Goal: Transaction & Acquisition: Purchase product/service

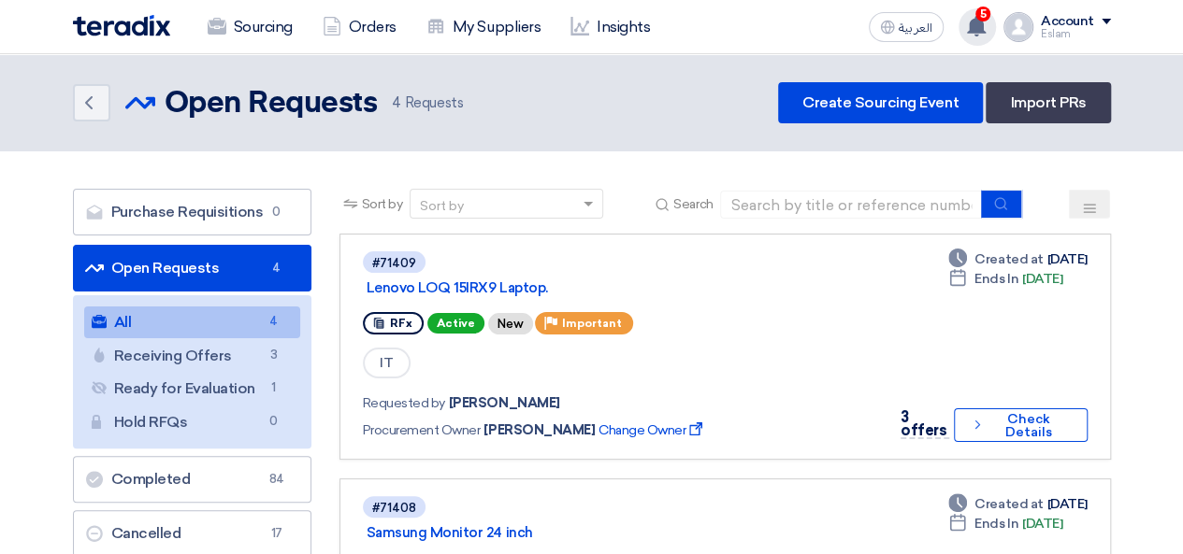
click at [993, 22] on div "5 You have a new offer for 'Samsung Monitor 24 inch' request with total price '…" at bounding box center [976, 26] width 37 height 37
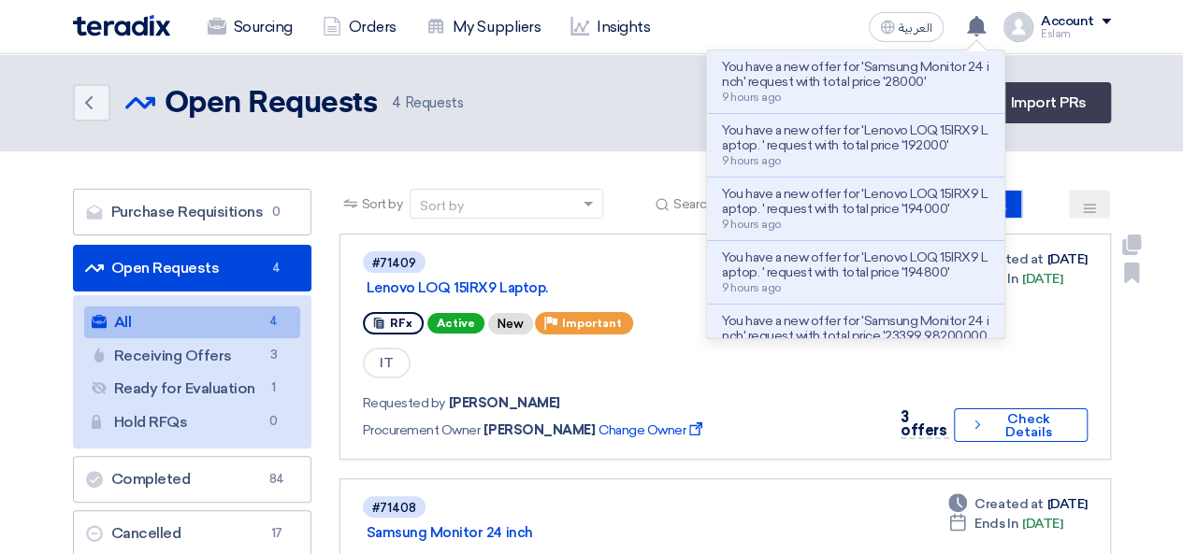
click at [660, 377] on div "IT" at bounding box center [618, 363] width 510 height 35
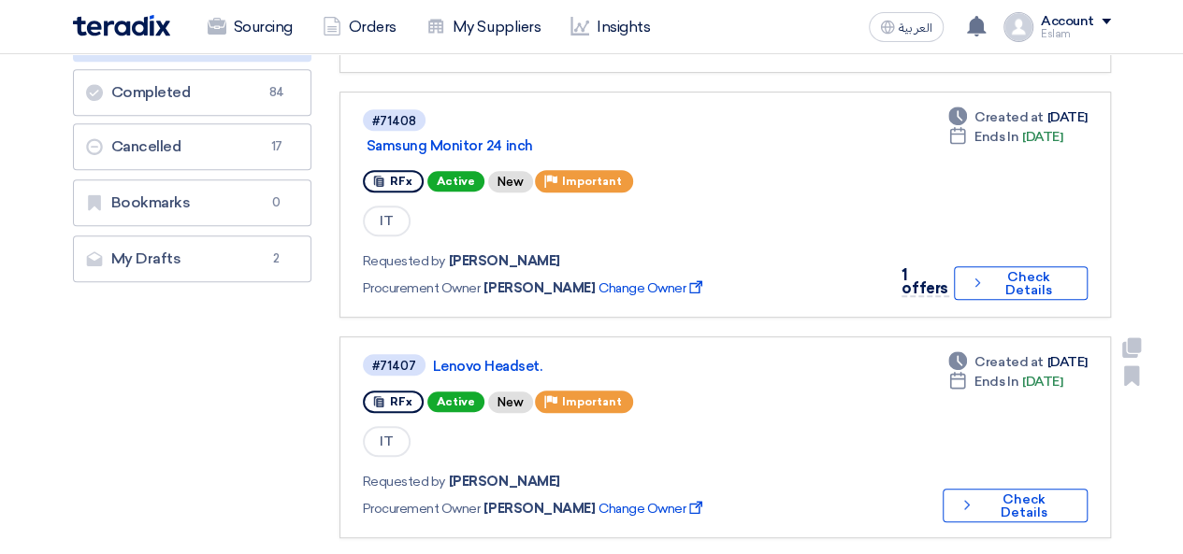
scroll to position [280, 0]
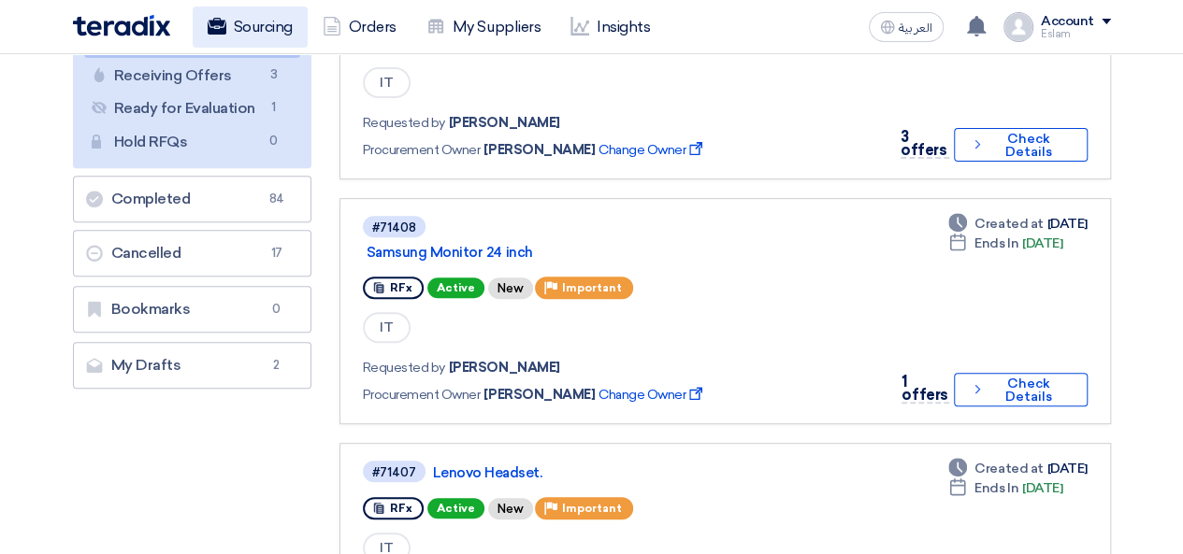
click at [236, 20] on link "Sourcing" at bounding box center [250, 27] width 115 height 41
click at [976, 18] on use at bounding box center [976, 26] width 19 height 21
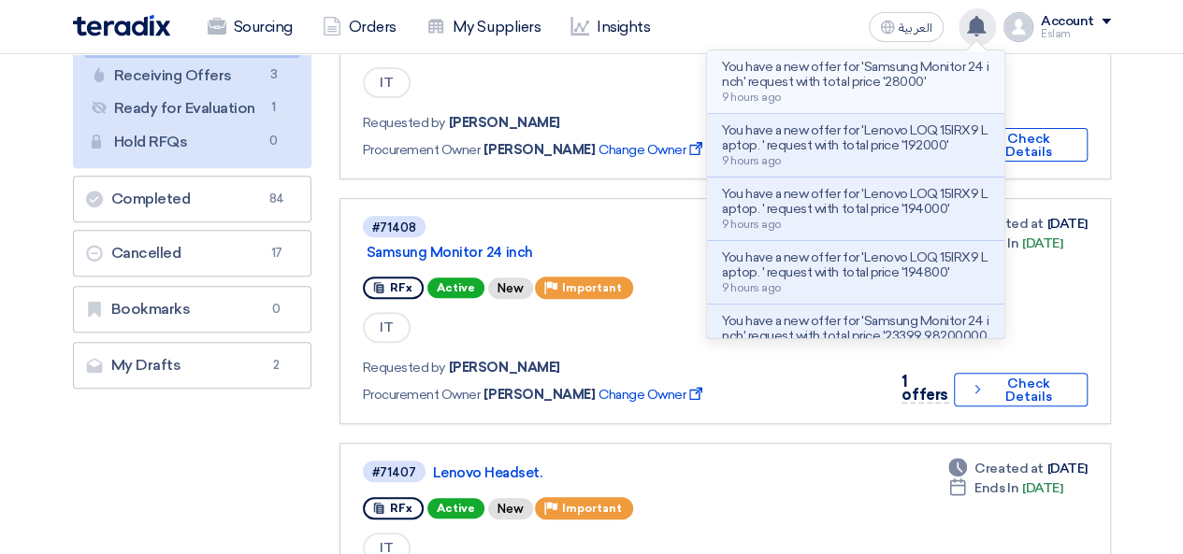
click at [868, 71] on p "You have a new offer for 'Samsung Monitor 24 inch' request with total price '28…" at bounding box center [855, 75] width 267 height 30
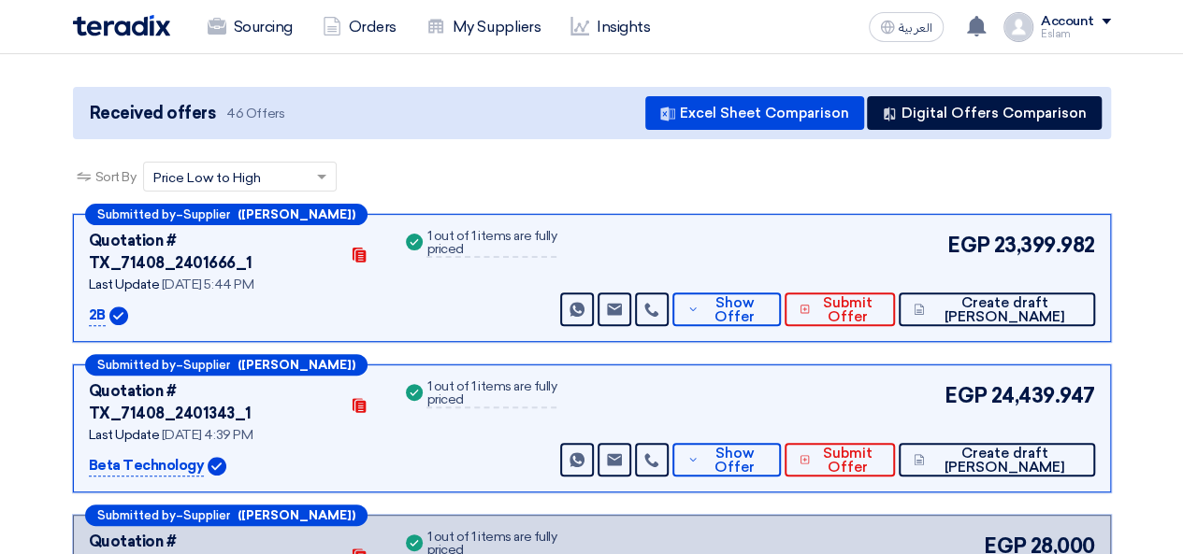
scroll to position [267, 0]
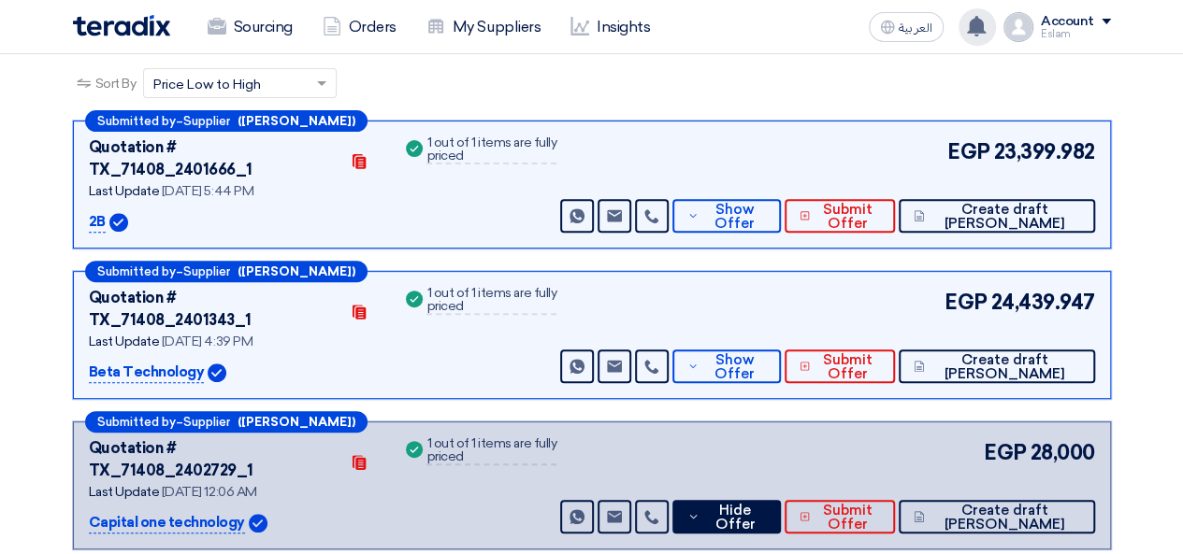
click at [986, 22] on icon at bounding box center [976, 26] width 21 height 21
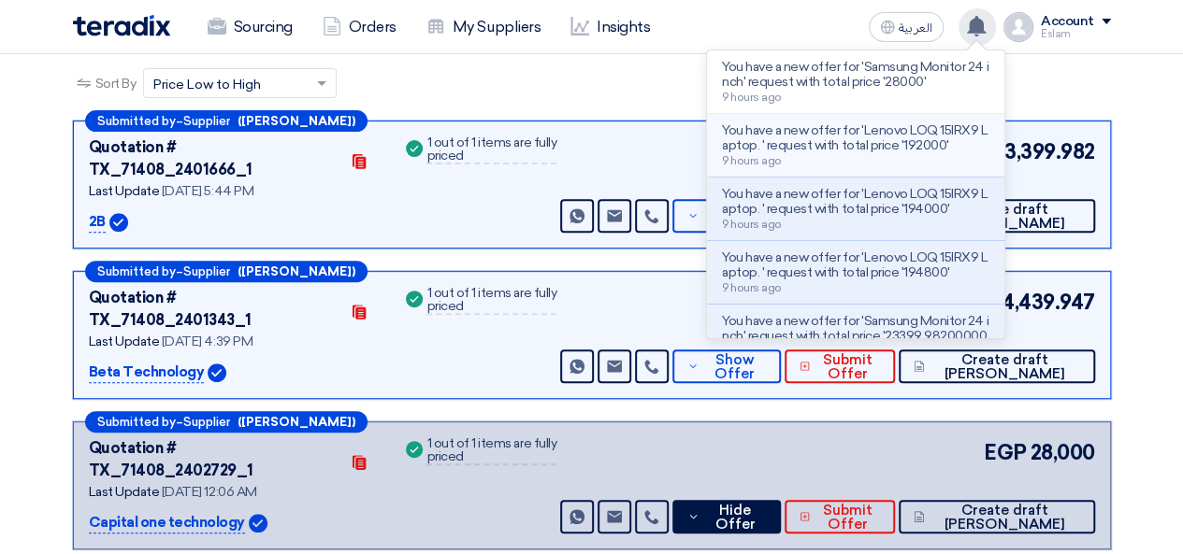
click at [883, 124] on p "You have a new offer for 'Lenovo LOQ 15IRX9 Laptop. ' request with total price …" at bounding box center [855, 138] width 267 height 30
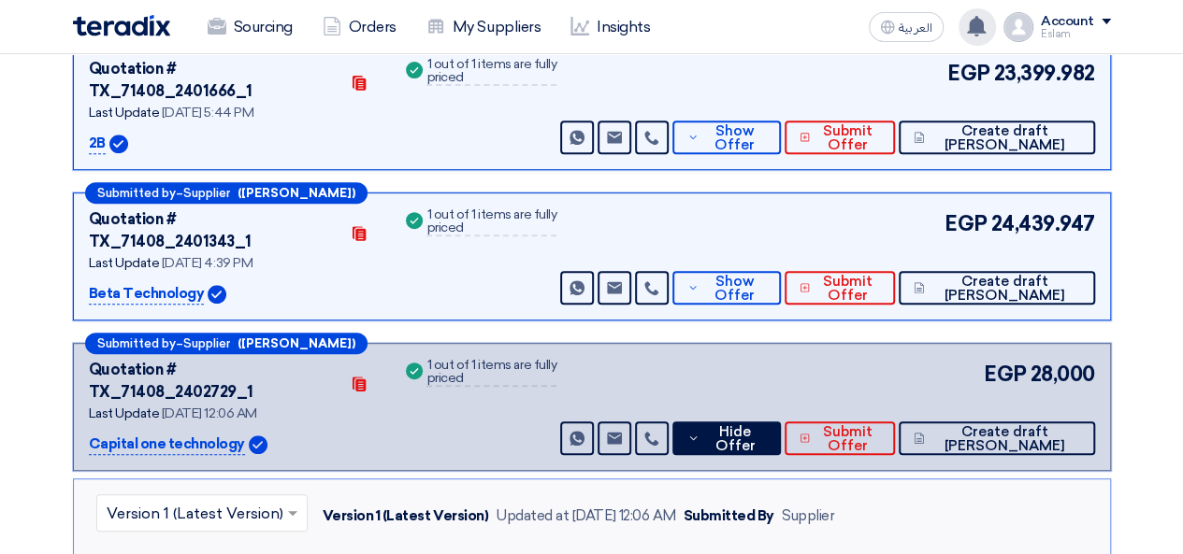
scroll to position [467, 0]
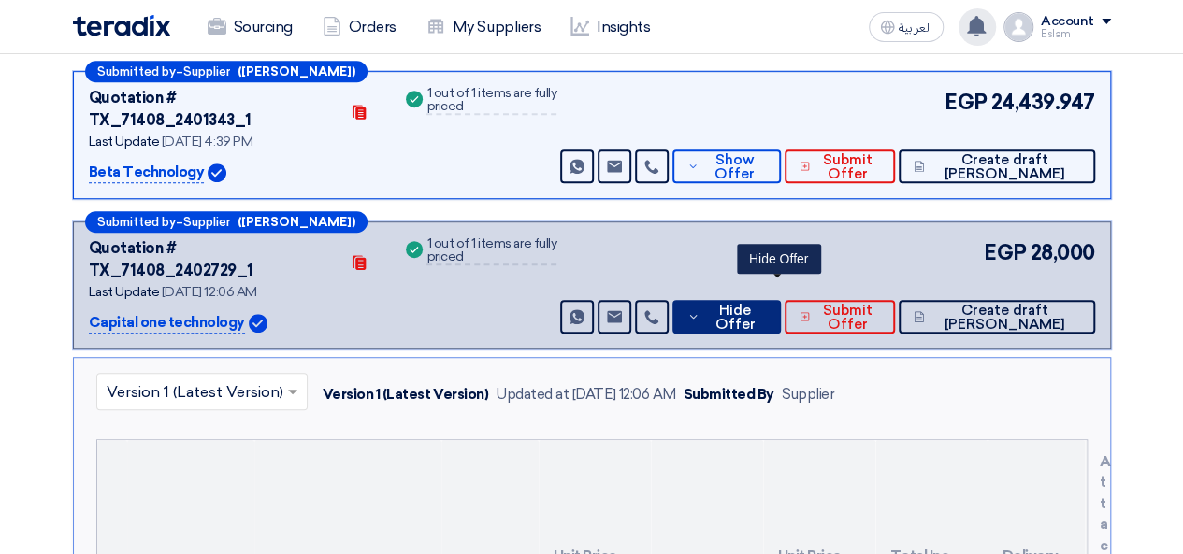
click at [765, 304] on span "Hide Offer" at bounding box center [734, 318] width 61 height 28
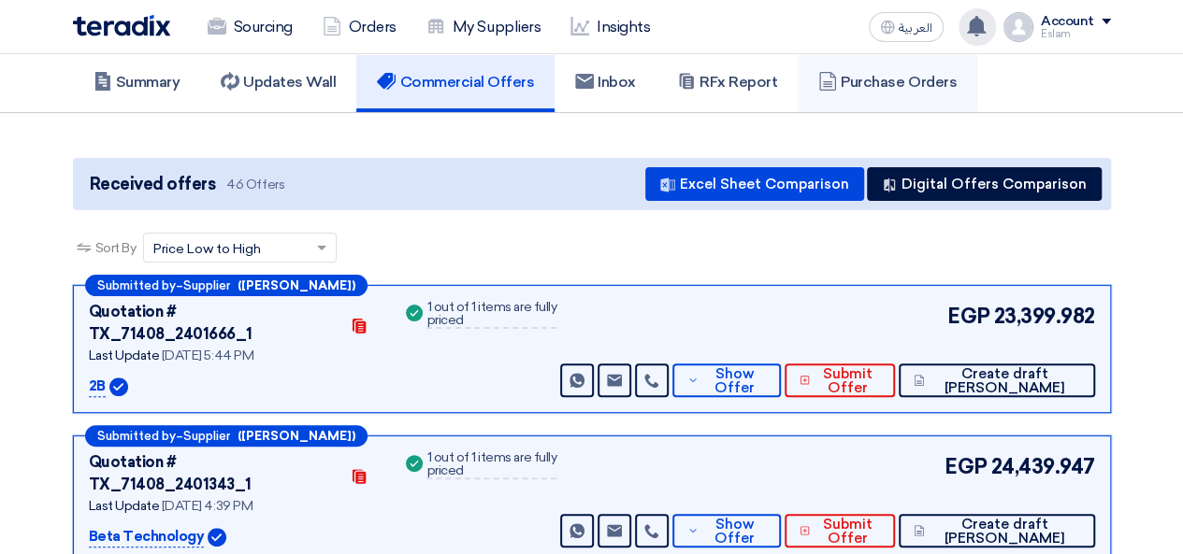
scroll to position [0, 0]
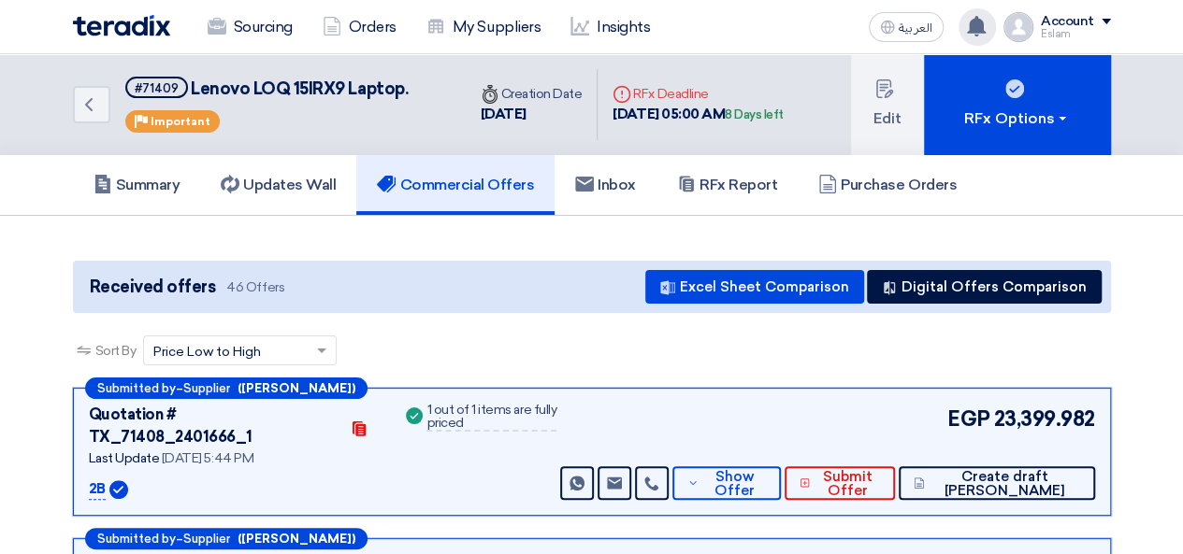
click at [976, 22] on use at bounding box center [976, 26] width 19 height 21
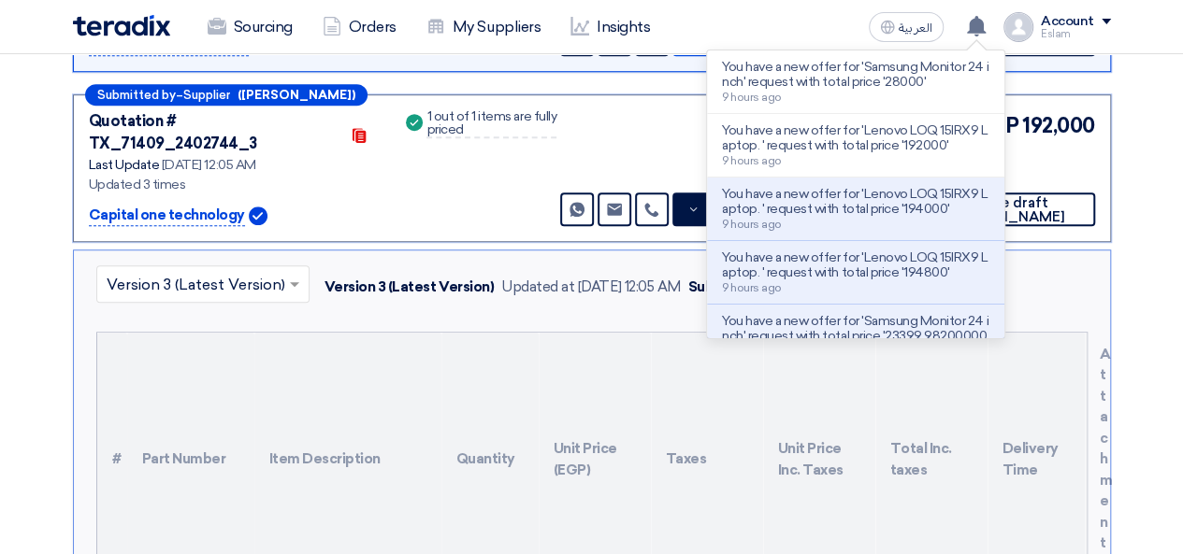
scroll to position [641, 0]
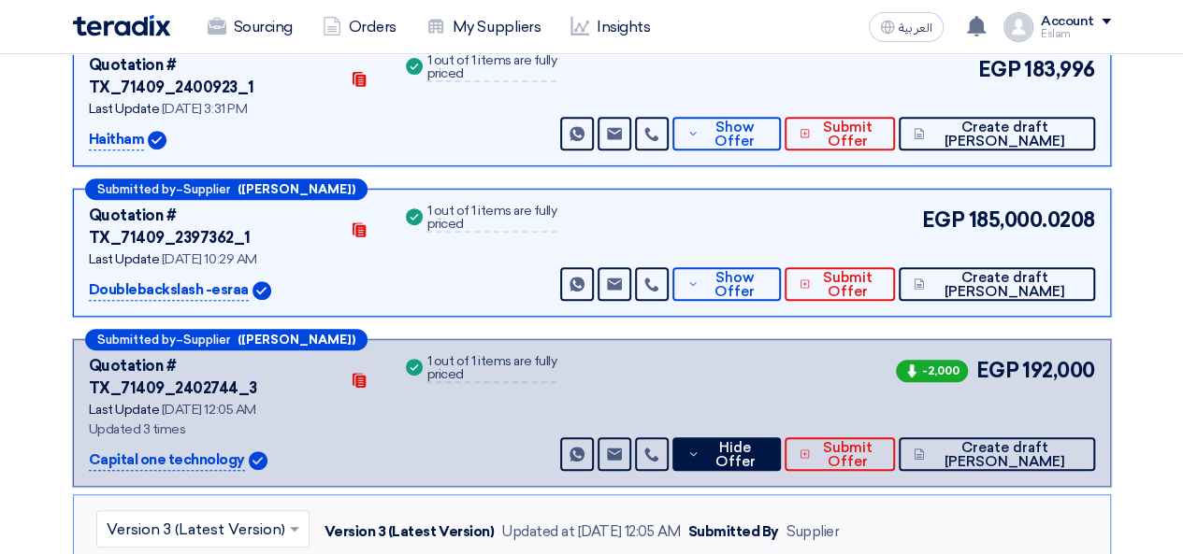
scroll to position [374, 0]
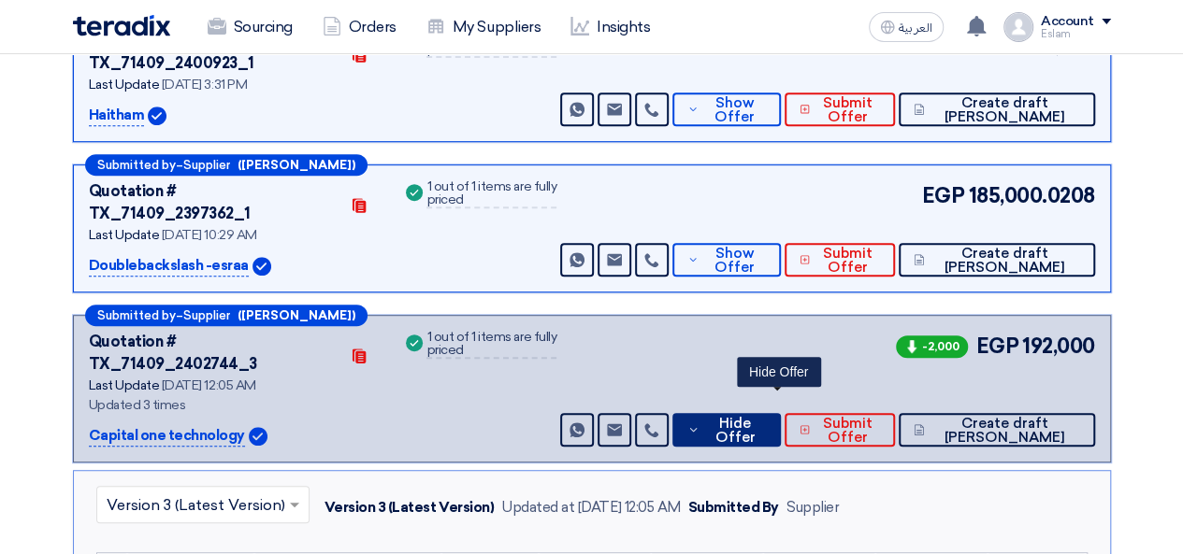
click at [765, 417] on span "Hide Offer" at bounding box center [734, 431] width 61 height 28
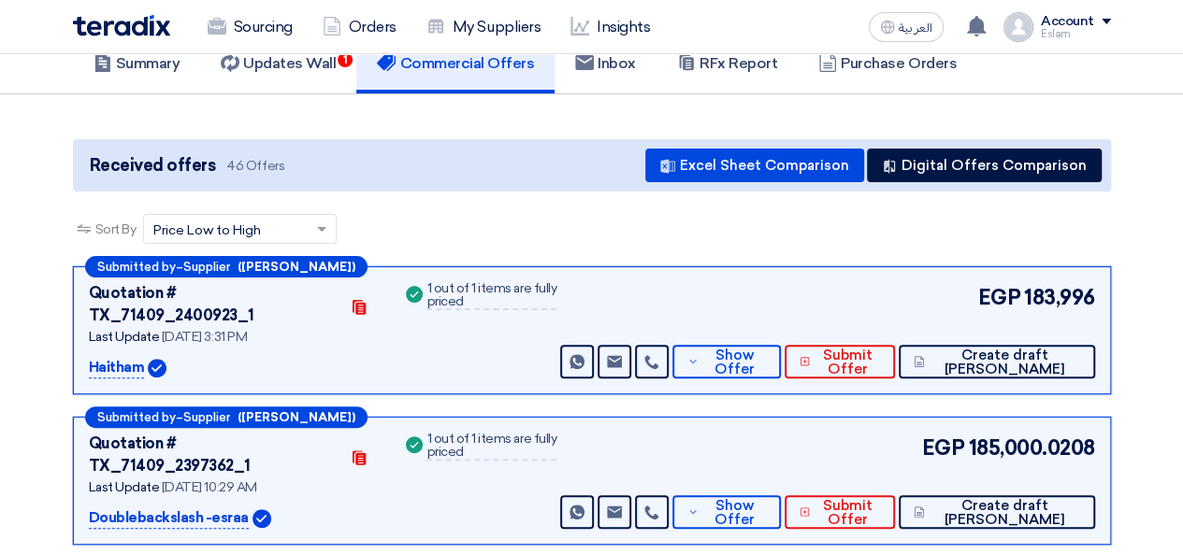
scroll to position [0, 0]
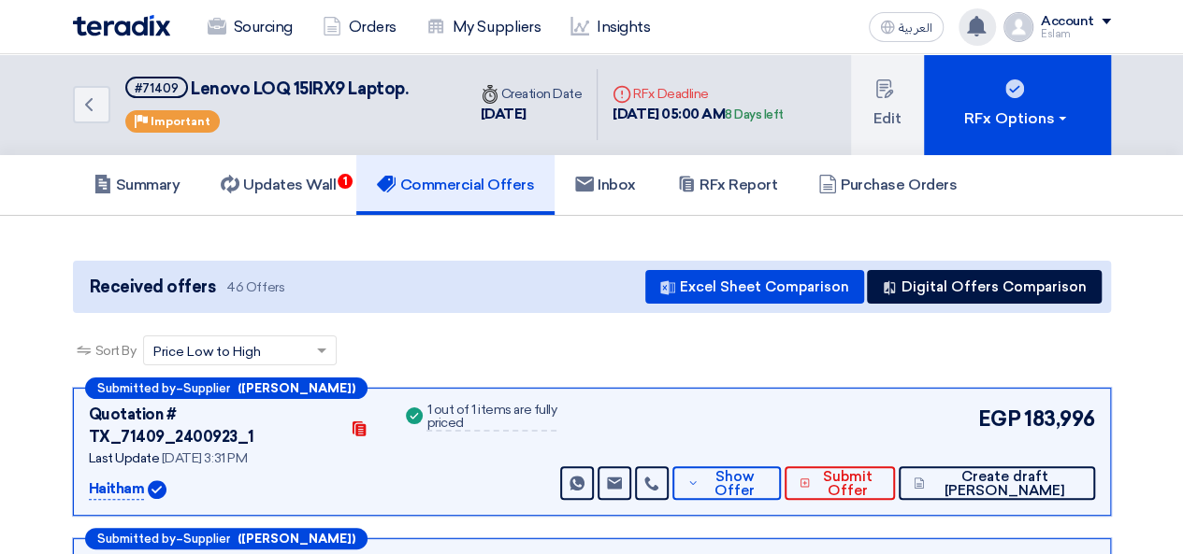
click at [971, 16] on icon at bounding box center [976, 26] width 21 height 21
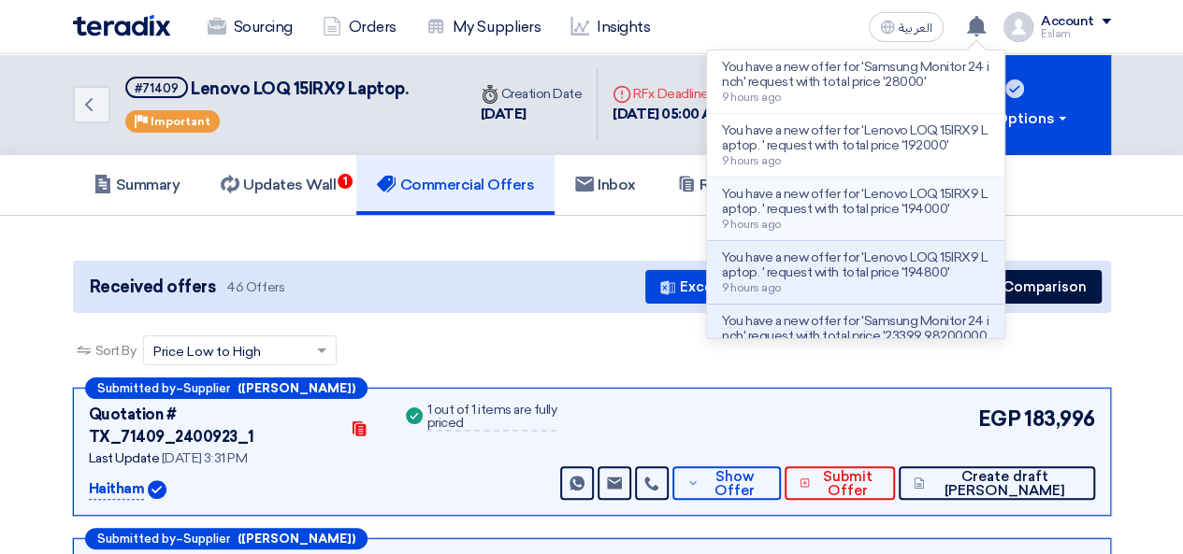
click at [856, 212] on p "You have a new offer for 'Lenovo LOQ 15IRX9 Laptop. ' request with total price …" at bounding box center [855, 202] width 267 height 30
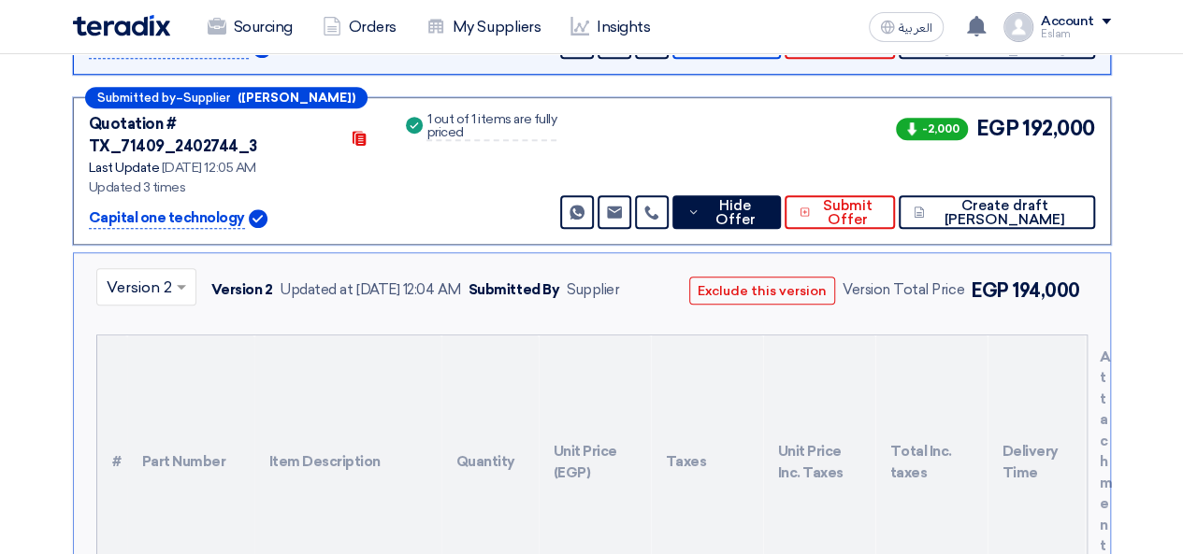
scroll to position [498, 0]
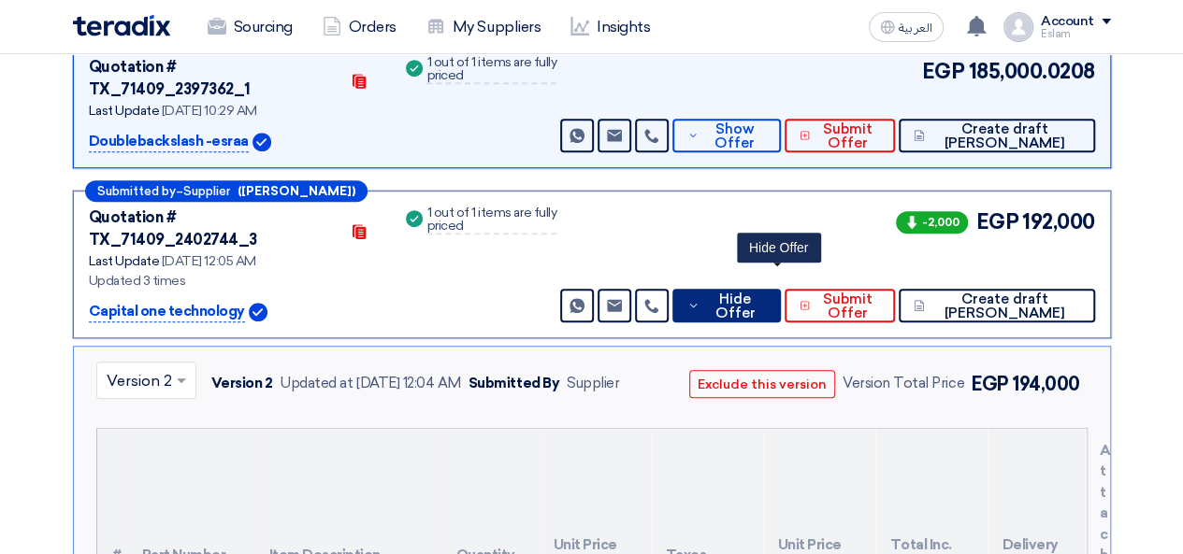
click at [754, 293] on span "Hide Offer" at bounding box center [734, 307] width 61 height 28
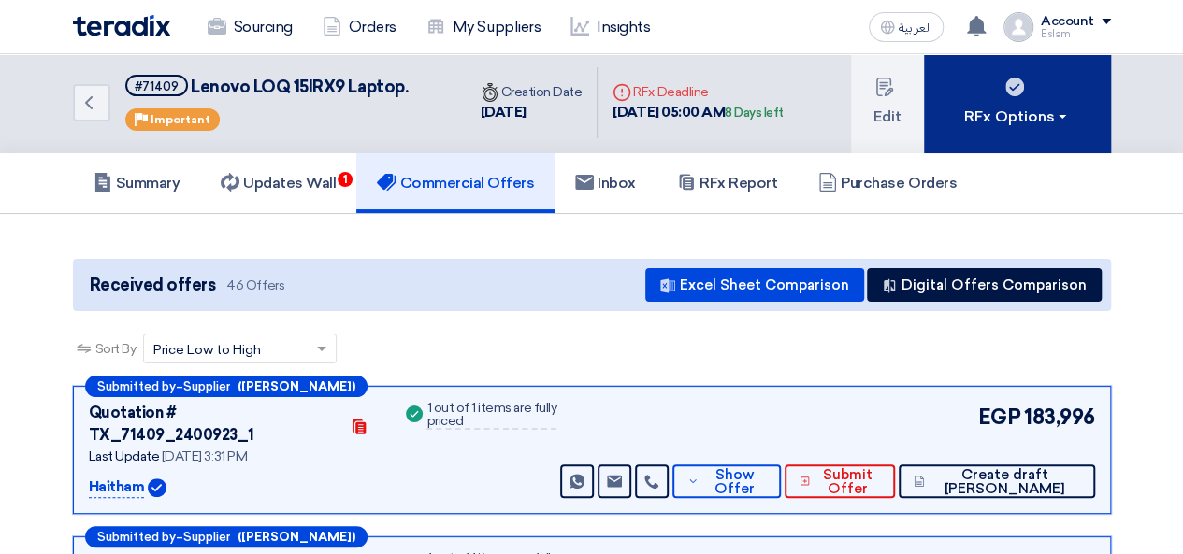
scroll to position [0, 0]
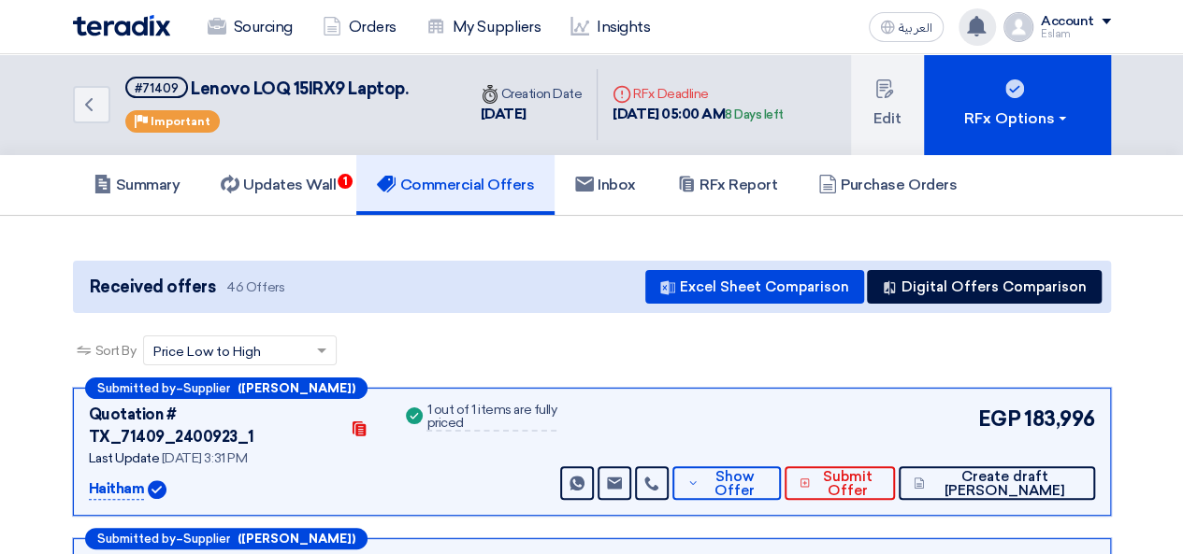
click at [985, 22] on icon at bounding box center [976, 26] width 21 height 21
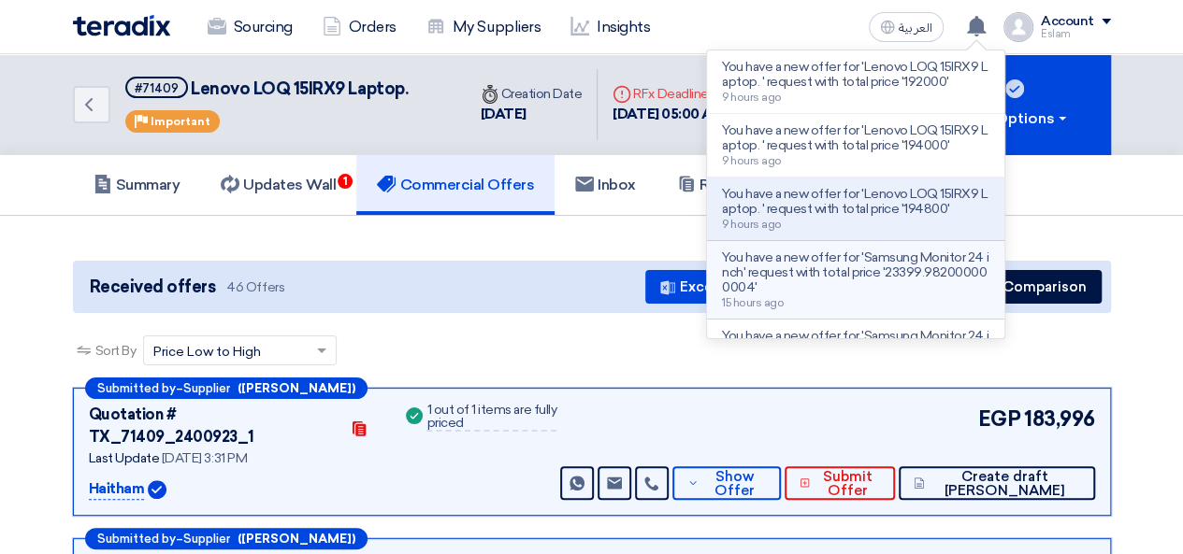
scroll to position [93, 0]
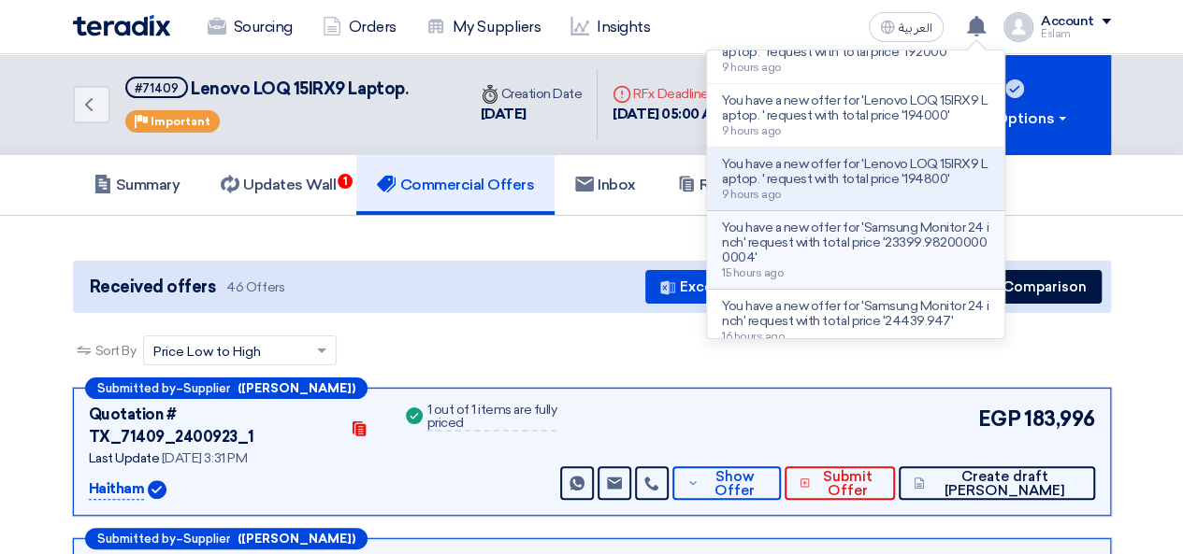
click at [846, 231] on p "You have a new offer for 'Samsung Monitor 24 inch' request with total price '23…" at bounding box center [855, 243] width 267 height 45
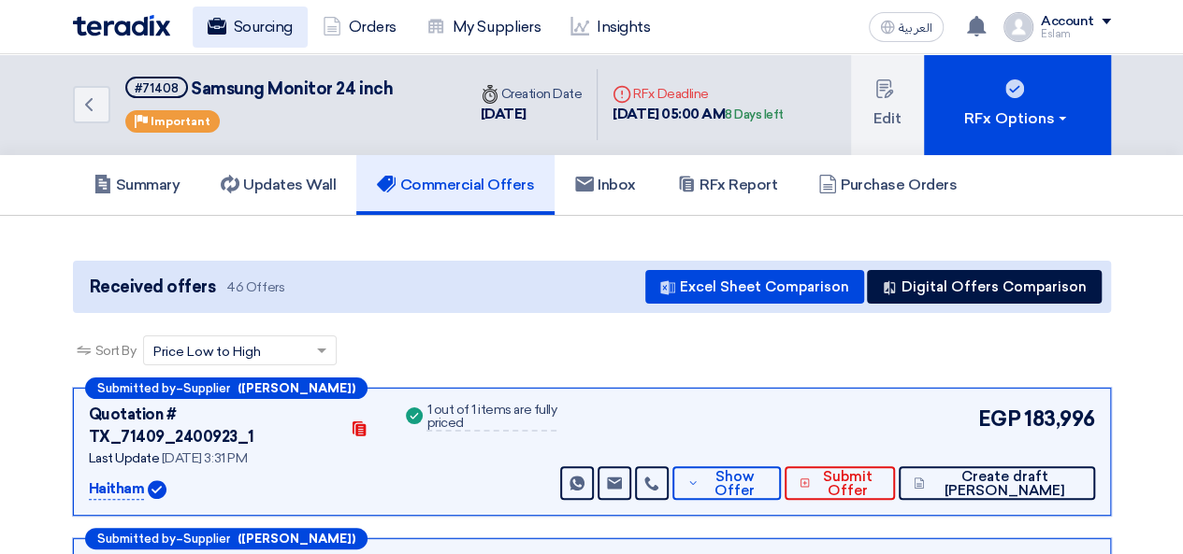
click at [275, 38] on link "Sourcing" at bounding box center [250, 27] width 115 height 41
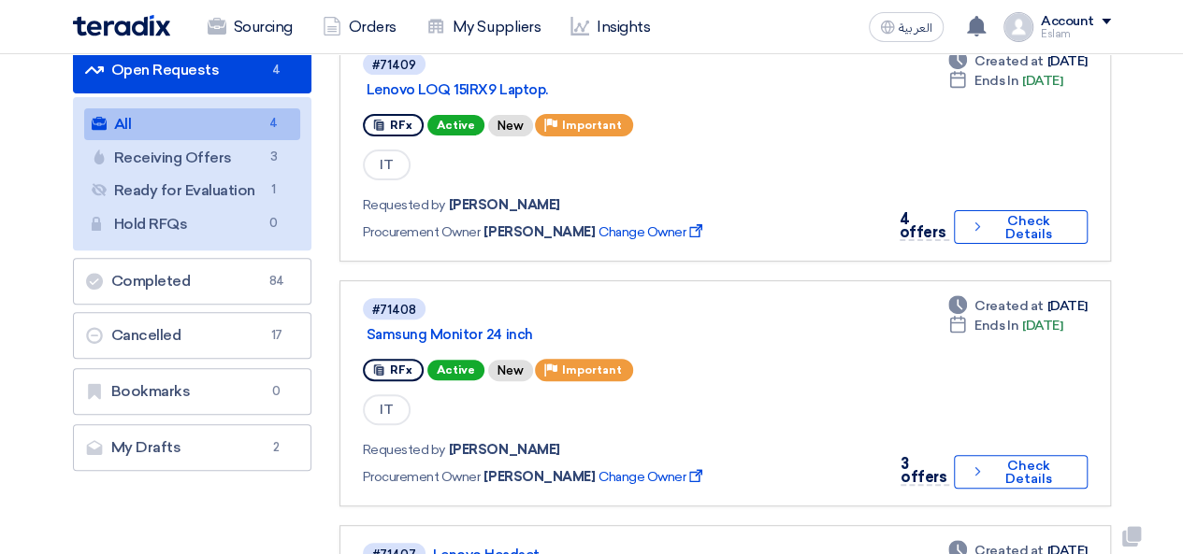
scroll to position [187, 0]
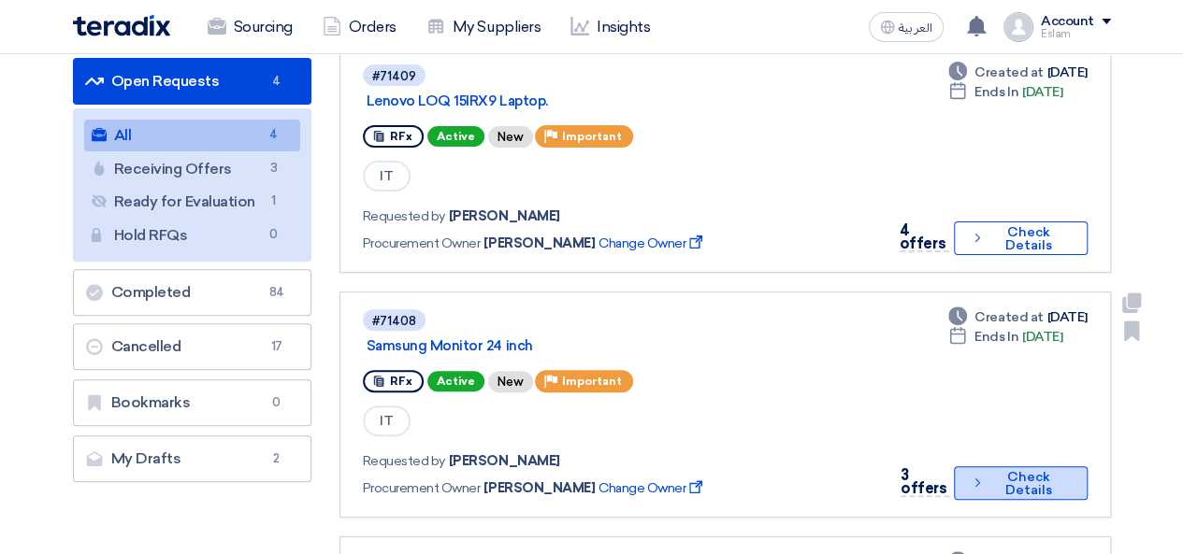
click at [1027, 483] on button "Check details Check Details" at bounding box center [1020, 484] width 133 height 34
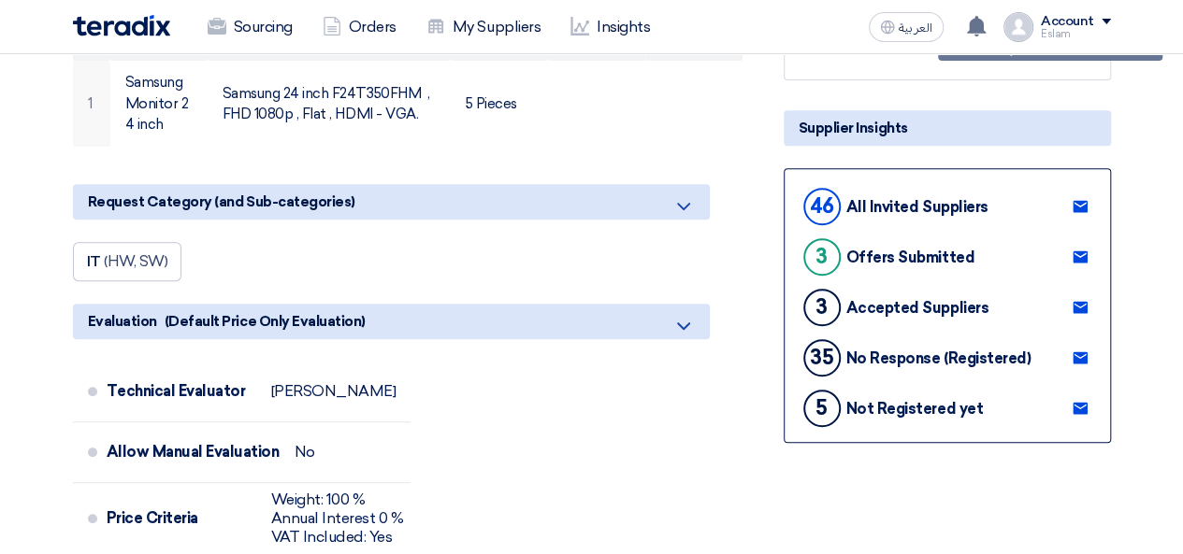
scroll to position [561, 0]
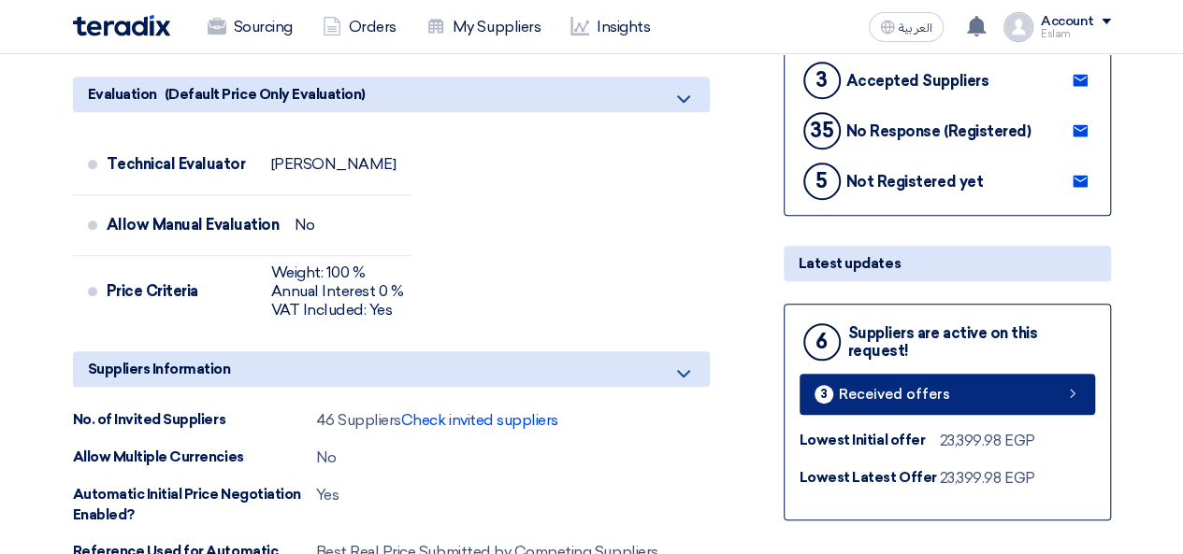
click at [894, 375] on link "3 Received offers" at bounding box center [946, 394] width 295 height 41
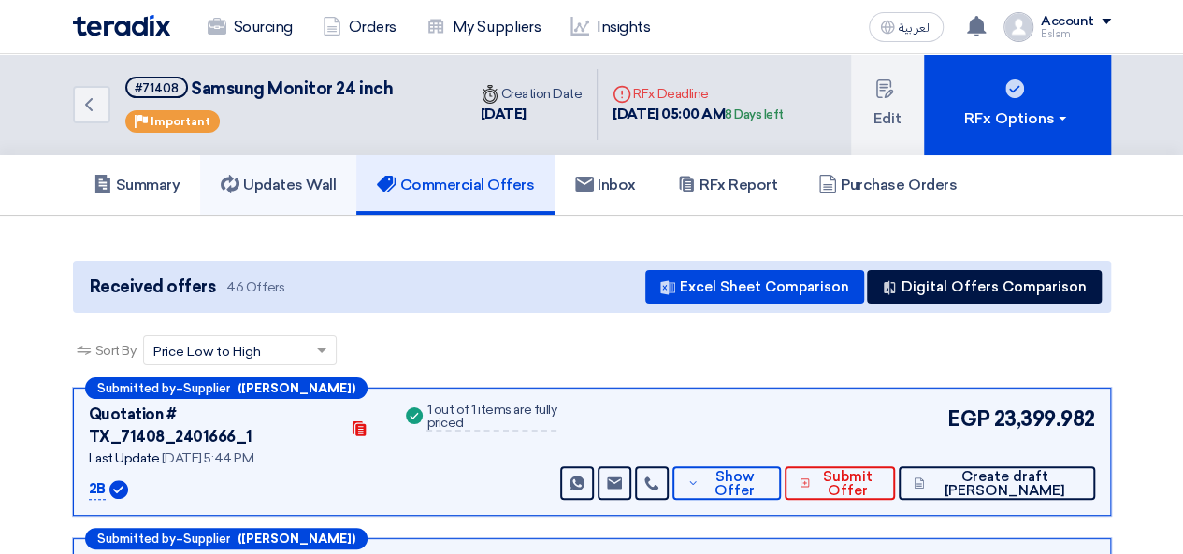
click at [309, 180] on h5 "Updates Wall" at bounding box center [278, 185] width 115 height 19
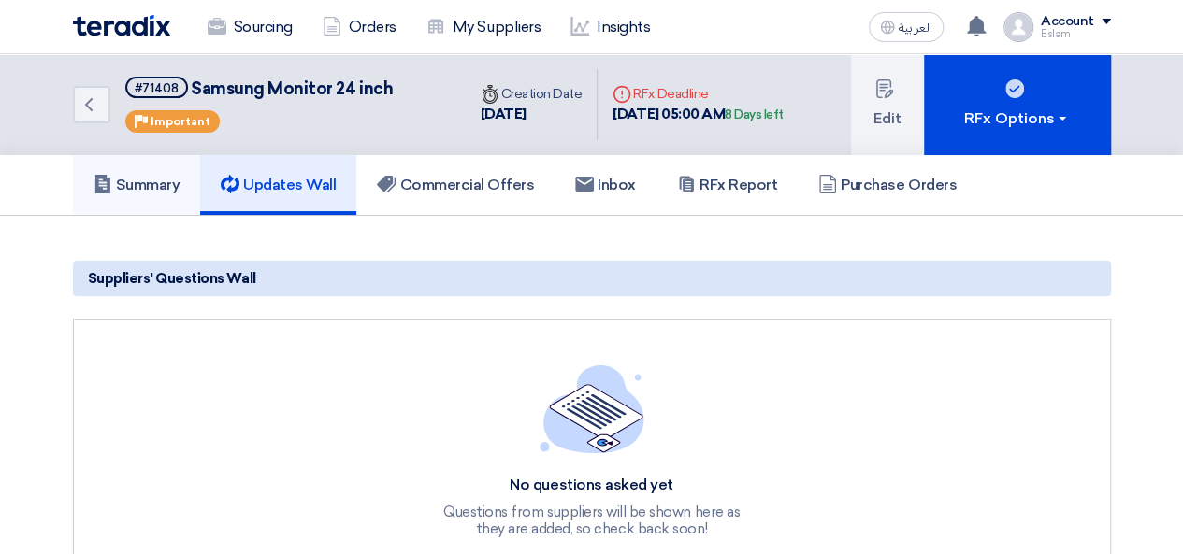
click at [164, 186] on h5 "Summary" at bounding box center [136, 185] width 87 height 19
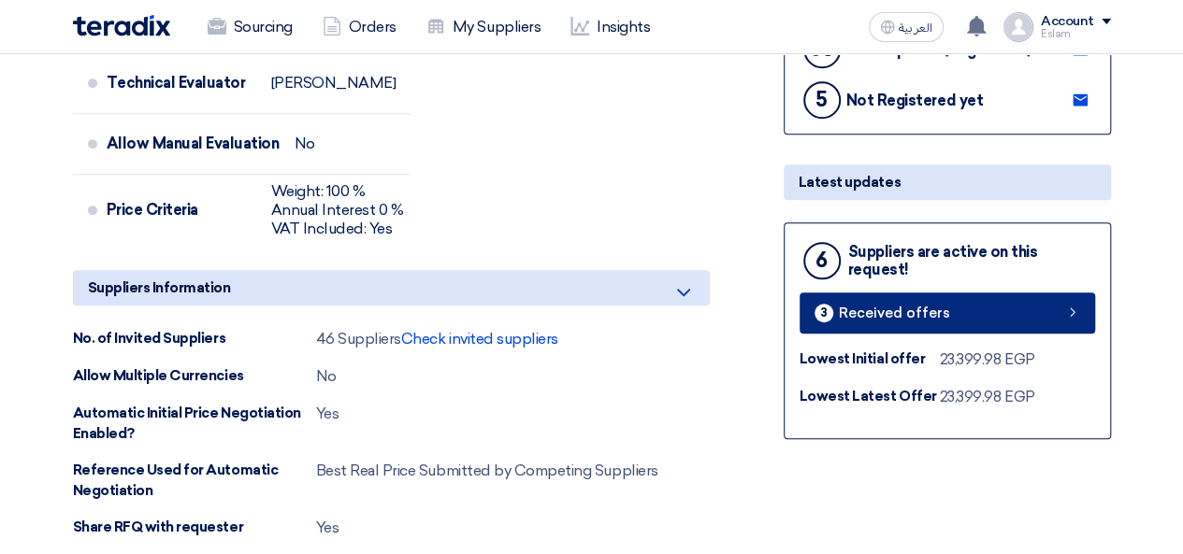
scroll to position [654, 0]
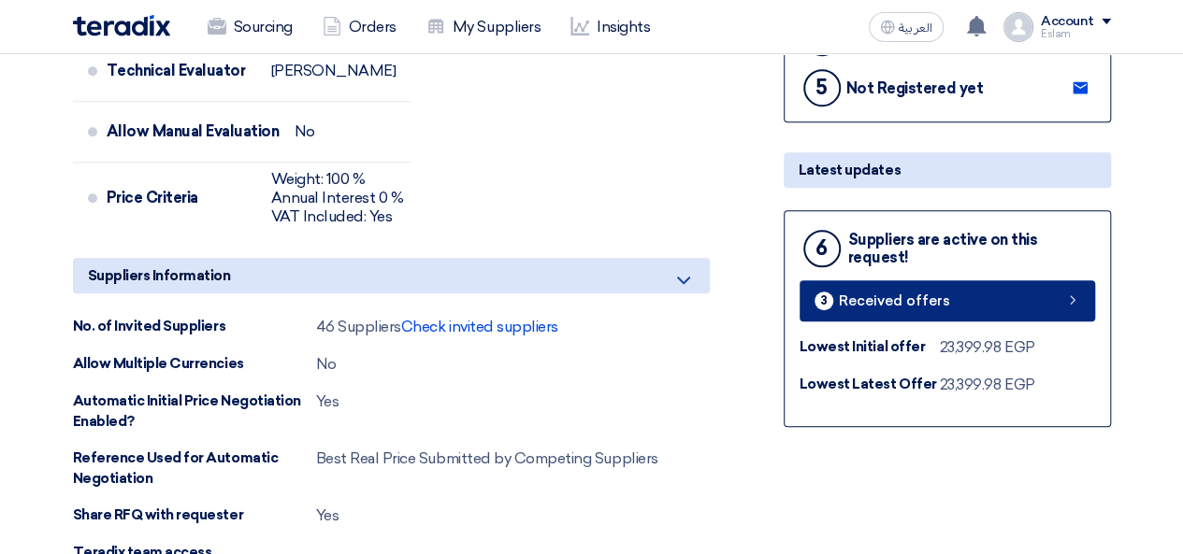
click at [920, 300] on span "Received offers" at bounding box center [894, 302] width 111 height 14
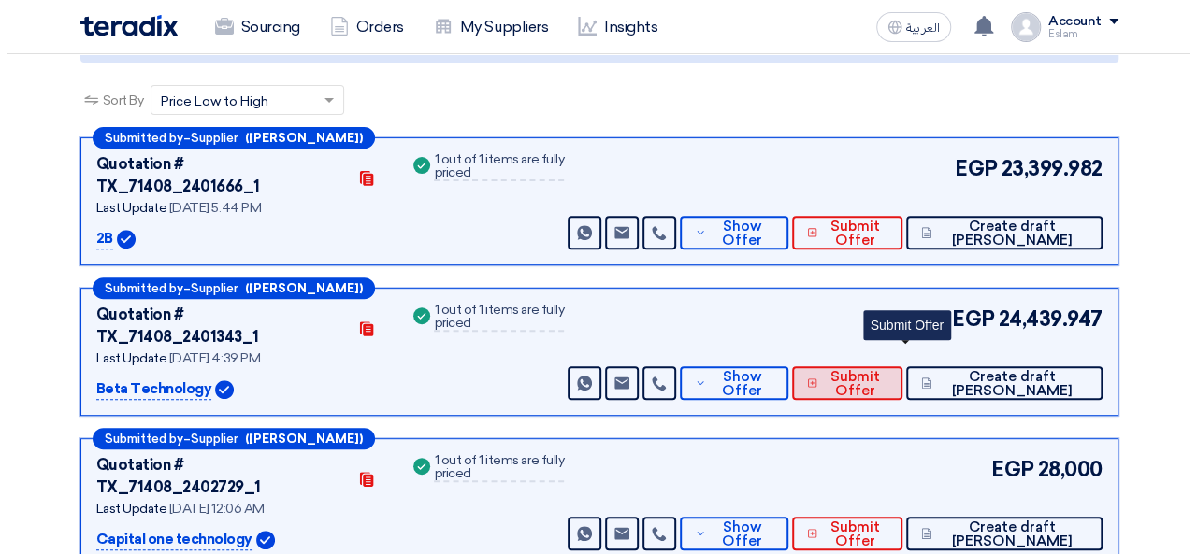
scroll to position [280, 0]
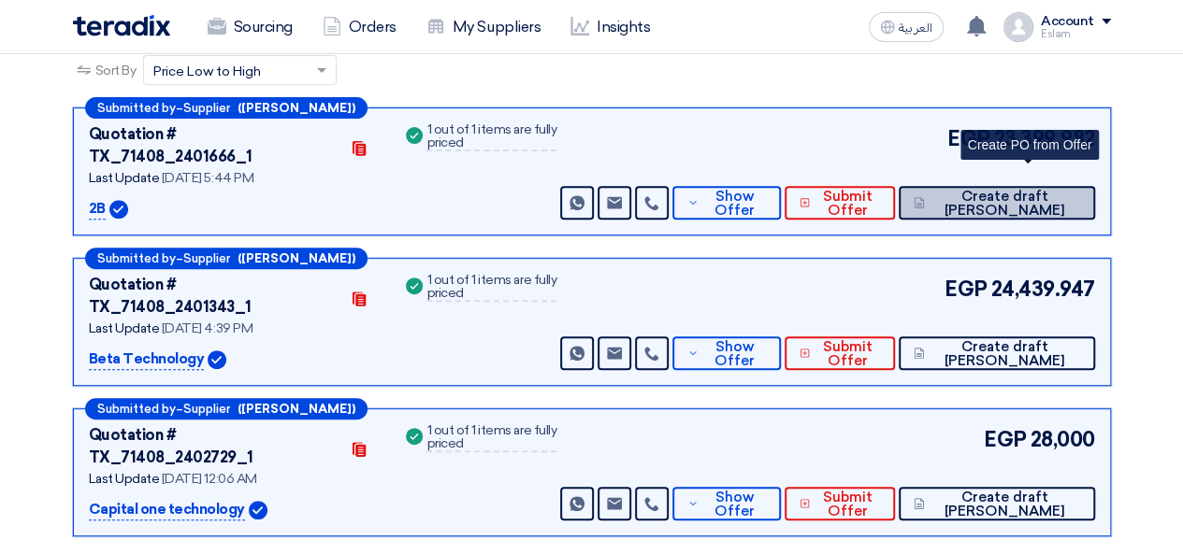
click at [1018, 190] on span "Create draft [PERSON_NAME]" at bounding box center [1004, 204] width 151 height 28
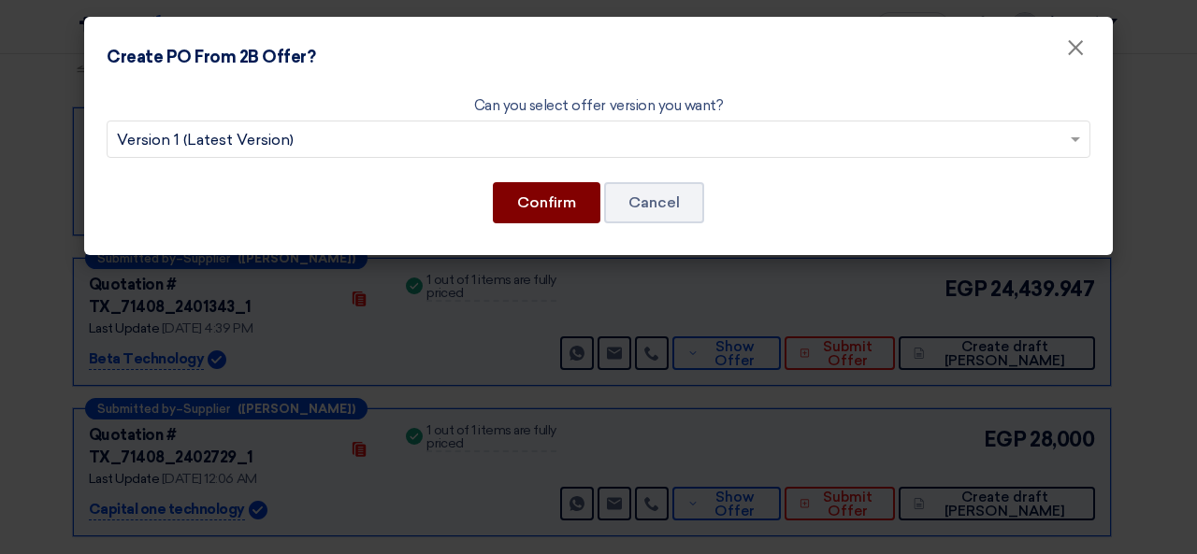
click at [536, 207] on button "Confirm" at bounding box center [547, 202] width 108 height 41
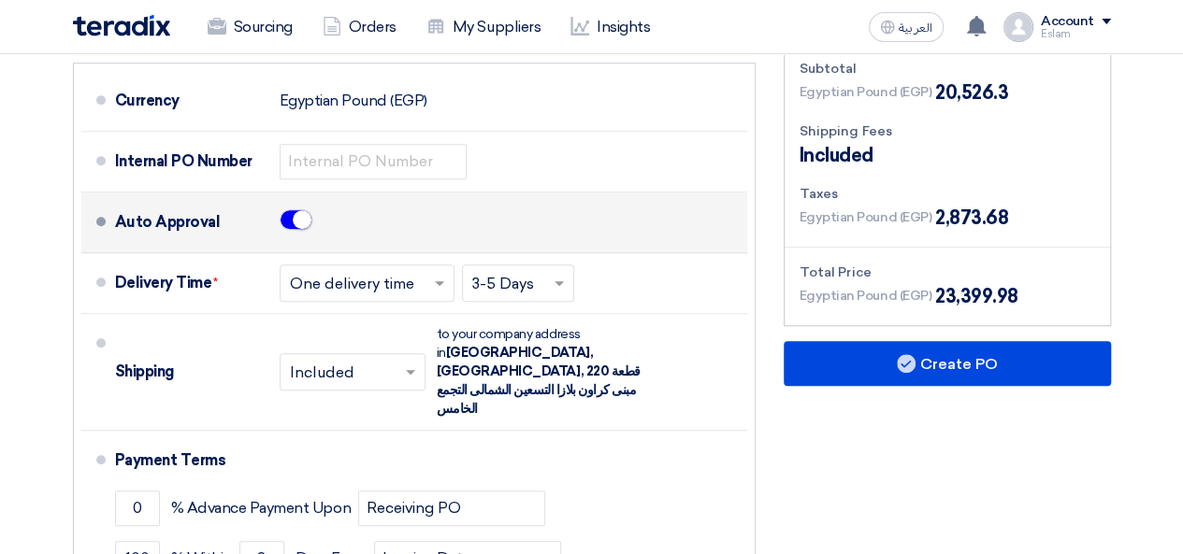
scroll to position [561, 0]
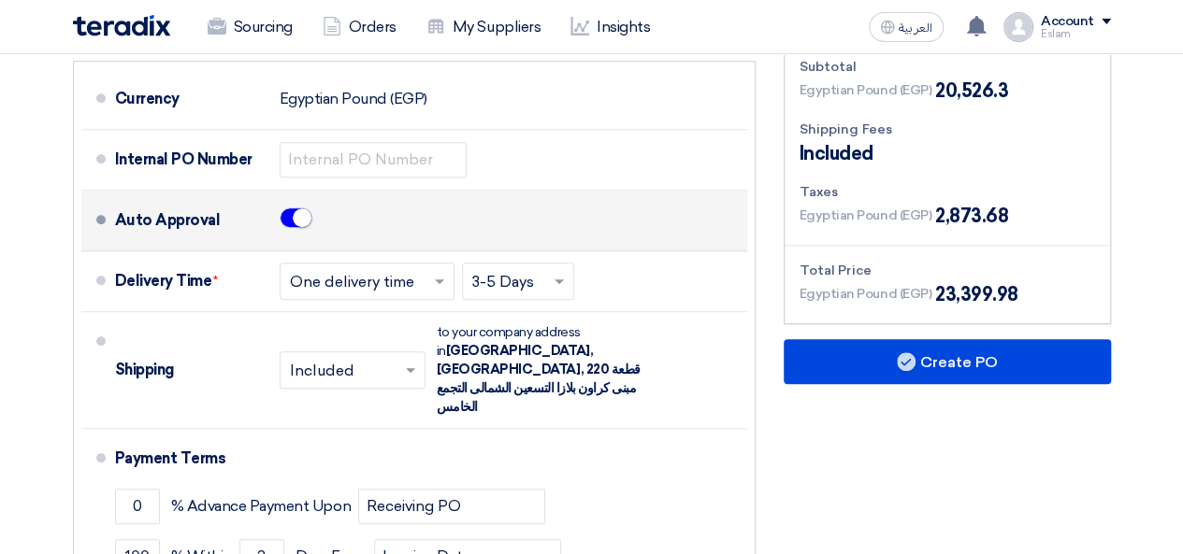
click at [295, 208] on span at bounding box center [296, 218] width 33 height 21
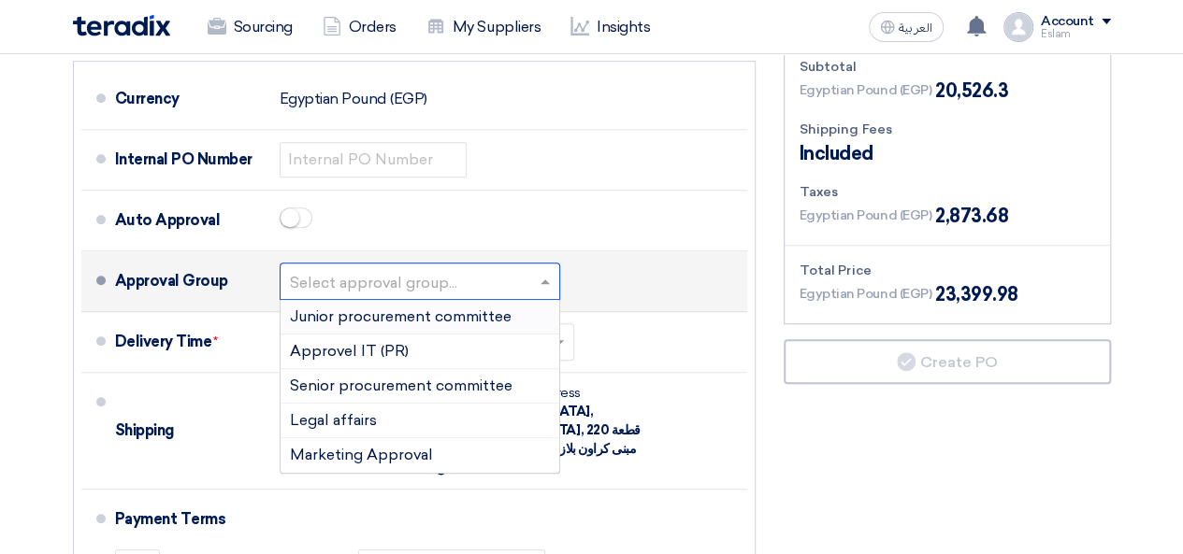
click at [449, 278] on input "text" at bounding box center [421, 282] width 262 height 27
click at [400, 321] on span "Junior procurement committee" at bounding box center [401, 317] width 222 height 18
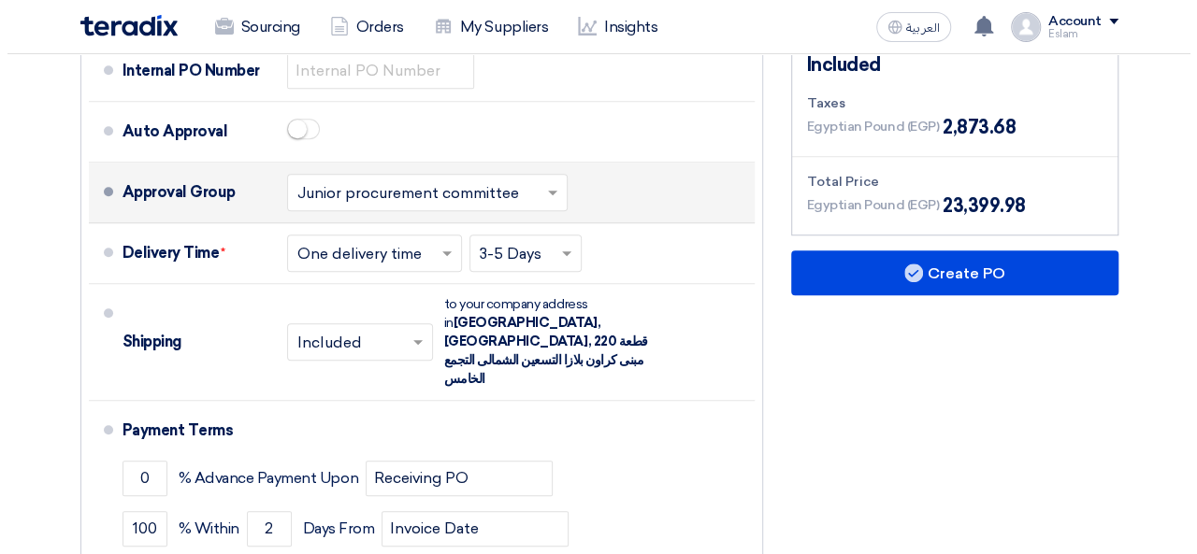
scroll to position [654, 0]
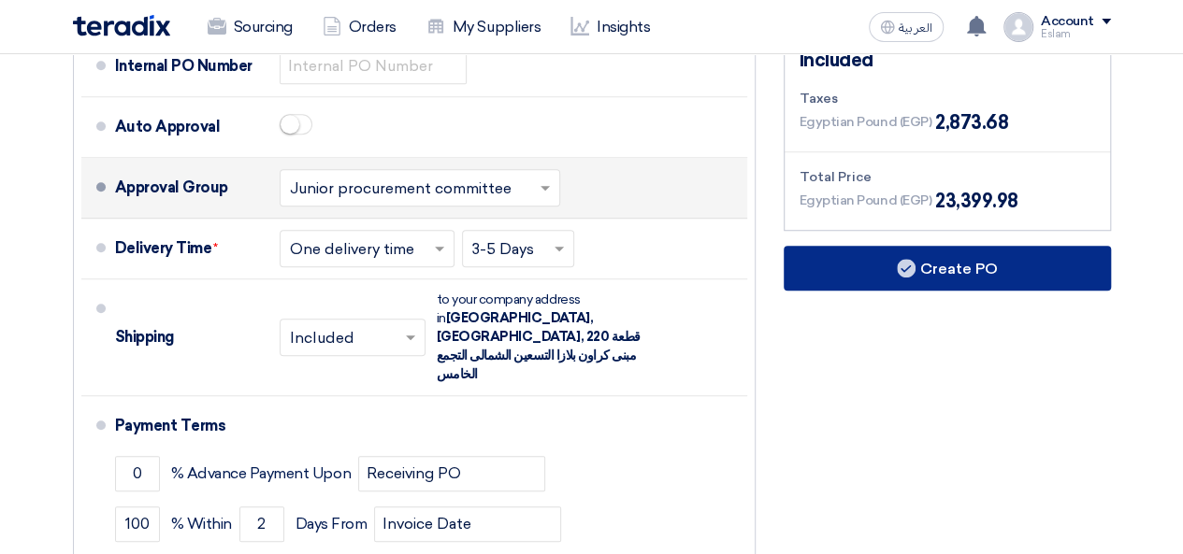
click at [1055, 279] on button "Create PO" at bounding box center [946, 268] width 327 height 45
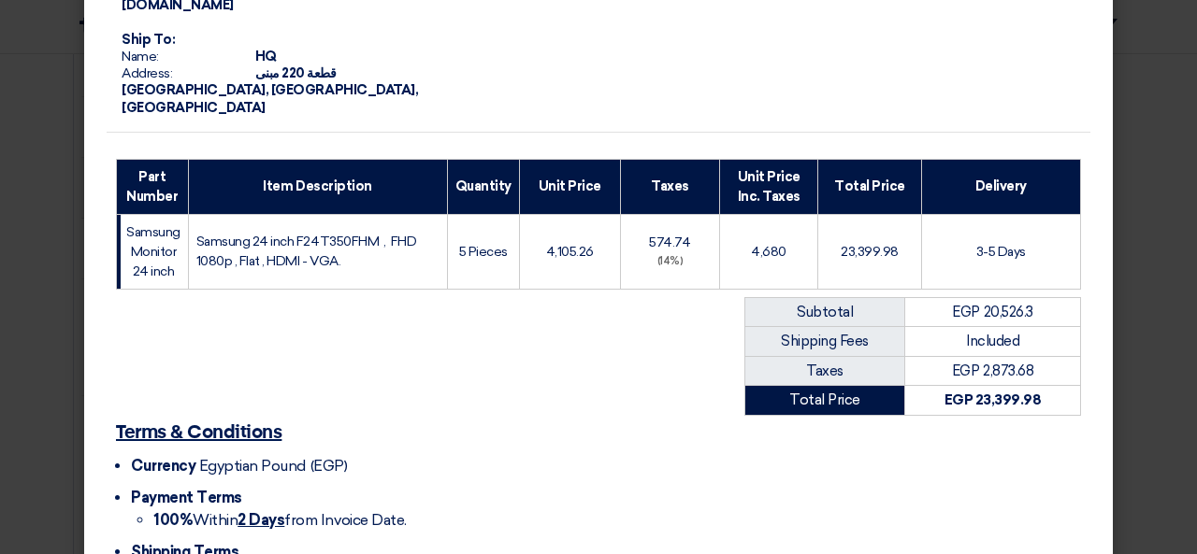
scroll to position [363, 0]
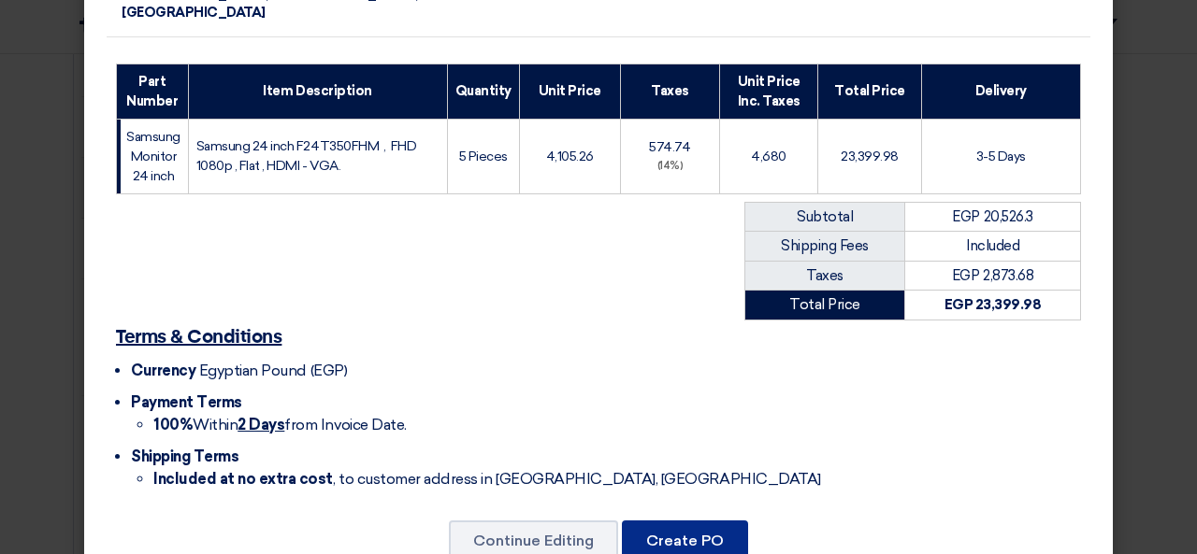
click at [679, 521] on button "Create PO" at bounding box center [685, 541] width 126 height 41
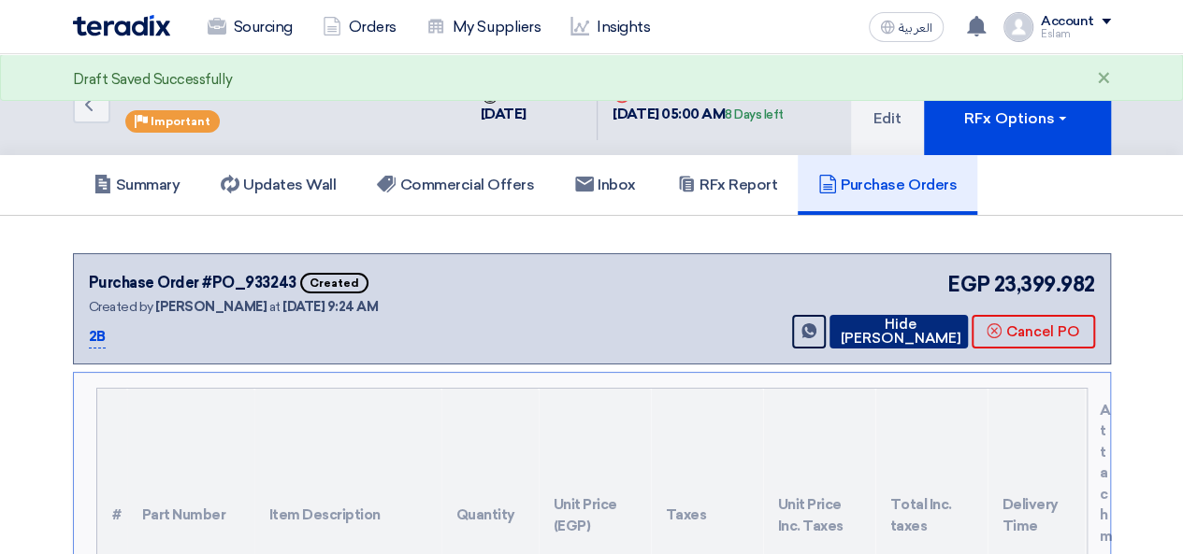
click at [942, 341] on button "Hide [PERSON_NAME]" at bounding box center [898, 332] width 138 height 34
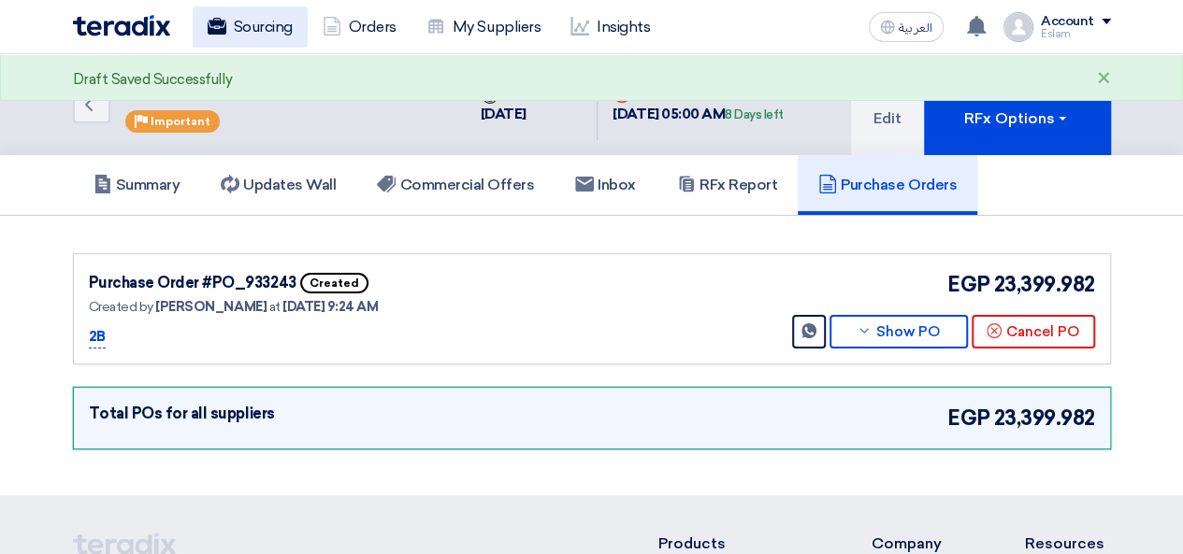
click at [223, 20] on use at bounding box center [216, 26] width 19 height 17
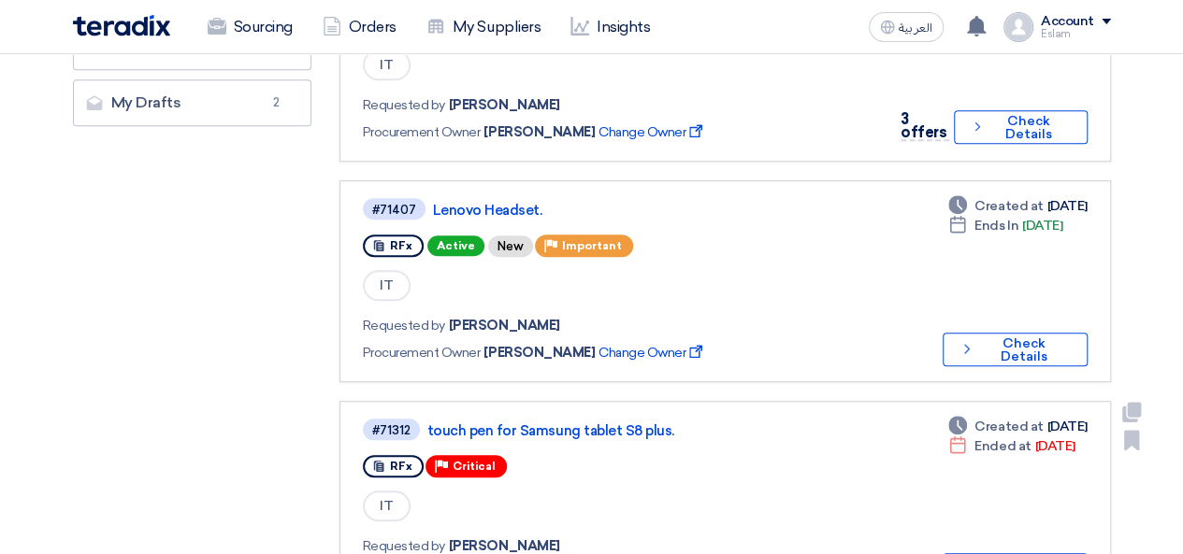
scroll to position [561, 0]
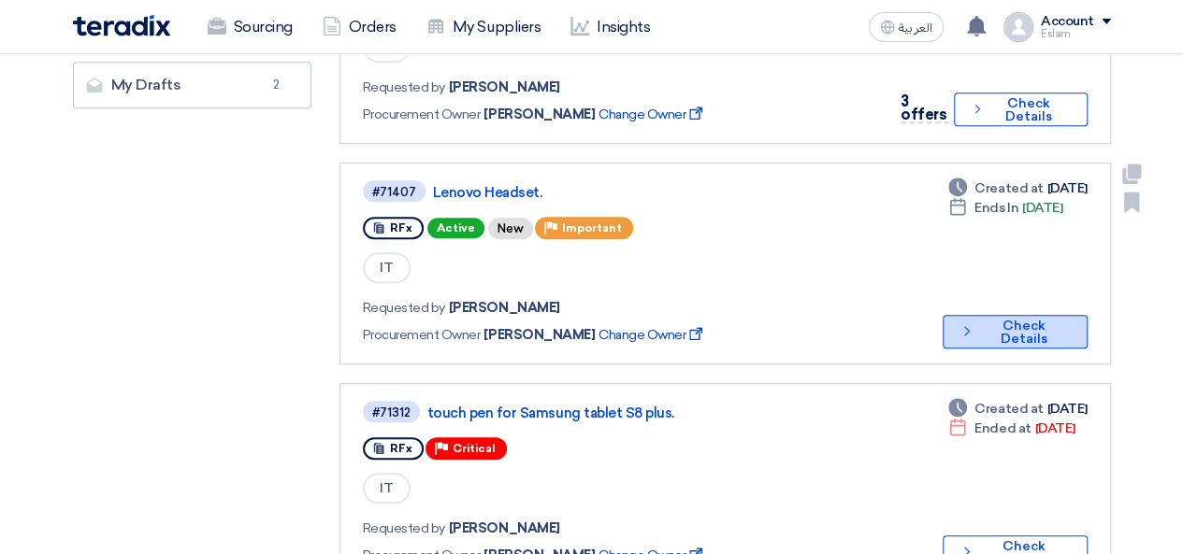
click at [991, 316] on button "Check details Check Details" at bounding box center [1014, 332] width 145 height 34
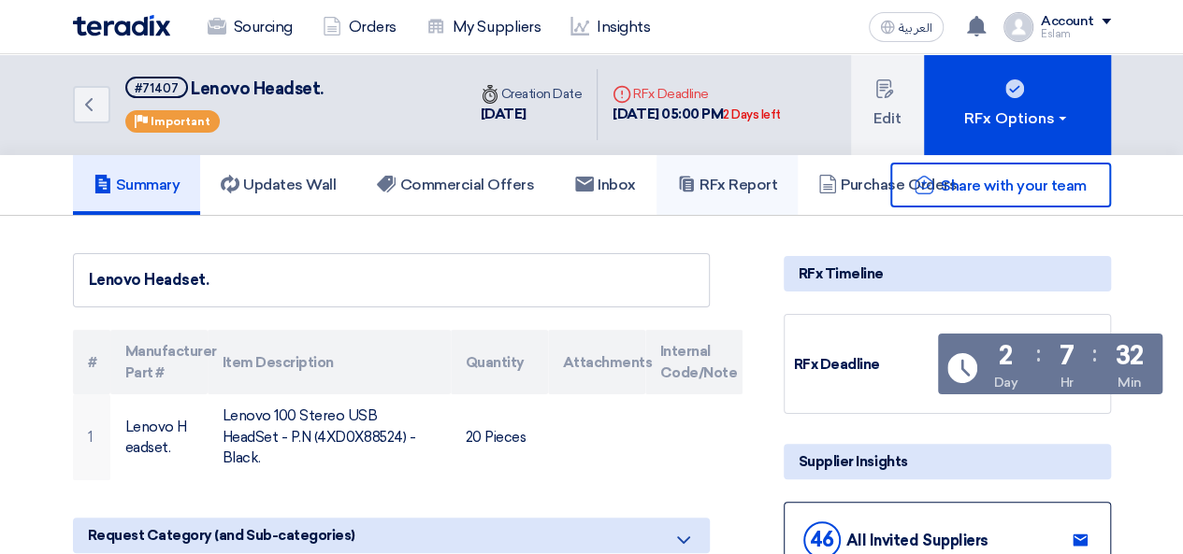
click at [696, 189] on icon at bounding box center [686, 184] width 19 height 19
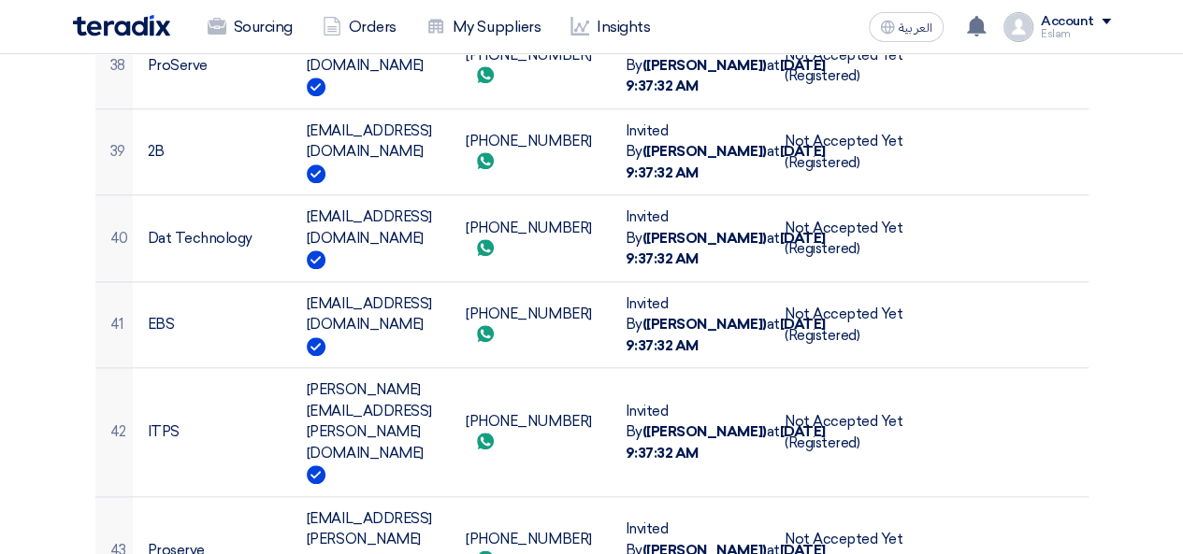
scroll to position [4020, 0]
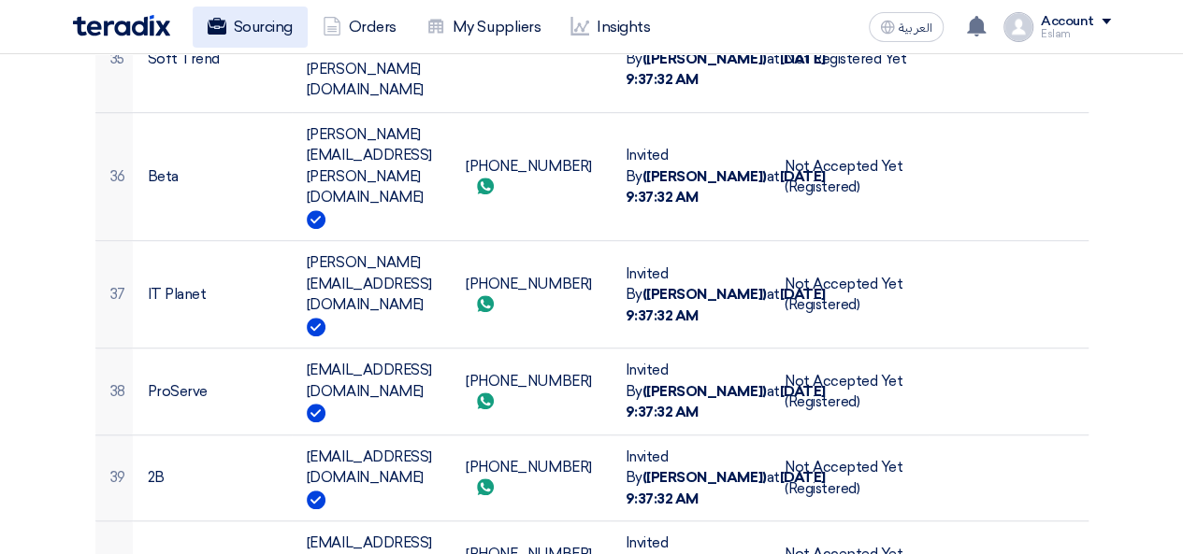
click at [235, 33] on link "Sourcing" at bounding box center [250, 27] width 115 height 41
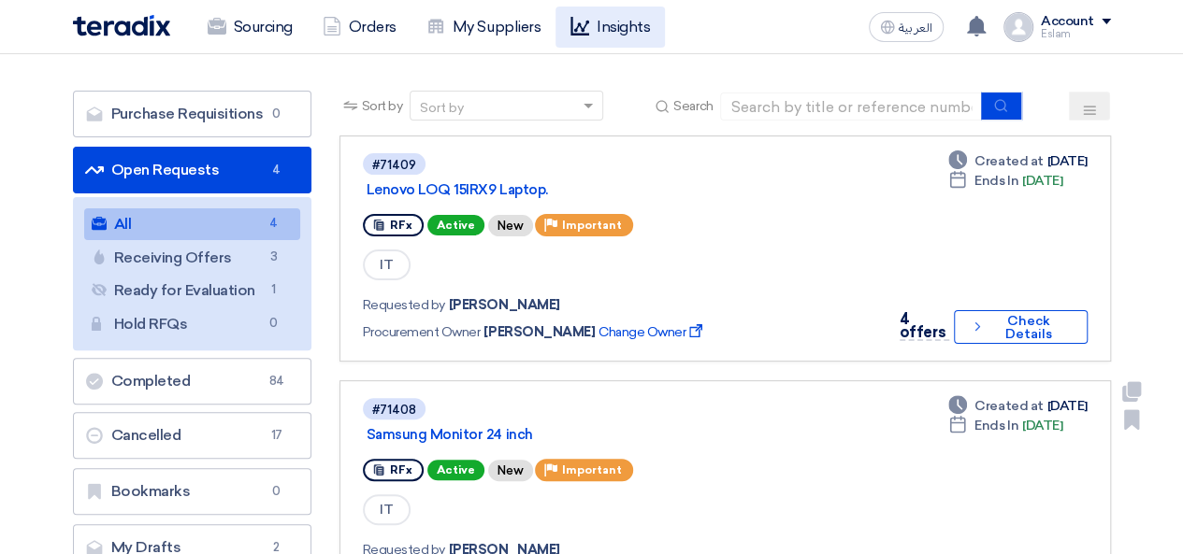
scroll to position [93, 0]
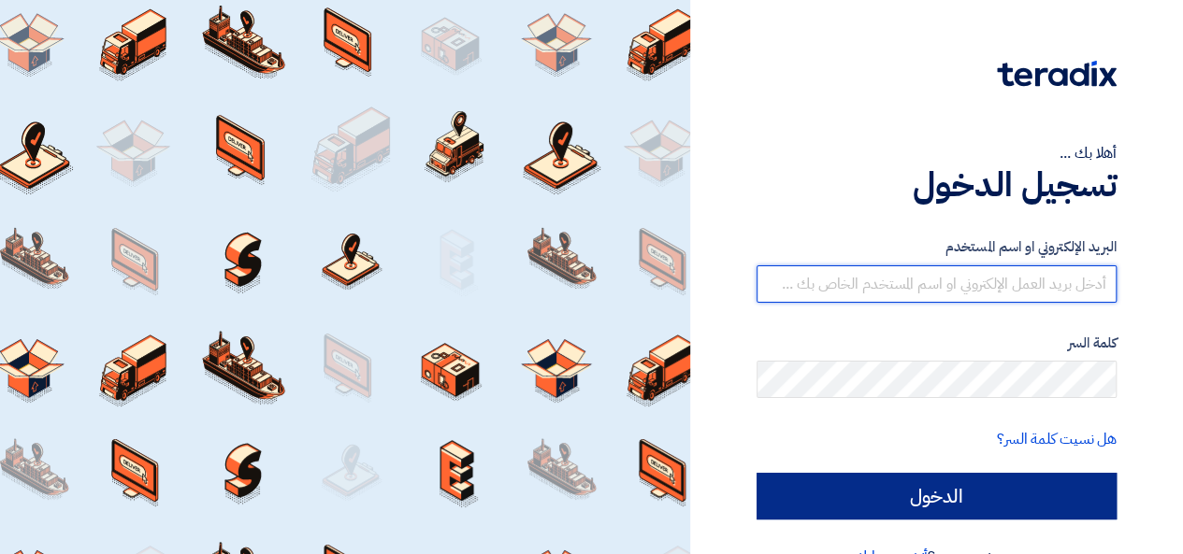
type input "[EMAIL_ADDRESS][DOMAIN_NAME]"
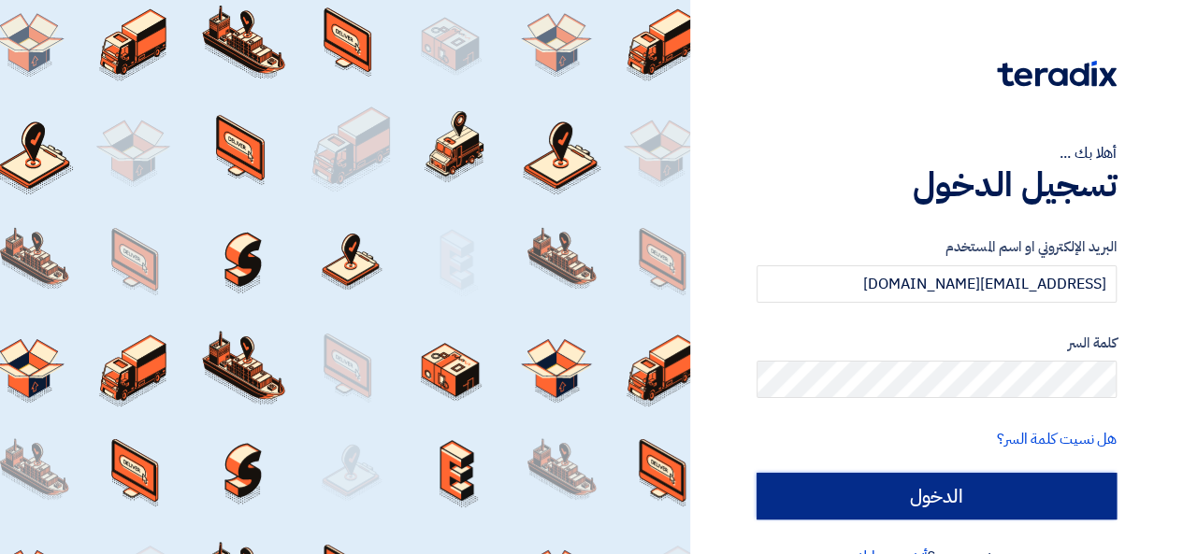
click at [840, 510] on input "الدخول" at bounding box center [936, 496] width 360 height 47
type input "Sign in"
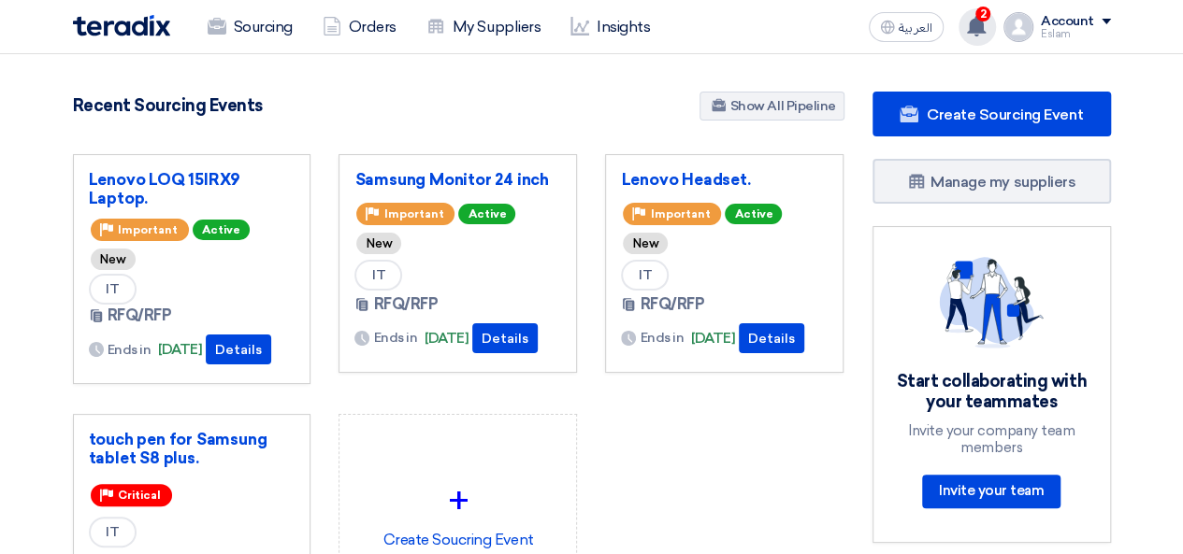
click at [985, 12] on span "2" at bounding box center [982, 14] width 15 height 15
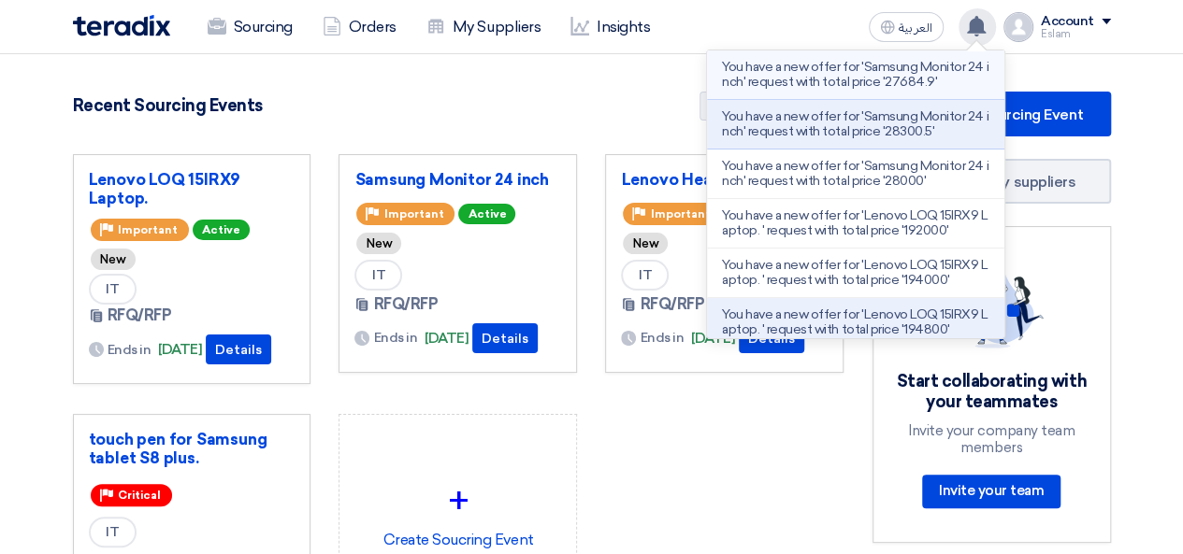
click at [878, 79] on p "You have a new offer for 'Samsung Monitor 24 inch' request with total price '27…" at bounding box center [855, 75] width 267 height 30
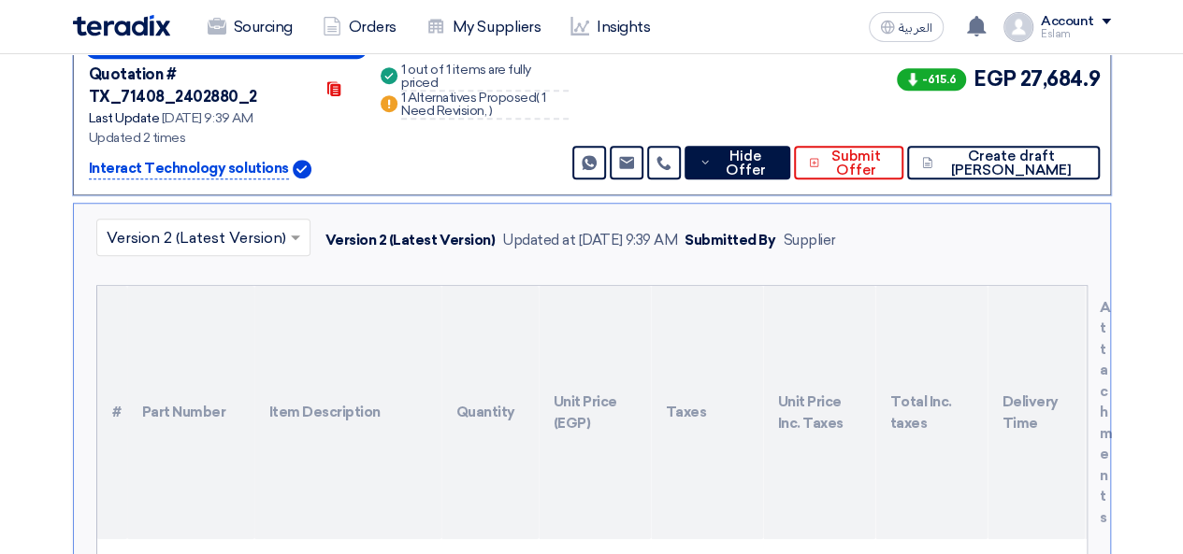
scroll to position [454, 0]
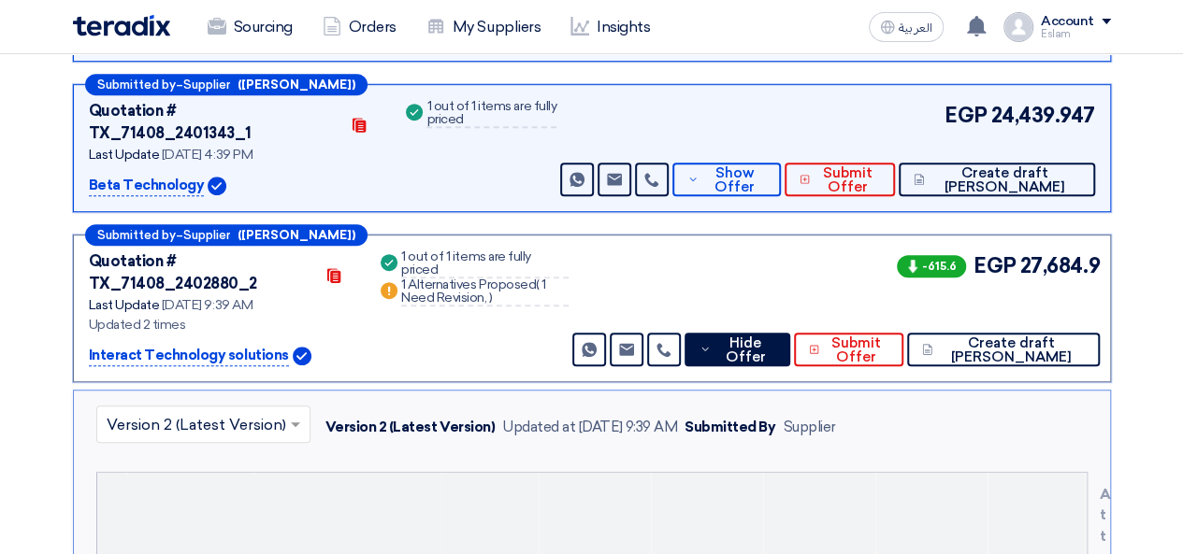
click at [821, 299] on div "Submitted by – Supplier ([PERSON_NAME]) Quotation # TX_71408_2402880_2 Contacts…" at bounding box center [592, 309] width 1038 height 148
click at [775, 337] on span "Hide Offer" at bounding box center [745, 351] width 60 height 28
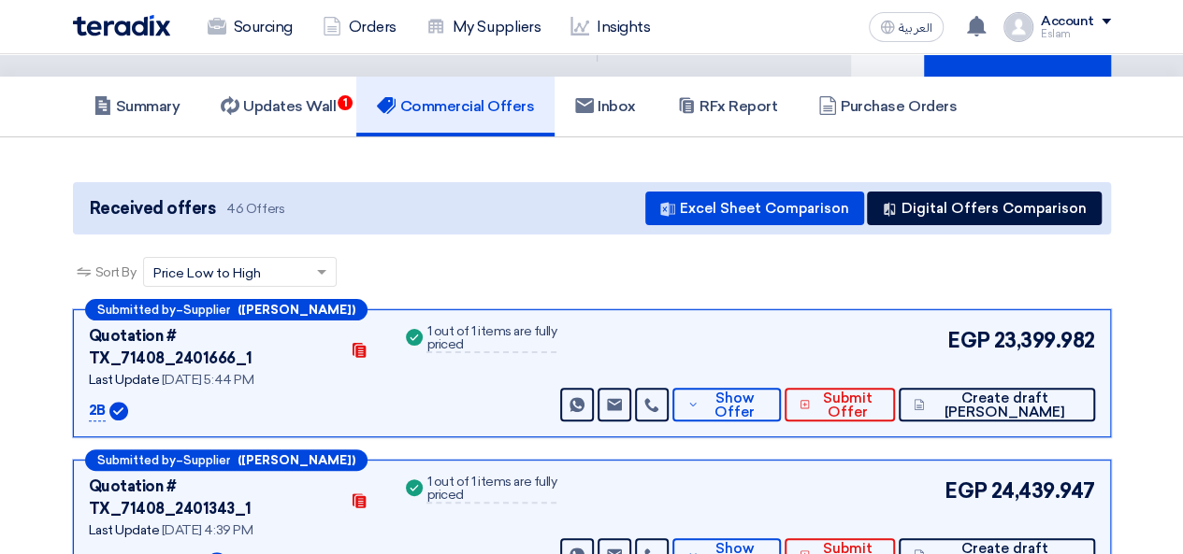
scroll to position [0, 0]
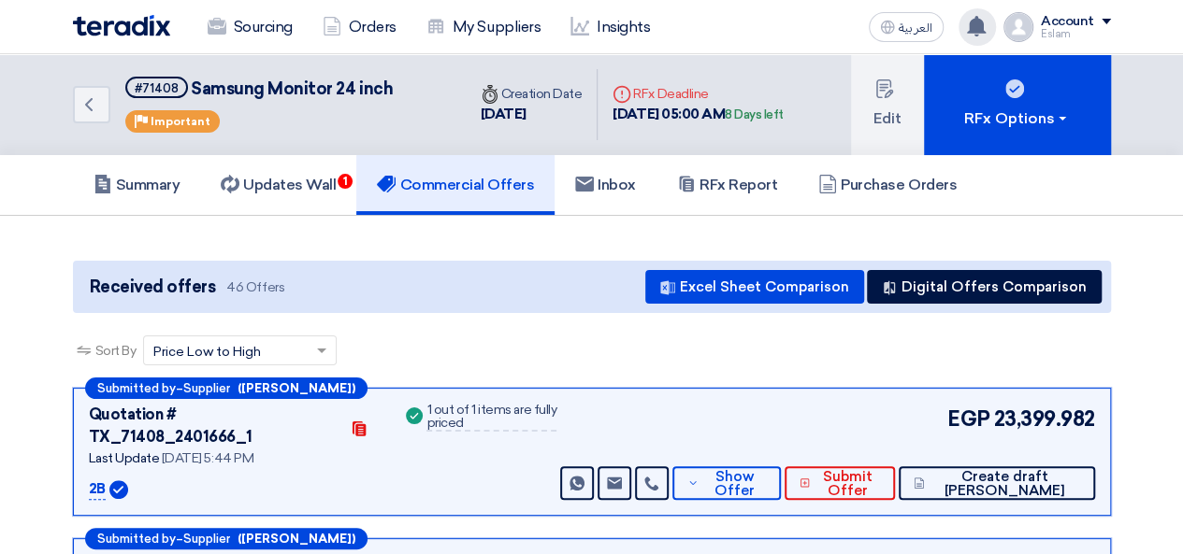
click at [974, 27] on use at bounding box center [976, 26] width 19 height 21
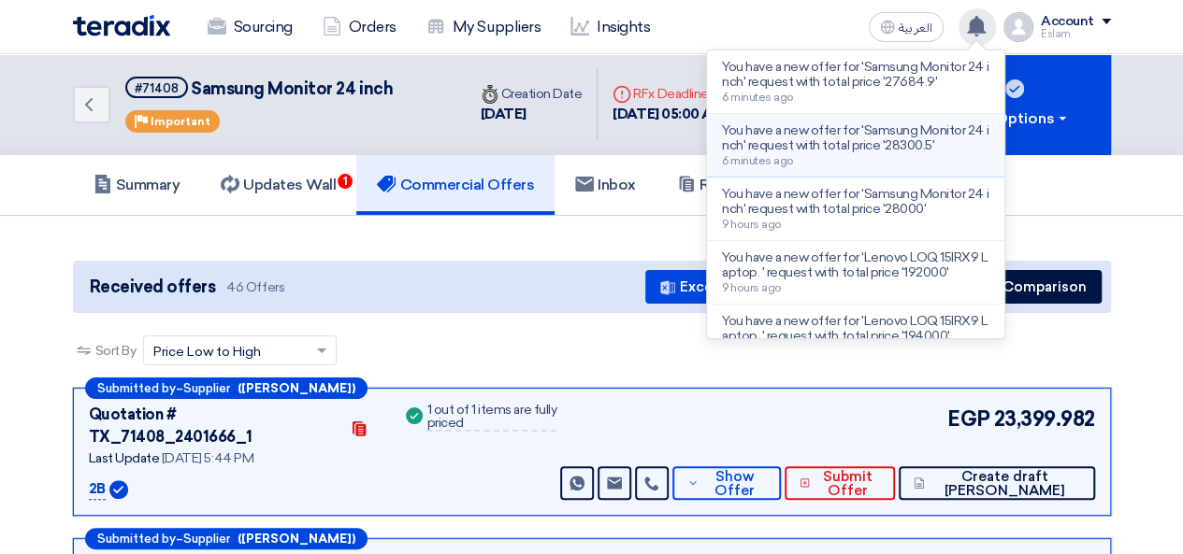
click at [896, 153] on div "You have a new offer for 'Samsung Monitor 24 inch' request with total price '28…" at bounding box center [855, 145] width 267 height 44
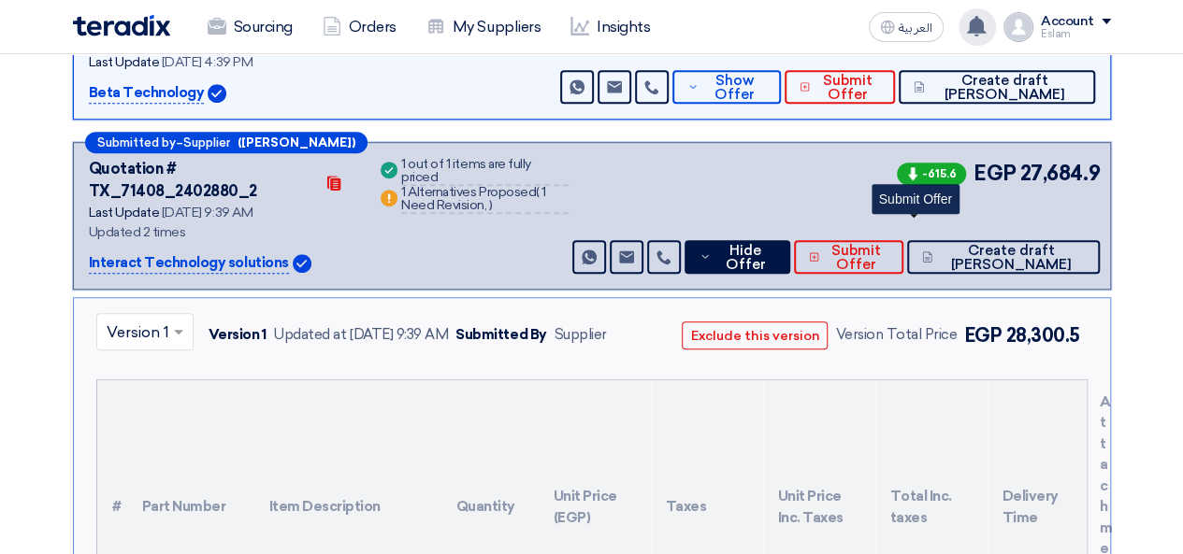
scroll to position [454, 0]
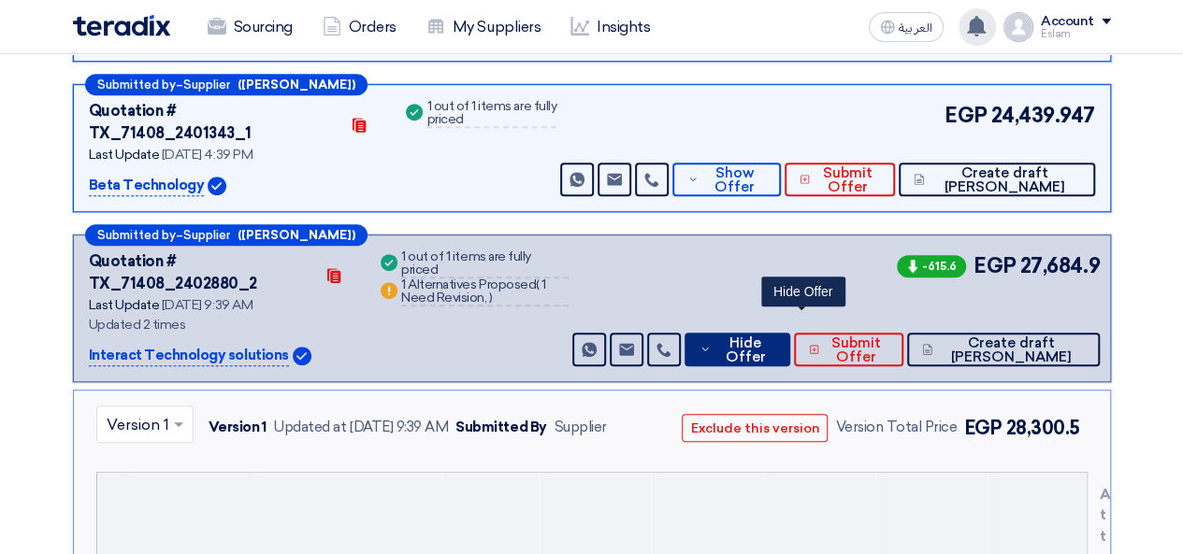
click at [775, 337] on span "Hide Offer" at bounding box center [745, 351] width 60 height 28
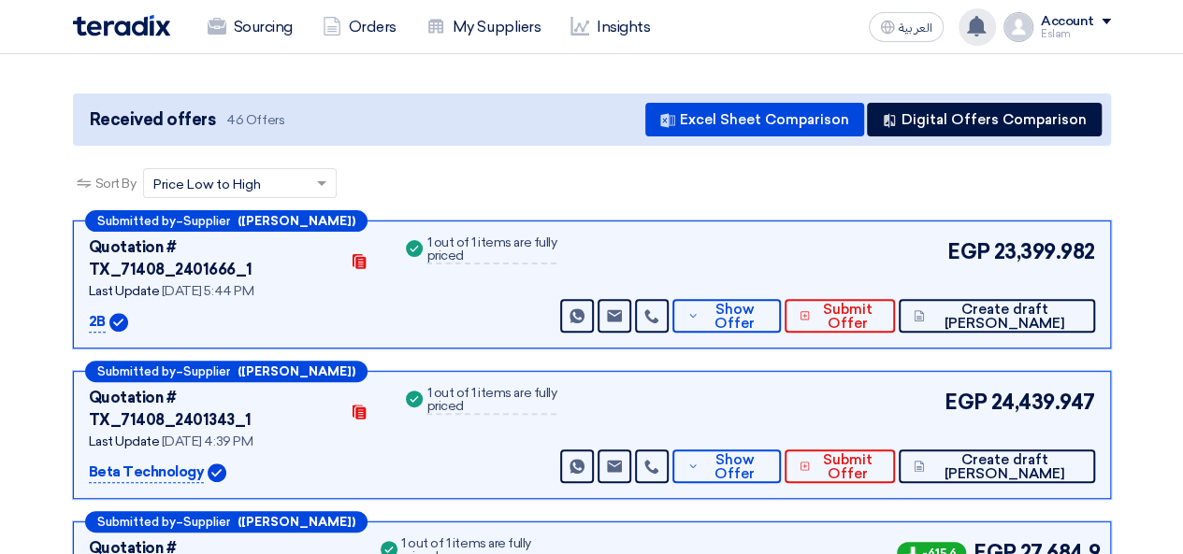
scroll to position [0, 0]
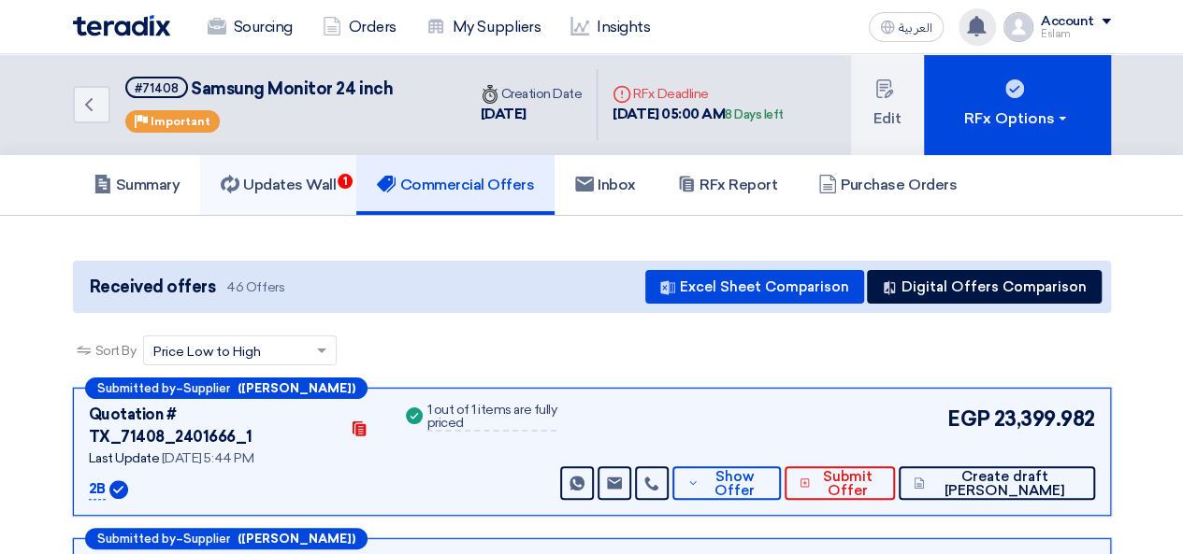
click at [305, 176] on h5 "Updates Wall 1" at bounding box center [278, 185] width 115 height 19
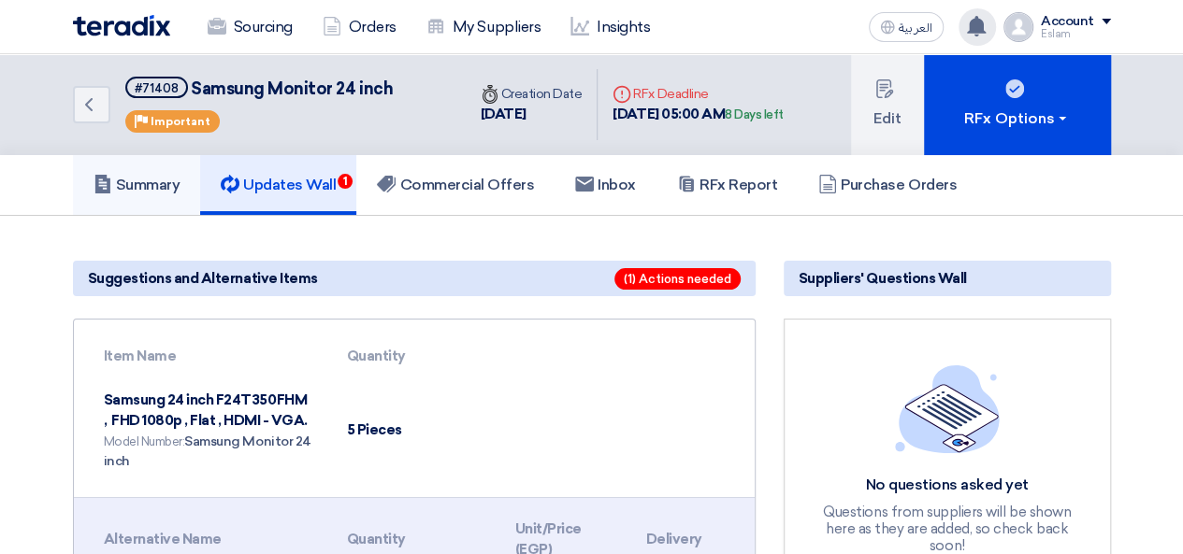
click at [171, 194] on link "Summary" at bounding box center [137, 185] width 128 height 60
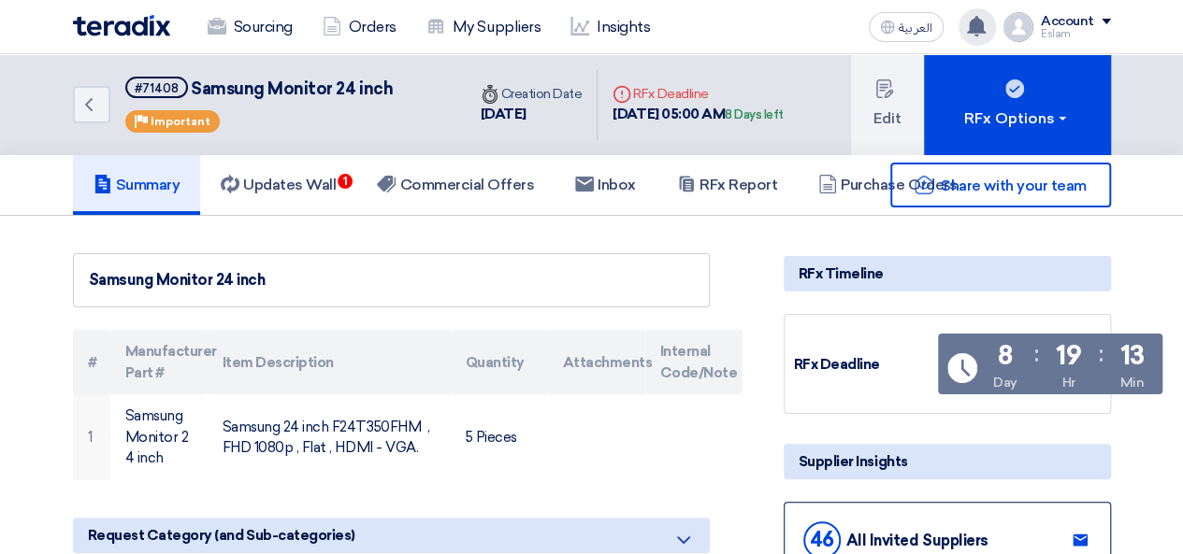
click at [825, 189] on div "Share with your team" at bounding box center [946, 185] width 327 height 45
click at [338, 36] on link "Orders" at bounding box center [360, 27] width 104 height 41
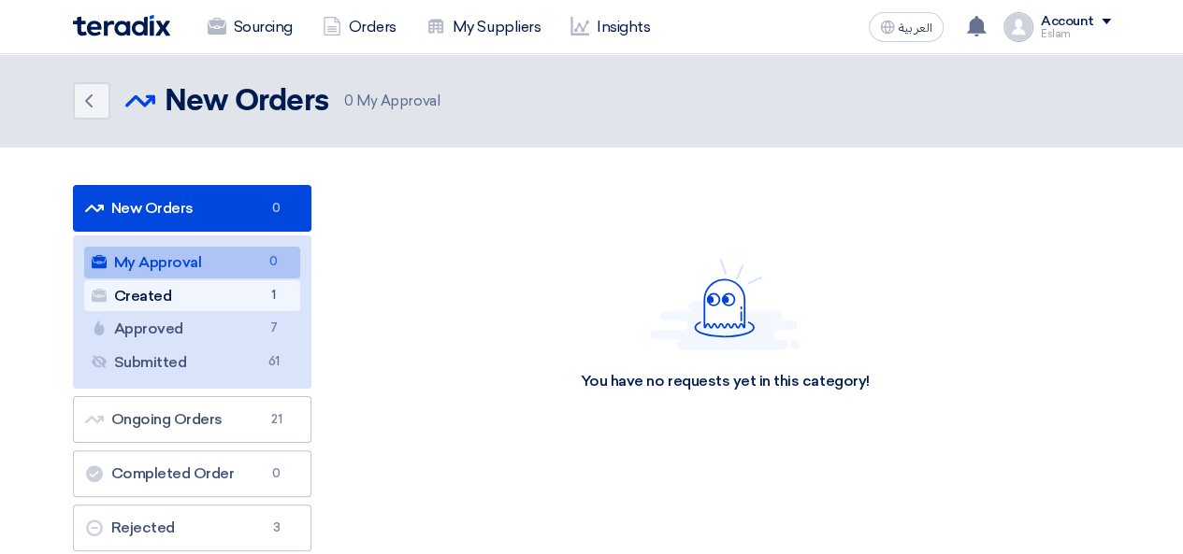
click at [267, 291] on span "1" at bounding box center [274, 296] width 22 height 20
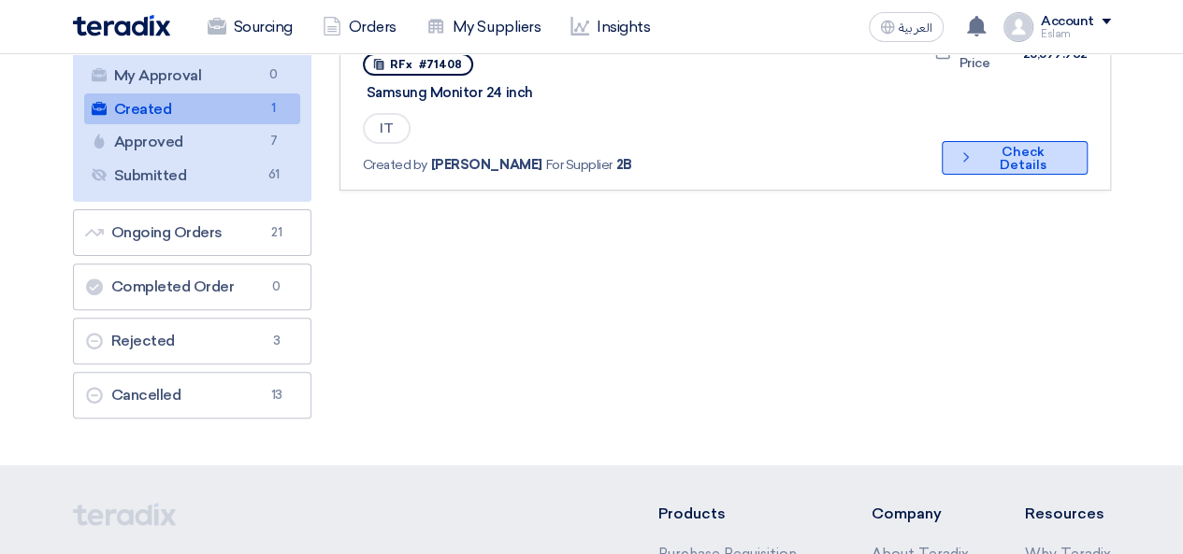
click at [1031, 154] on button "Check details Check Details" at bounding box center [1014, 158] width 145 height 34
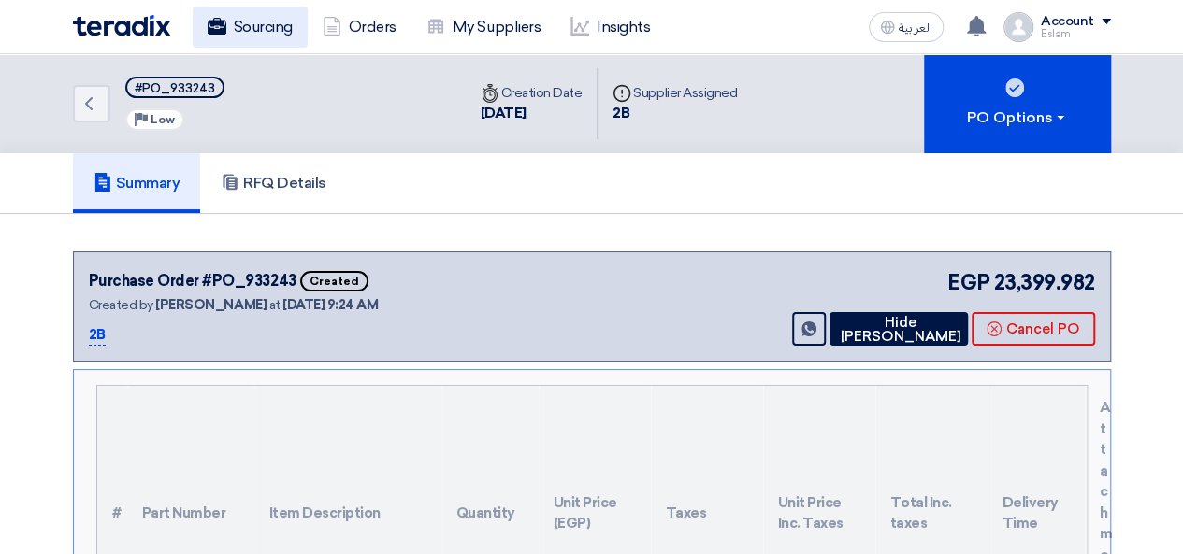
click at [250, 43] on link "Sourcing" at bounding box center [250, 27] width 115 height 41
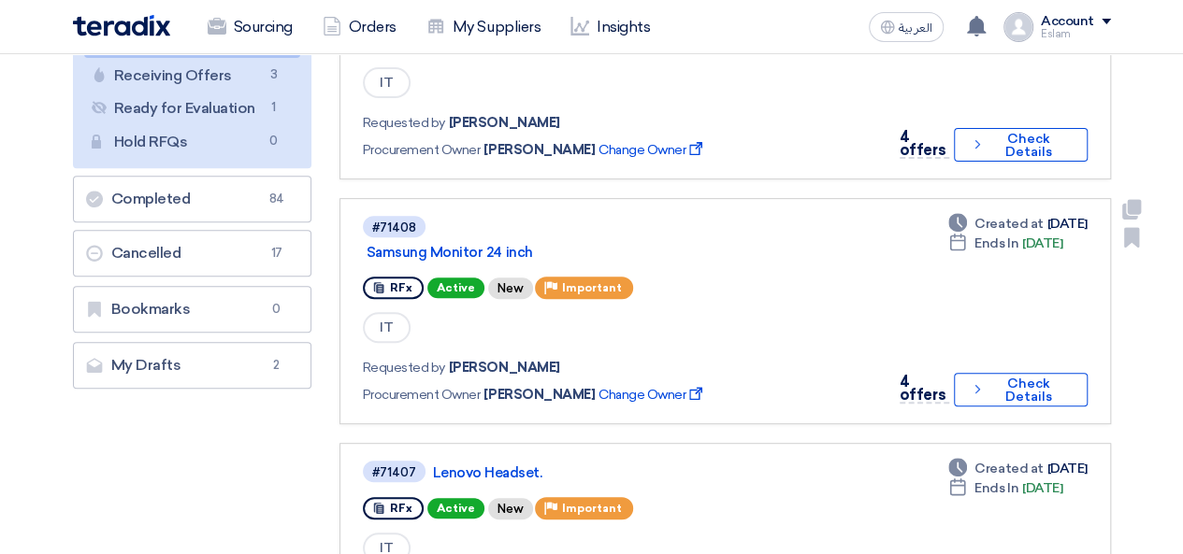
scroll to position [187, 0]
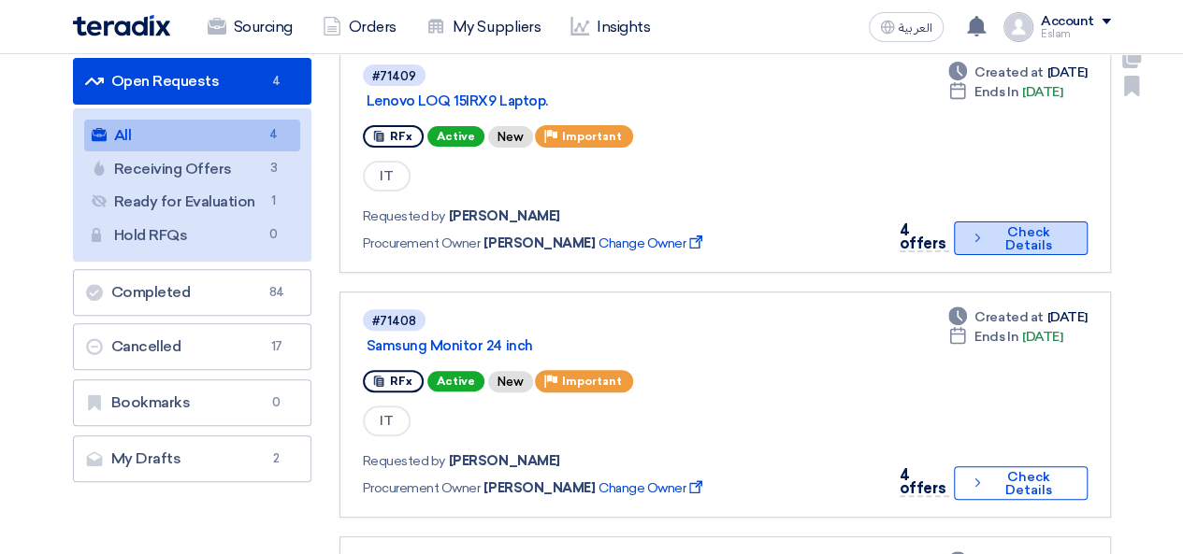
click at [1024, 230] on button "Check details Check Details" at bounding box center [1020, 239] width 133 height 34
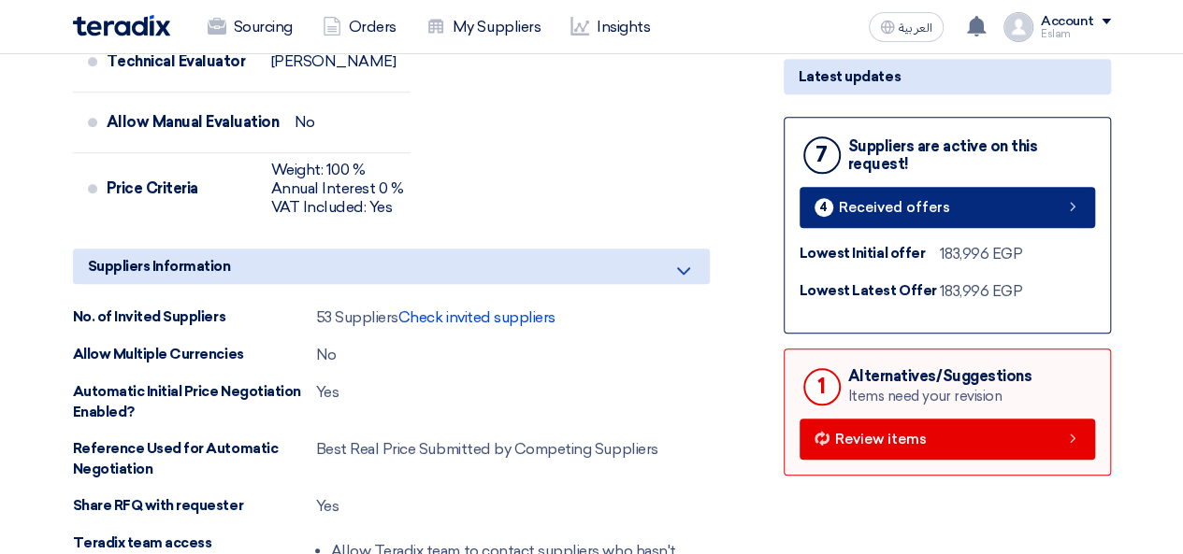
click at [894, 220] on link "4 Received offers" at bounding box center [946, 207] width 295 height 41
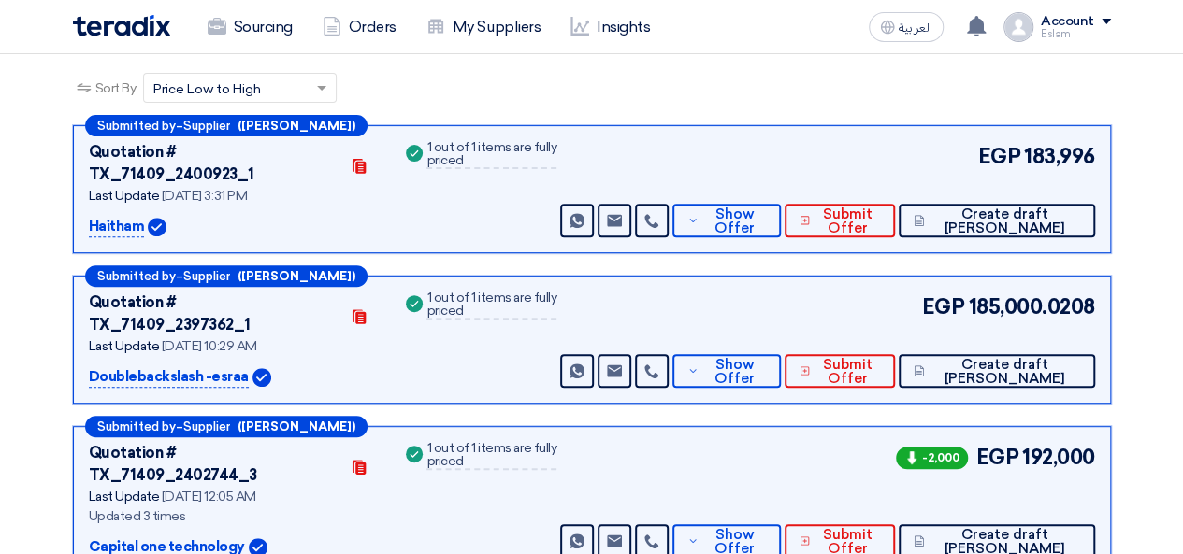
scroll to position [280, 0]
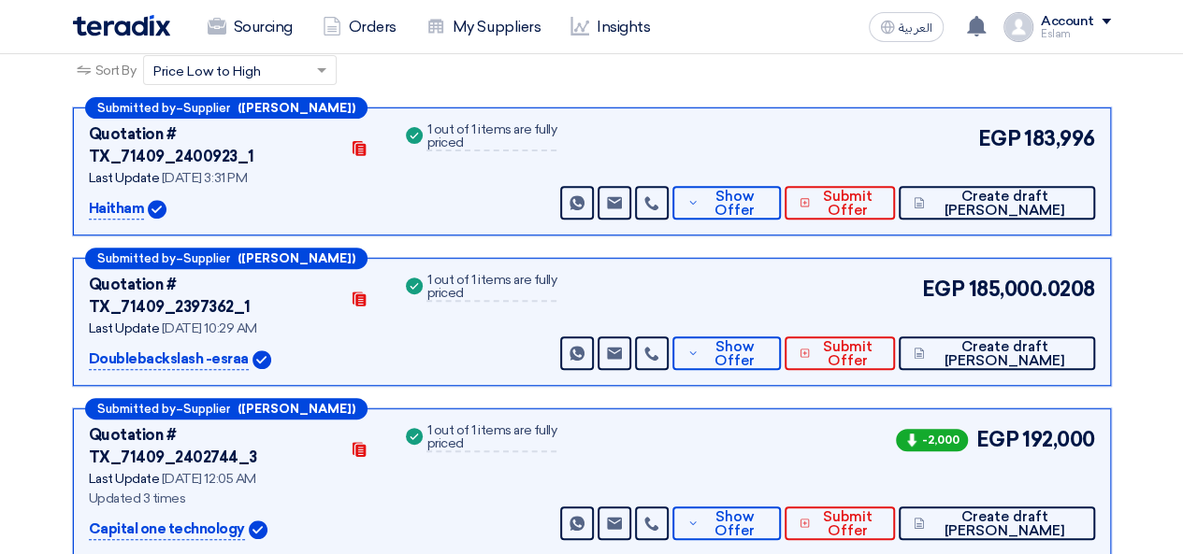
click at [651, 424] on div "-2,000 EGP 192,000 Send Message Send Message" at bounding box center [825, 482] width 538 height 116
click at [258, 33] on link "Sourcing" at bounding box center [250, 27] width 115 height 41
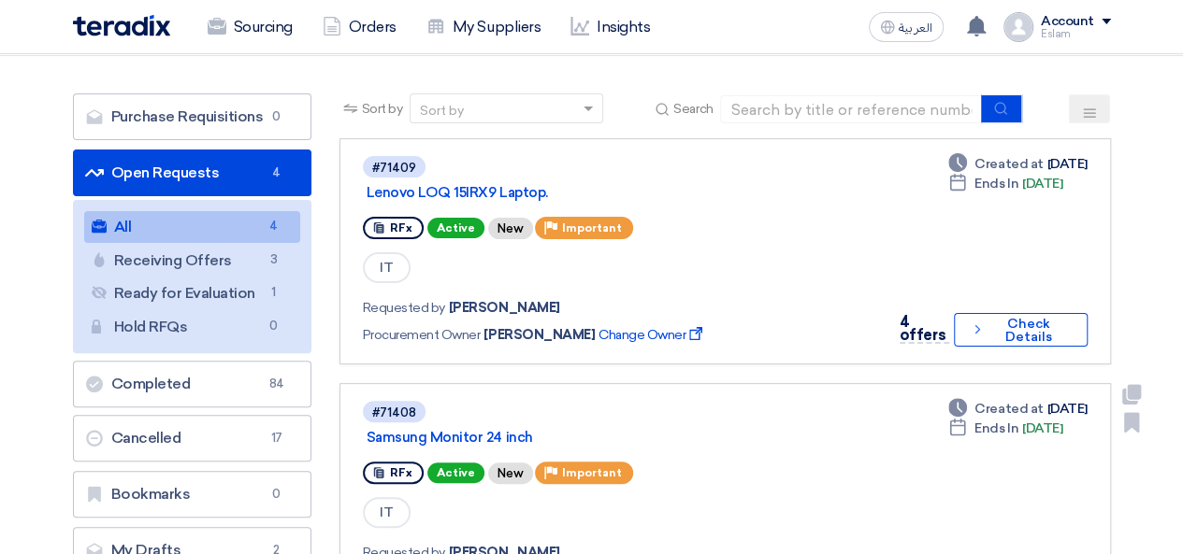
scroll to position [93, 0]
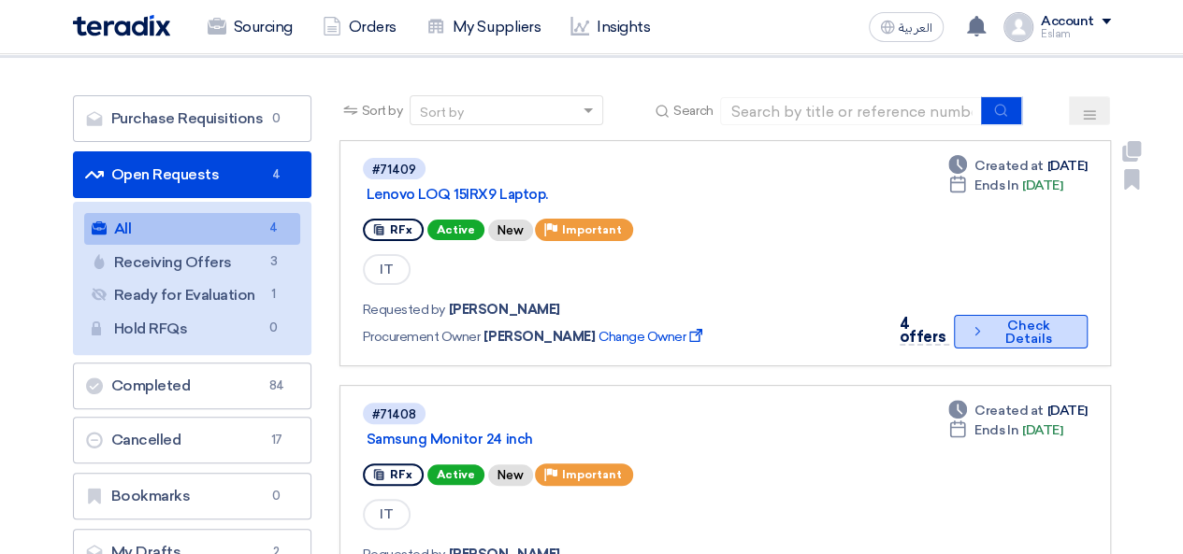
click at [987, 326] on button "Check details Check Details" at bounding box center [1020, 332] width 133 height 34
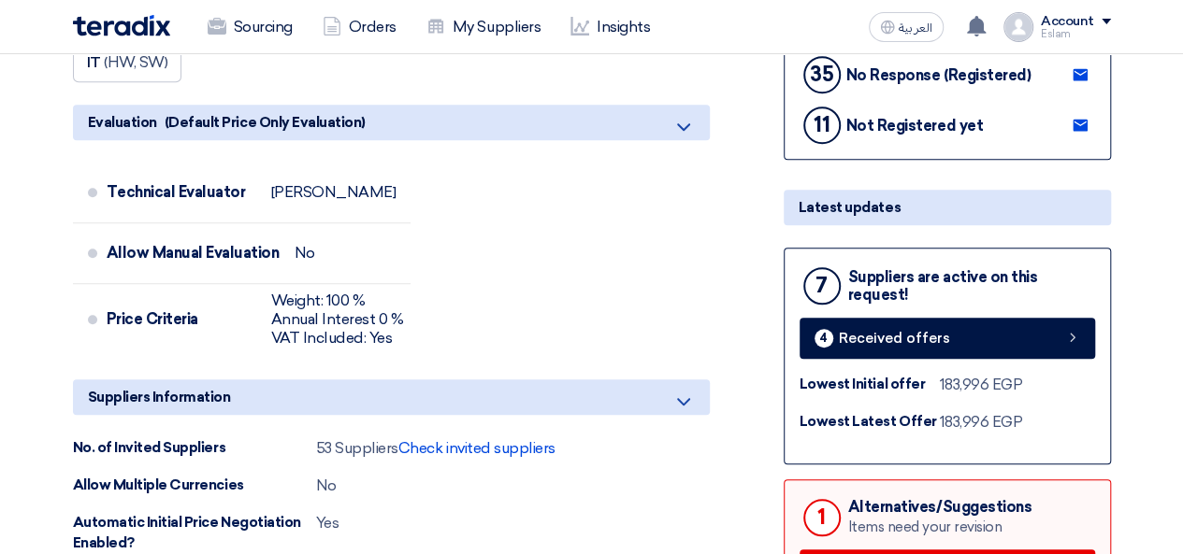
scroll to position [654, 0]
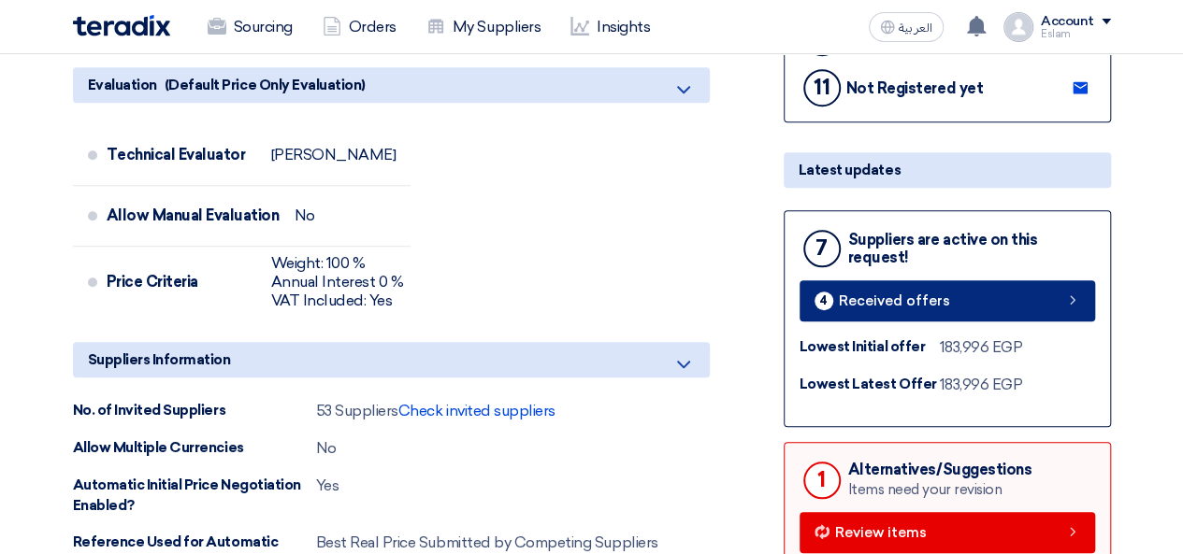
click at [892, 281] on link "4 Received offers" at bounding box center [946, 300] width 295 height 41
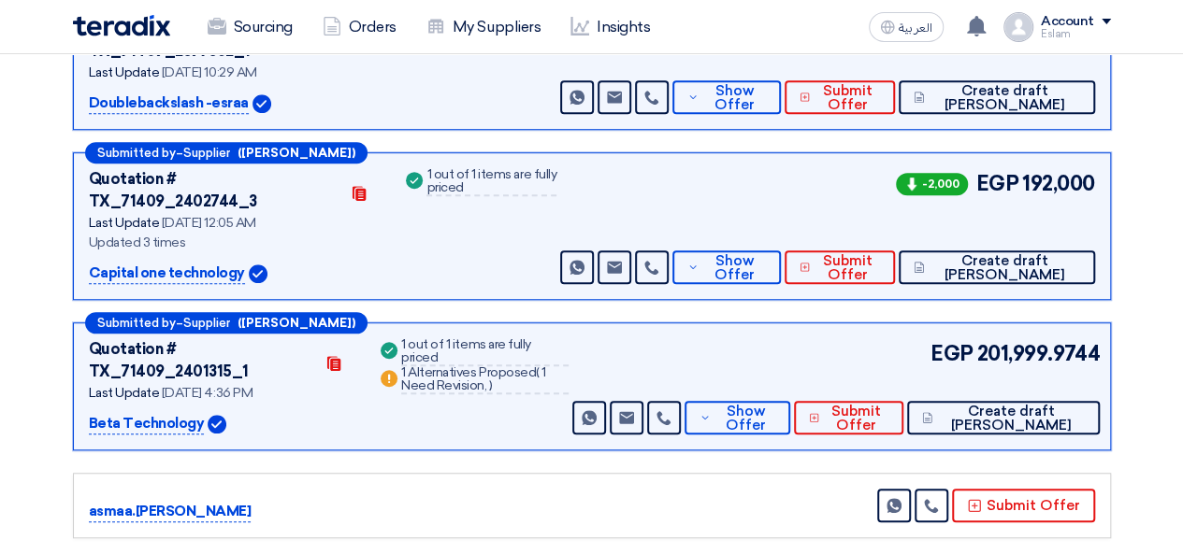
scroll to position [568, 0]
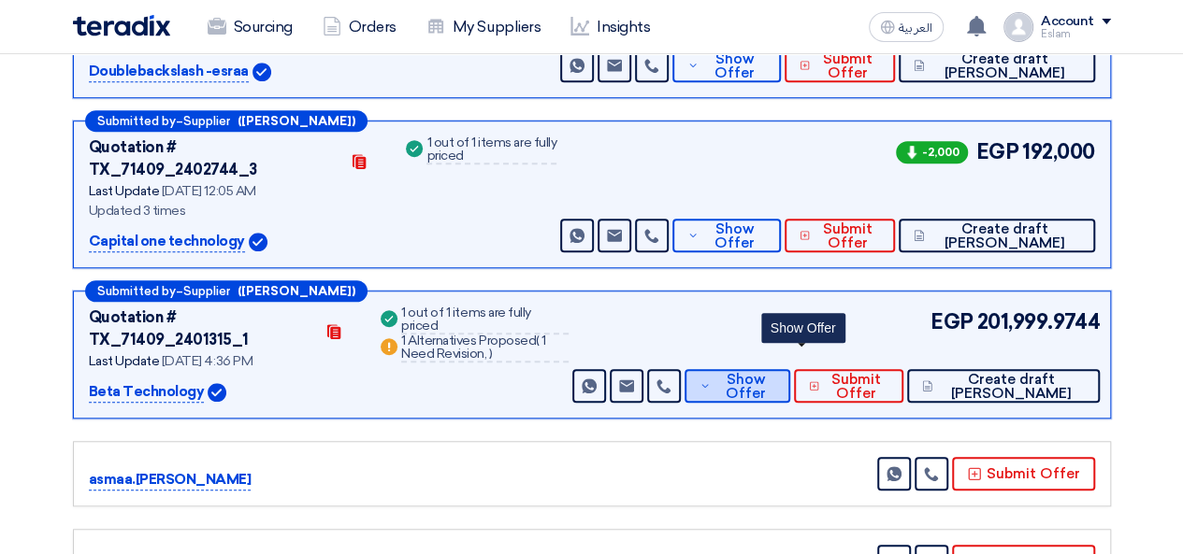
click at [711, 379] on icon at bounding box center [704, 386] width 11 height 15
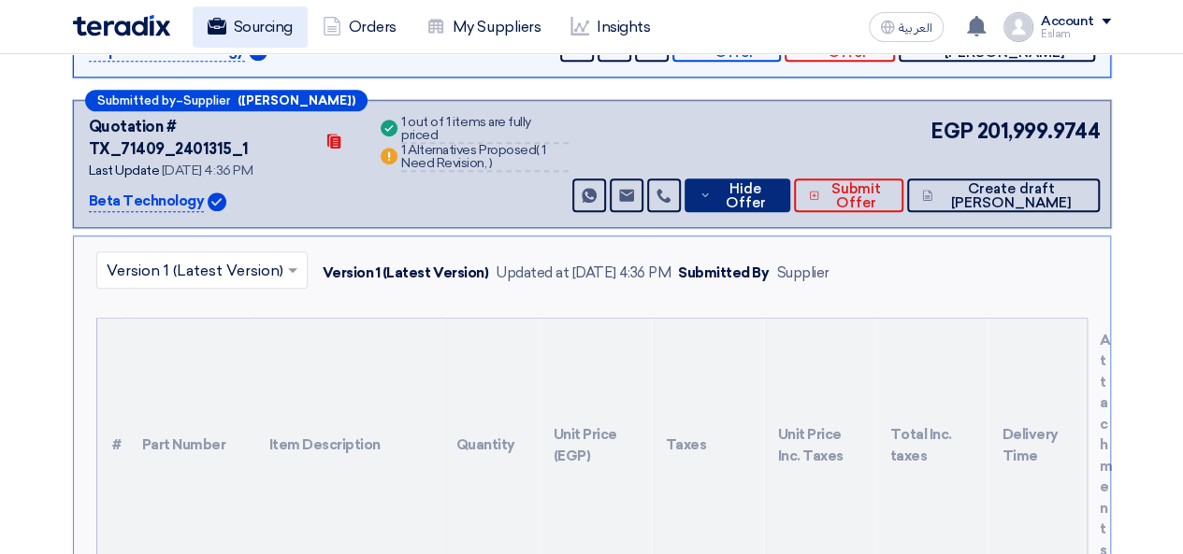
scroll to position [755, 0]
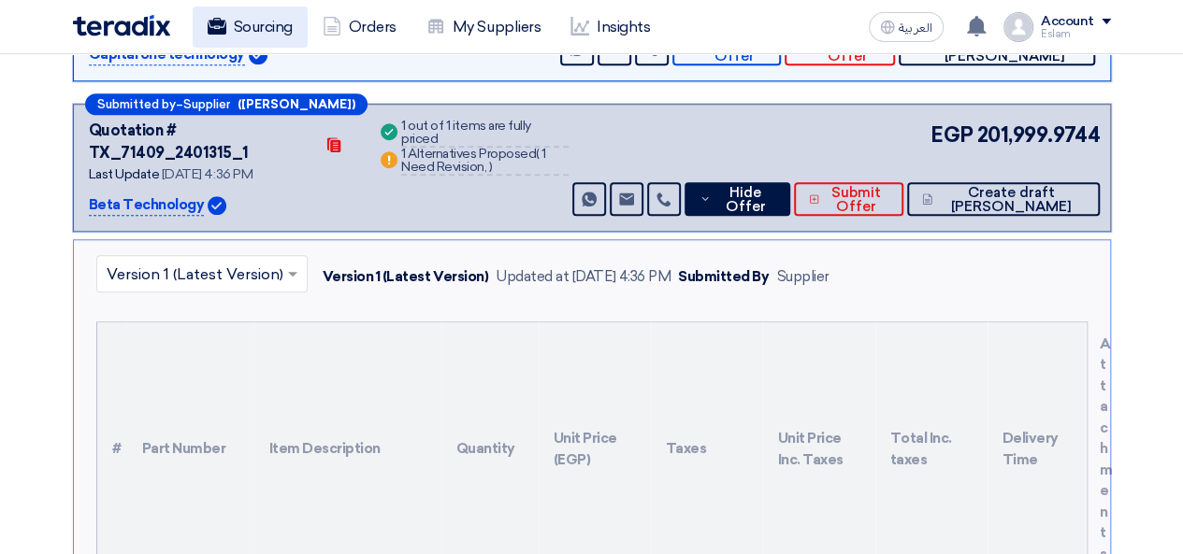
click at [283, 24] on link "Sourcing" at bounding box center [250, 27] width 115 height 41
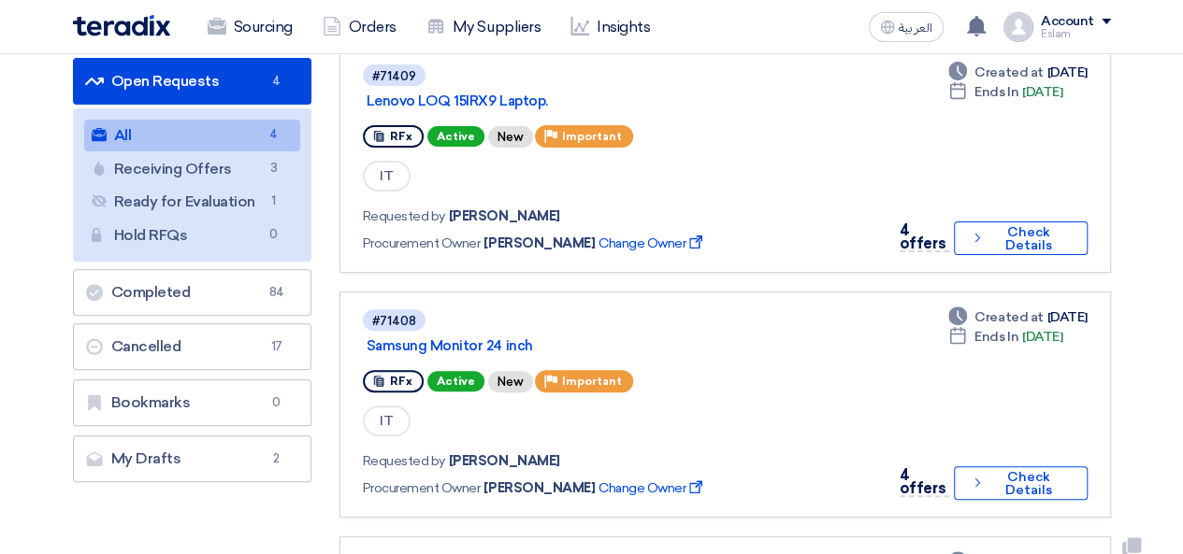
scroll to position [93, 0]
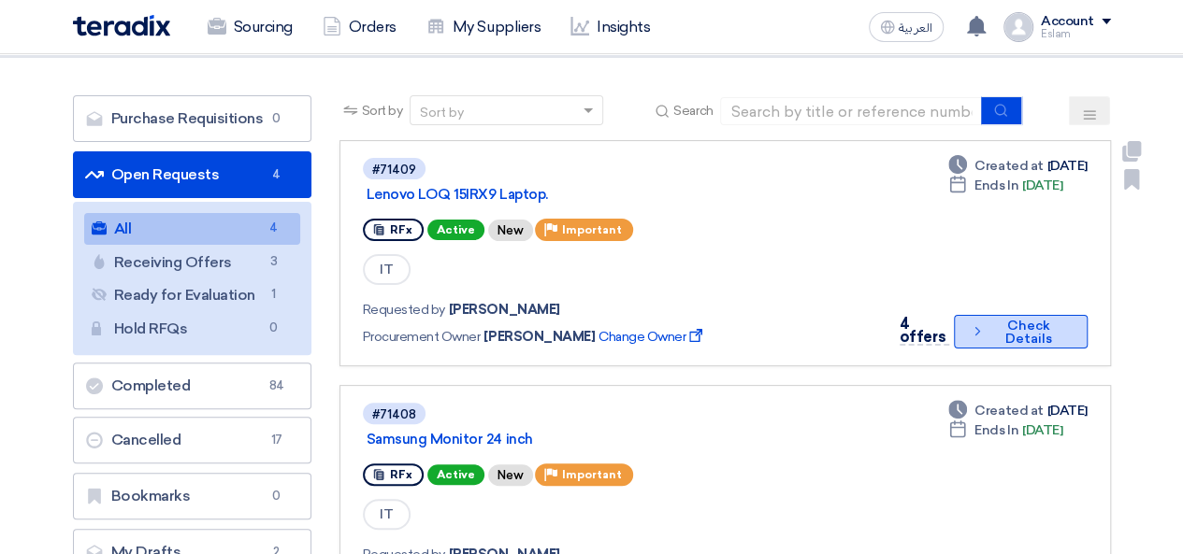
click at [977, 324] on icon "Check details" at bounding box center [977, 332] width 15 height 18
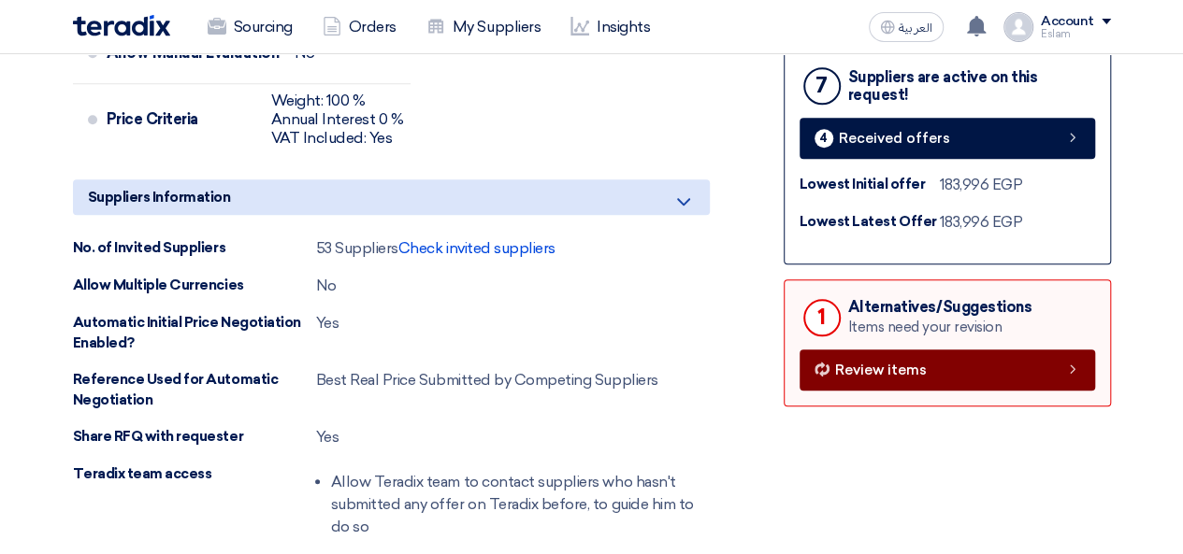
scroll to position [841, 0]
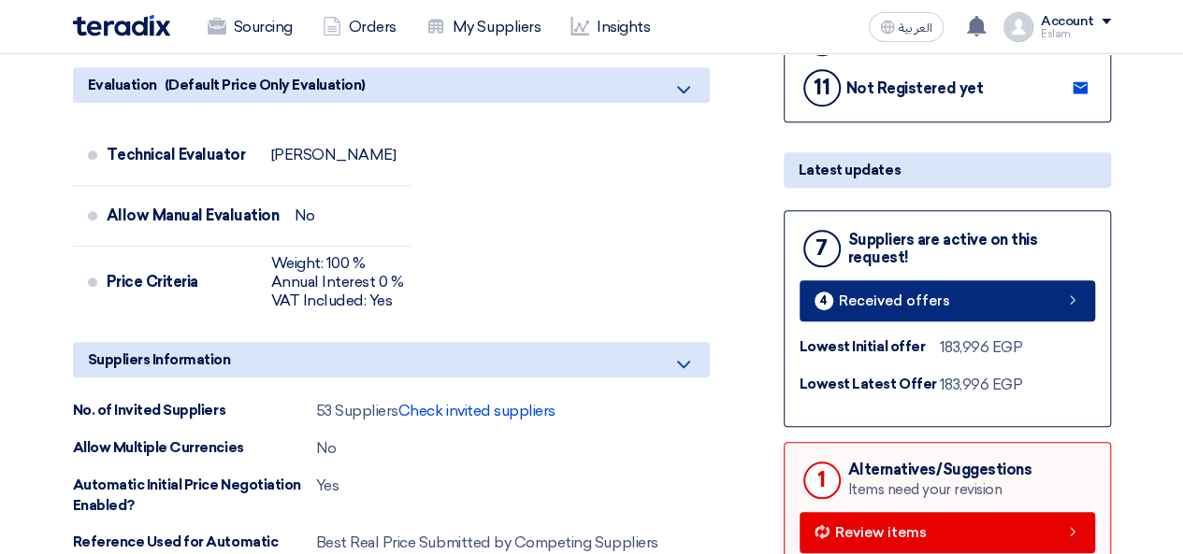
click at [911, 302] on span "Received offers" at bounding box center [894, 302] width 111 height 14
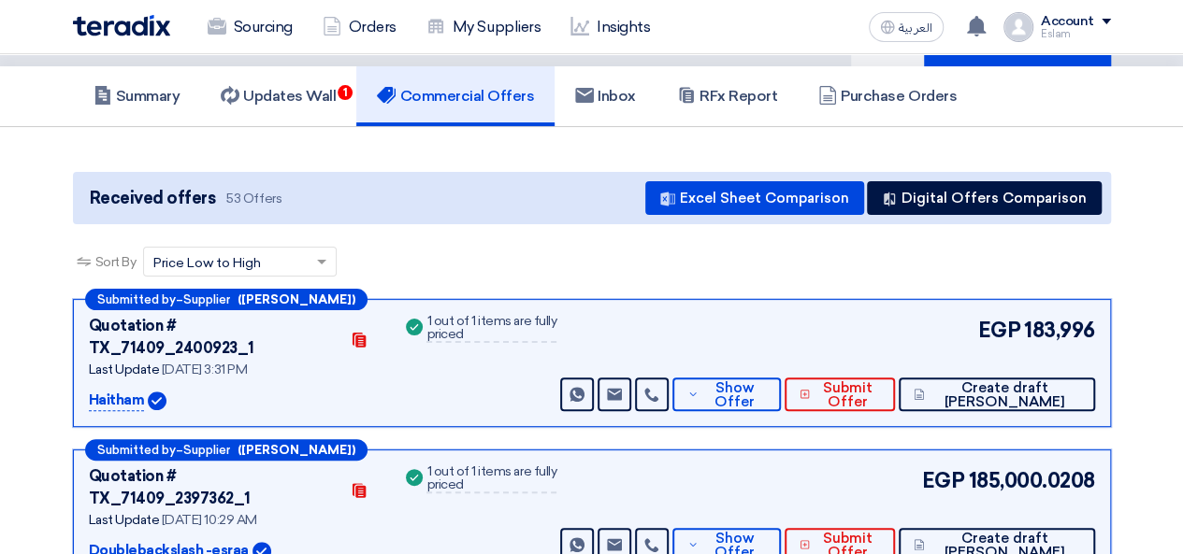
scroll to position [7, 0]
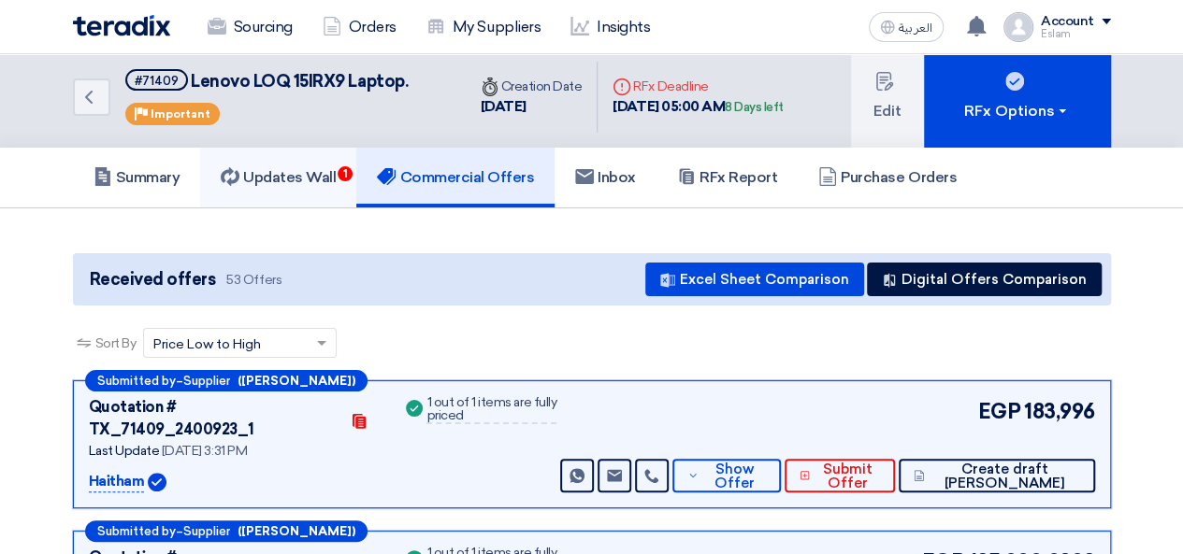
click at [284, 168] on h5 "Updates Wall 1" at bounding box center [278, 177] width 115 height 19
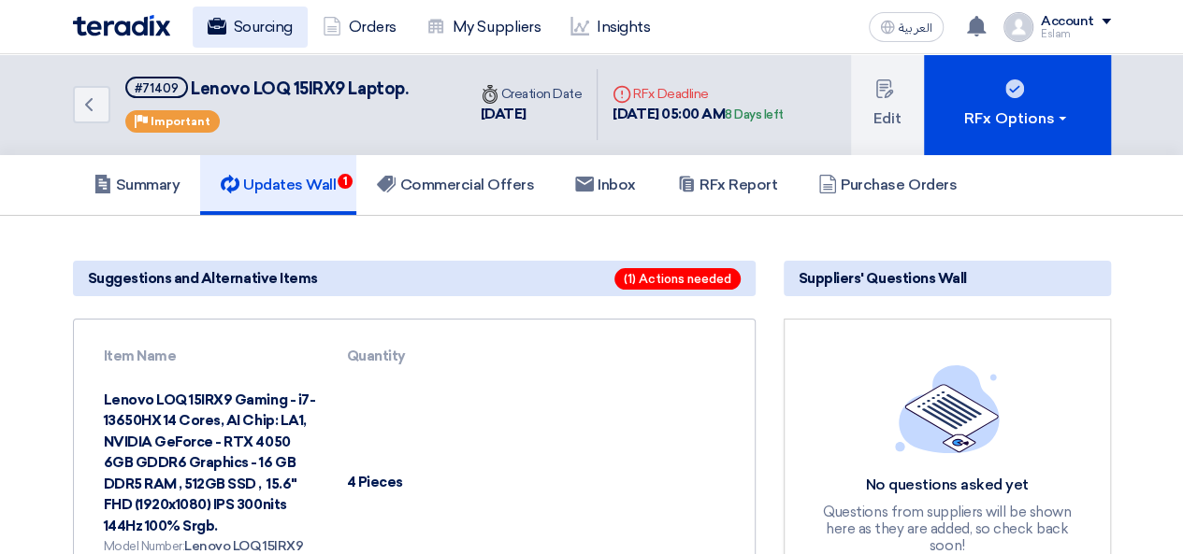
click at [234, 36] on link "Sourcing" at bounding box center [250, 27] width 115 height 41
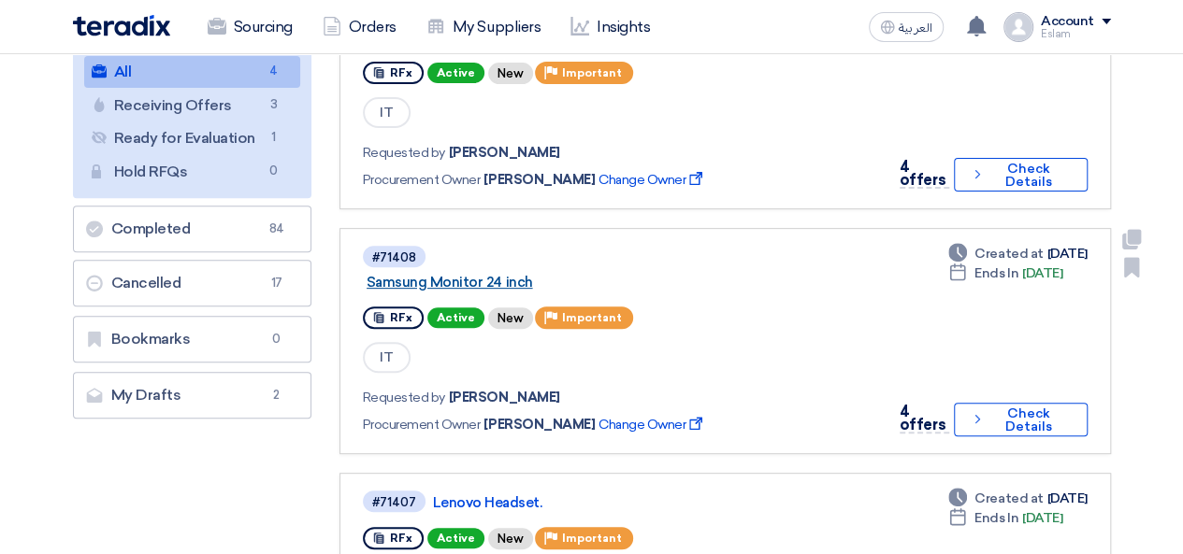
scroll to position [280, 0]
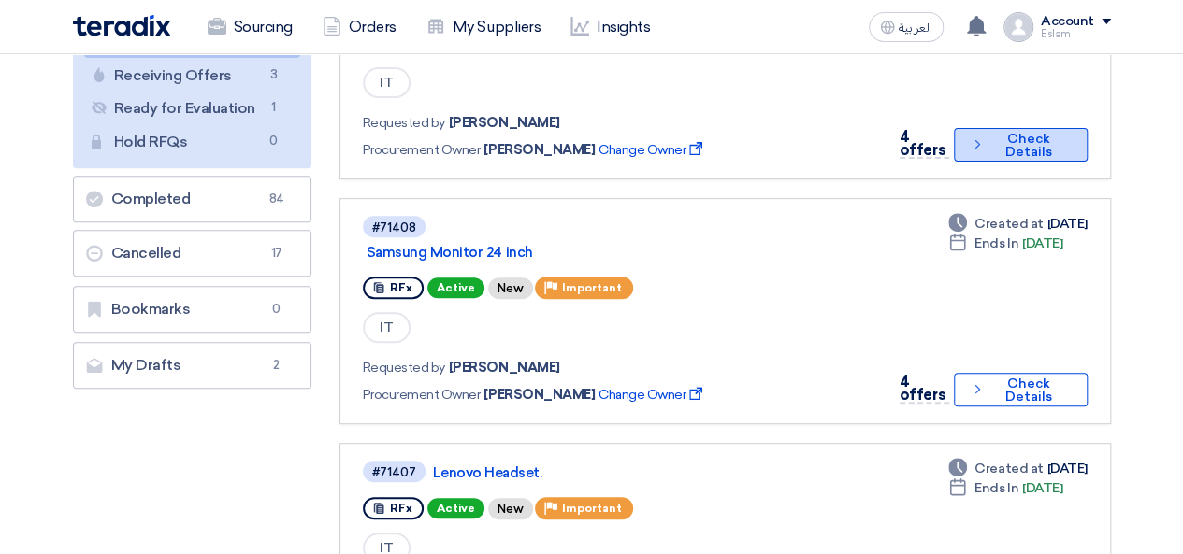
click at [1061, 148] on button "Check details Check Details" at bounding box center [1020, 145] width 133 height 34
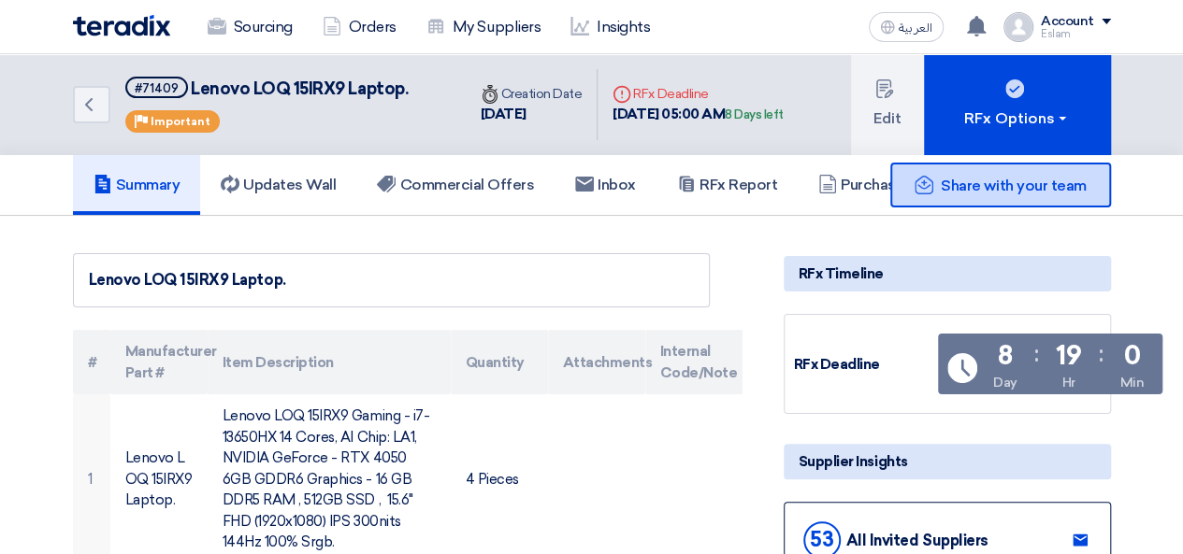
click at [1012, 186] on span "Share with your team" at bounding box center [1013, 186] width 145 height 18
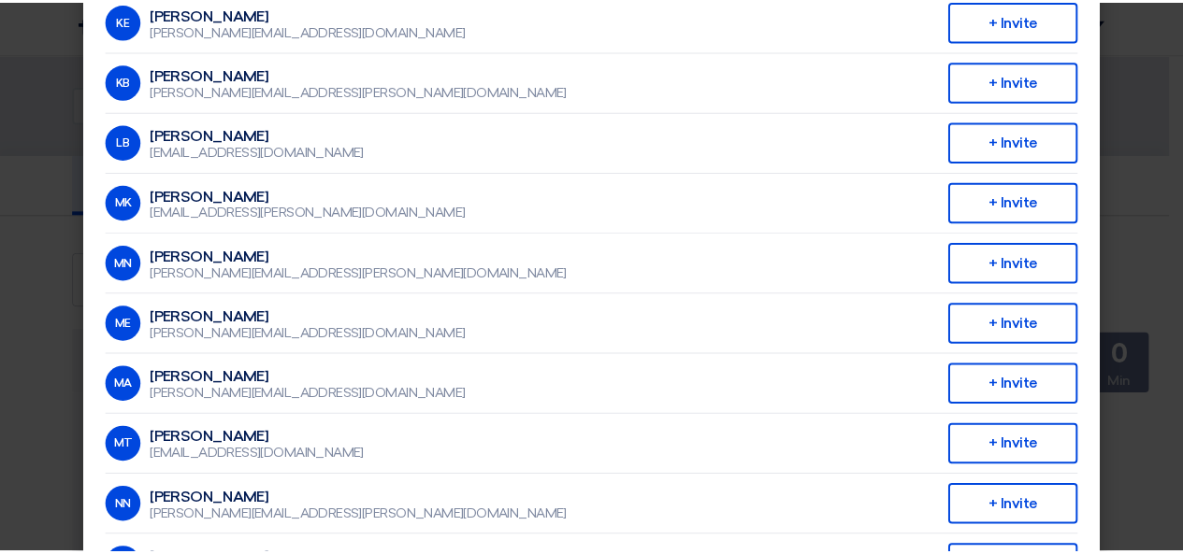
scroll to position [449, 0]
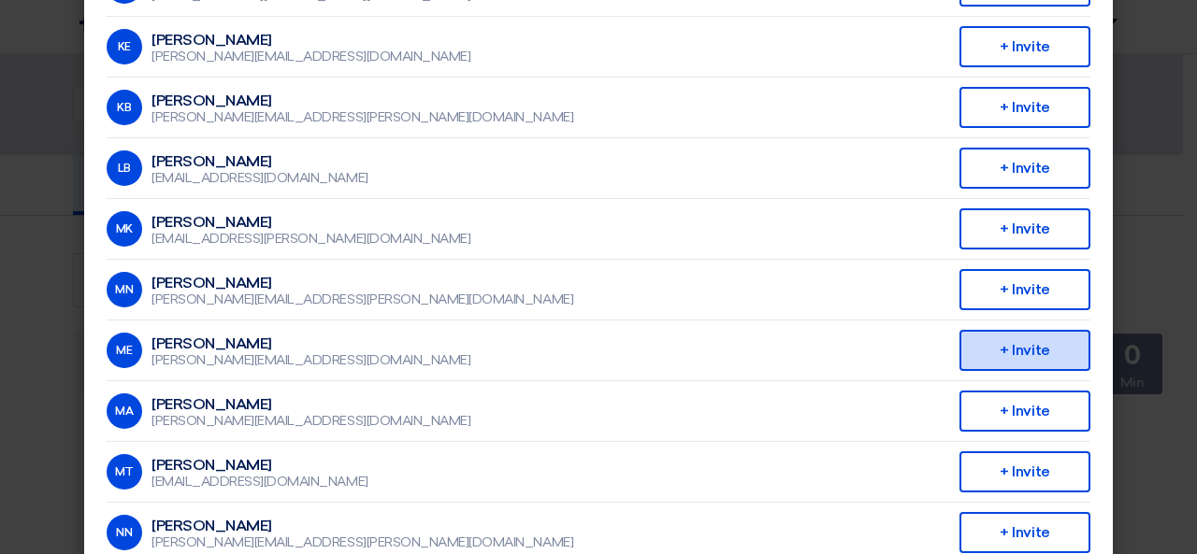
click at [985, 344] on div "+ Invite" at bounding box center [1024, 350] width 131 height 41
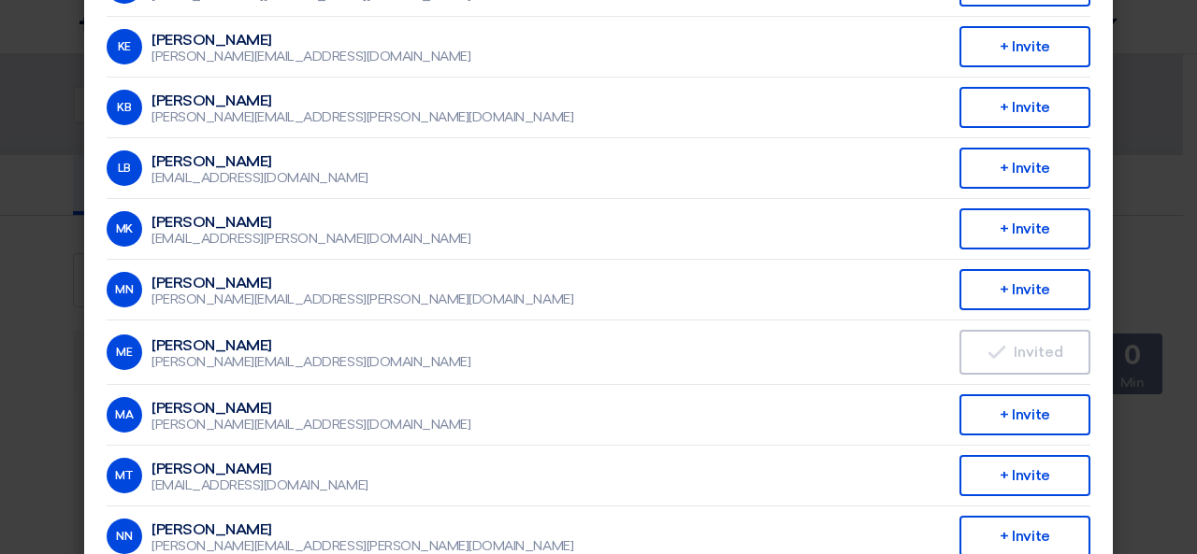
click at [1132, 227] on modal-container "Invite From Your Company × Company Team ALJ Finance AM Ahmed Mahmoud ahmed.sobh…" at bounding box center [598, 277] width 1197 height 554
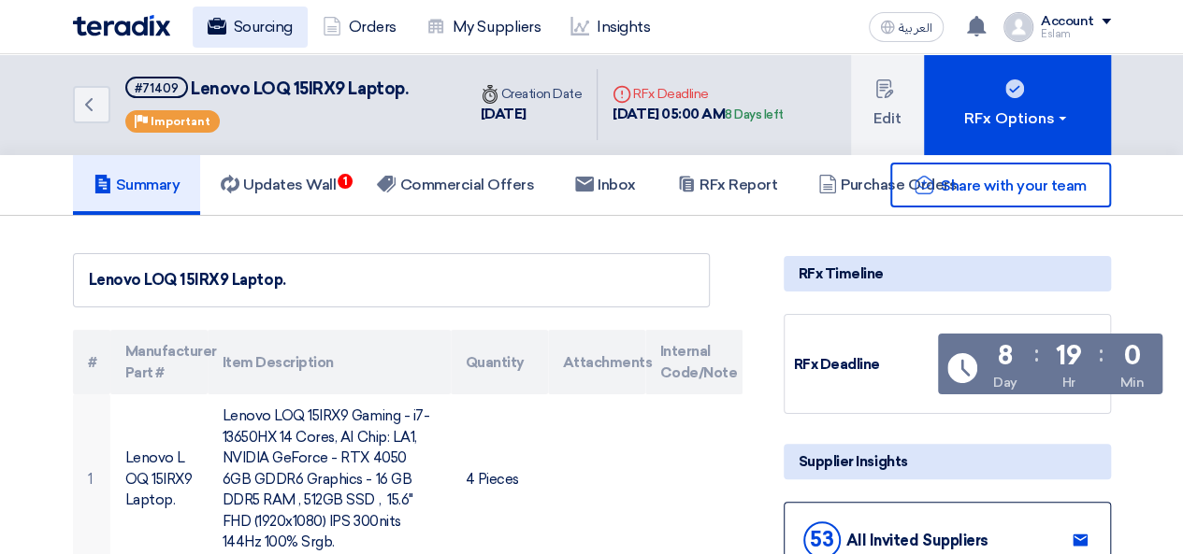
click at [282, 41] on link "Sourcing" at bounding box center [250, 27] width 115 height 41
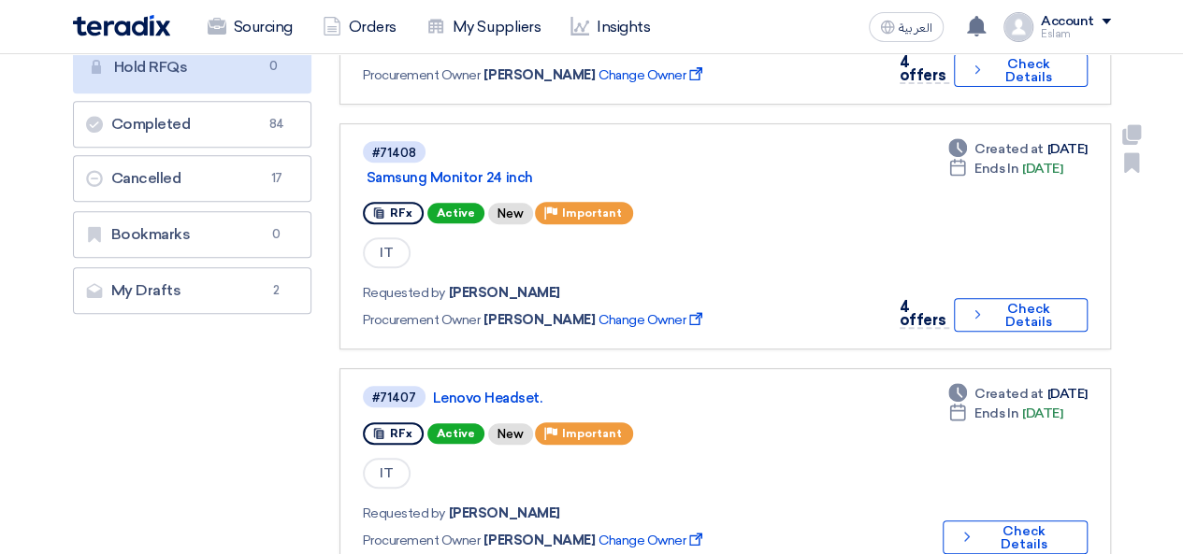
scroll to position [374, 0]
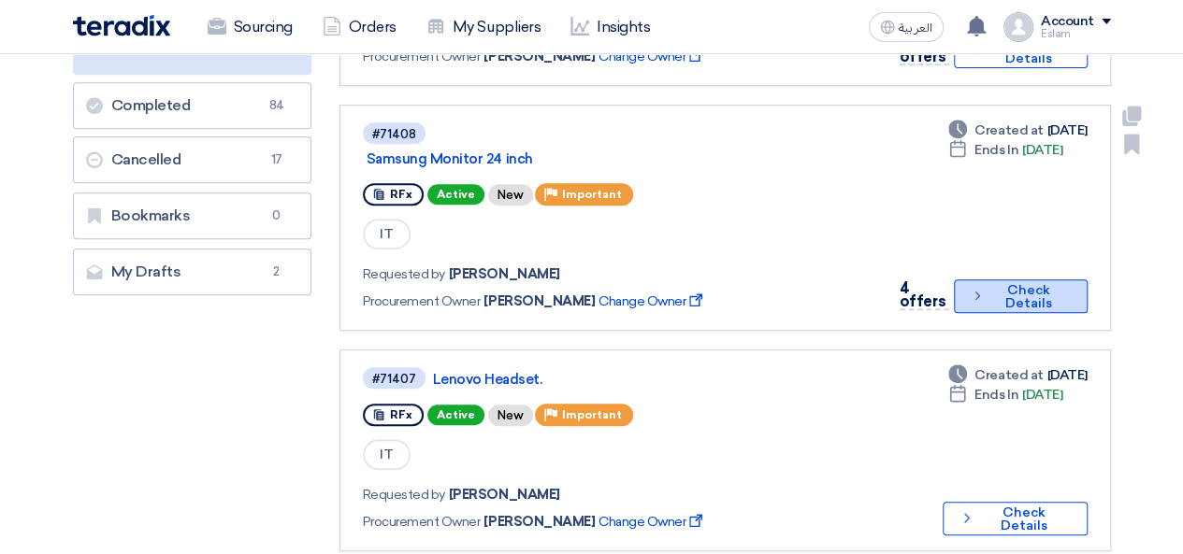
click at [1000, 298] on button "Check details Check Details" at bounding box center [1020, 297] width 133 height 34
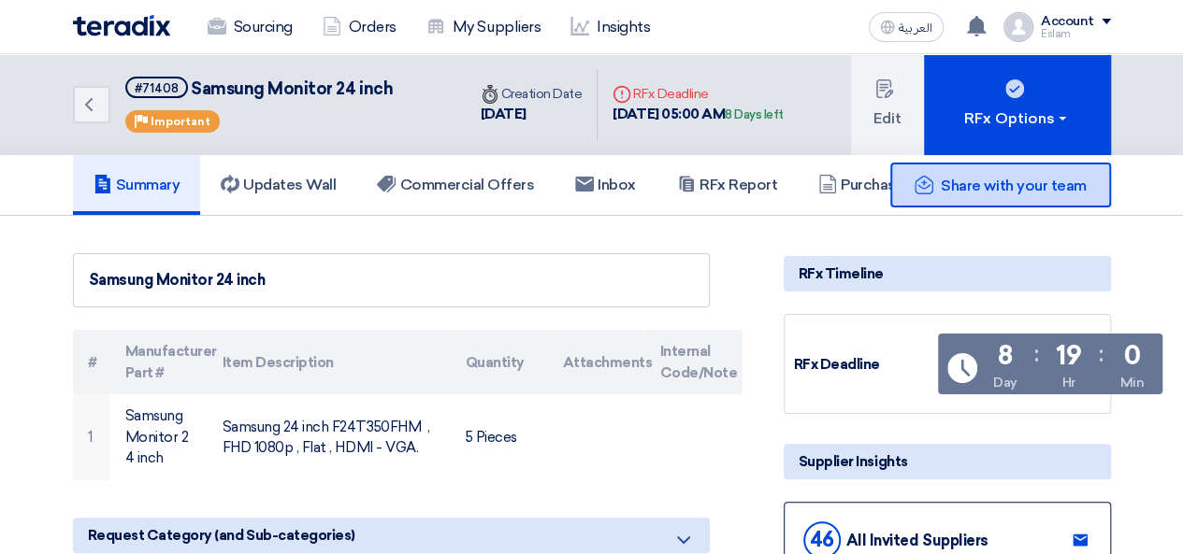
click at [964, 192] on span "Share with your team" at bounding box center [1013, 186] width 145 height 18
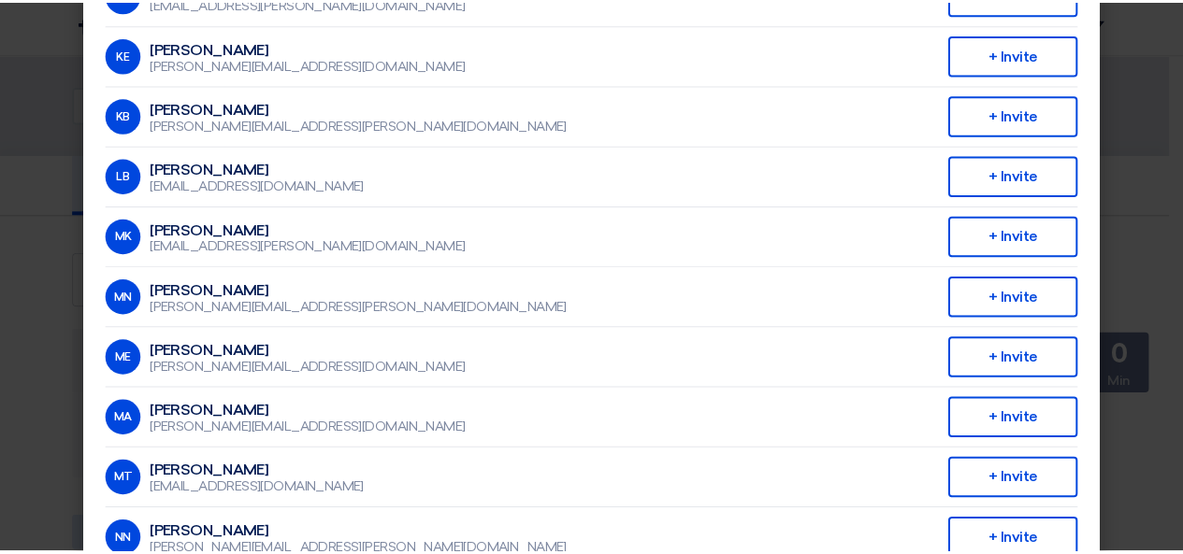
scroll to position [467, 0]
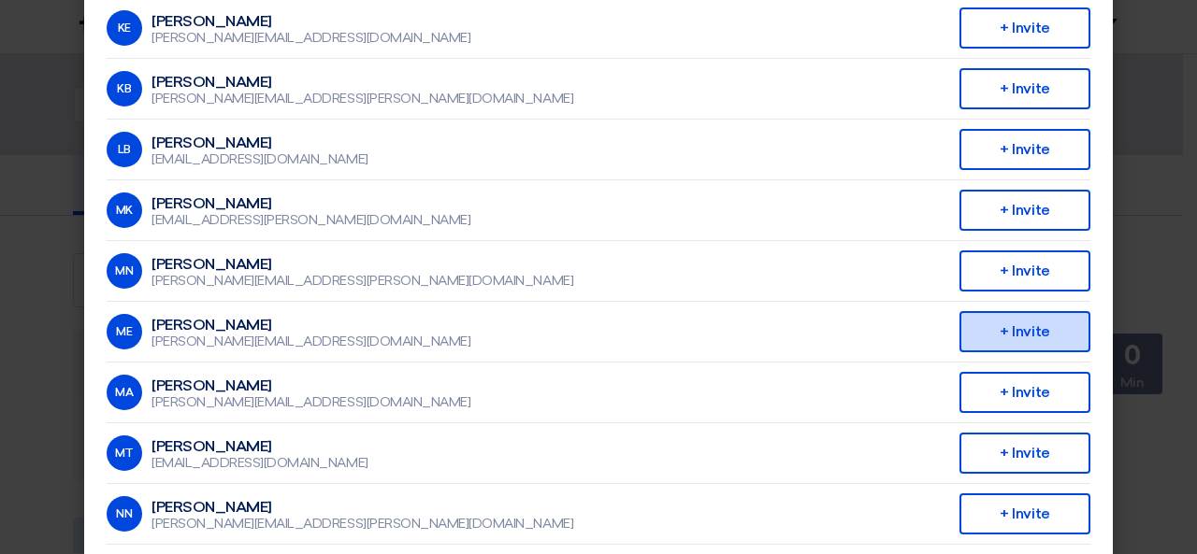
click at [1021, 338] on div "+ Invite" at bounding box center [1024, 331] width 131 height 41
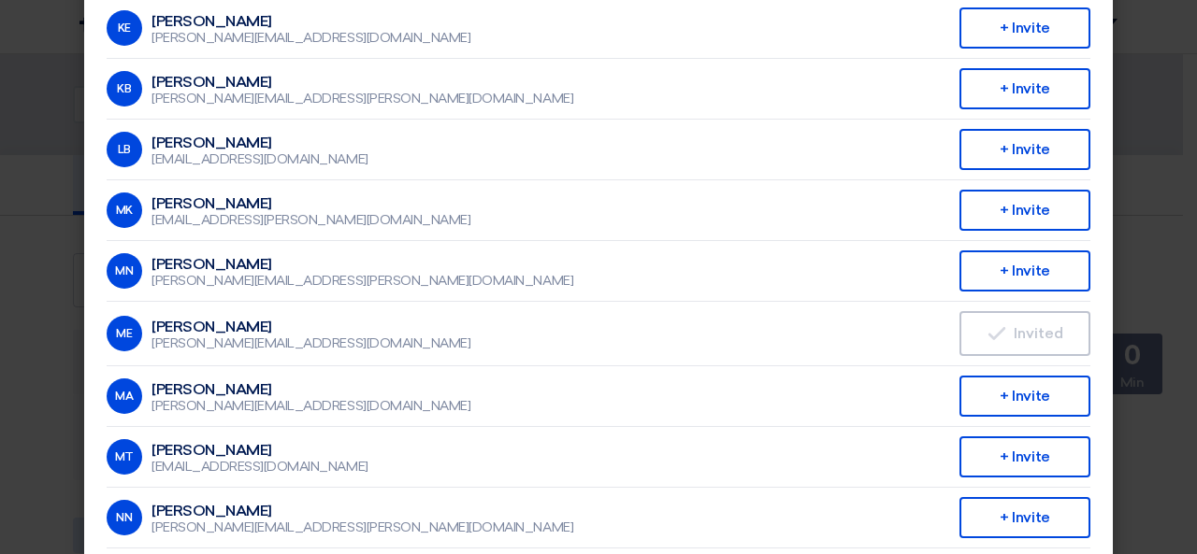
click at [1130, 250] on modal-container "Invite From Your Company × Company Team ALJ Finance AM Ahmed Mahmoud ahmed.sobh…" at bounding box center [598, 277] width 1197 height 554
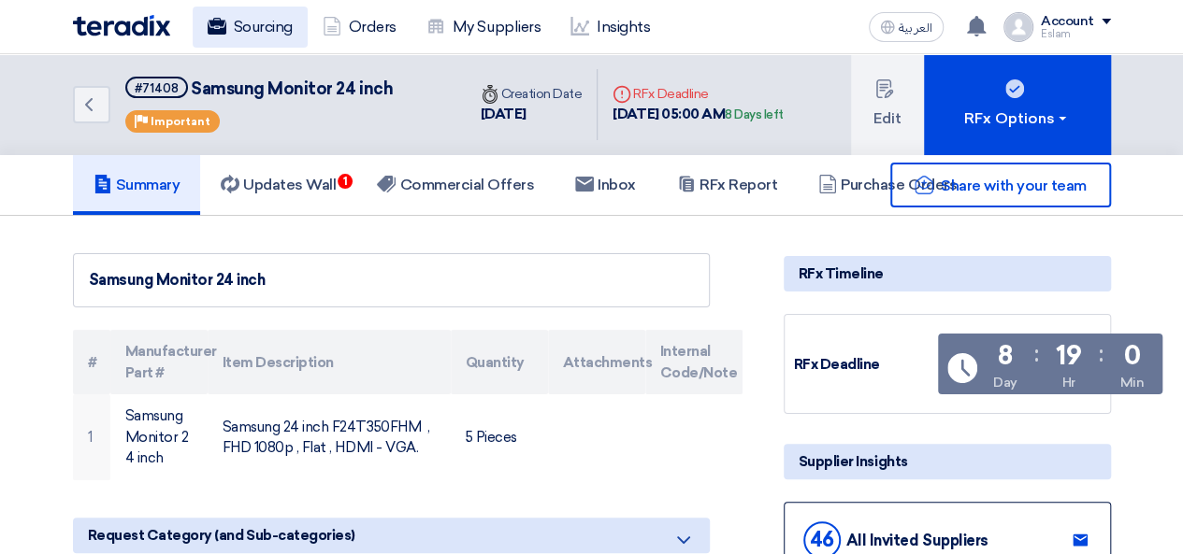
click at [237, 32] on link "Sourcing" at bounding box center [250, 27] width 115 height 41
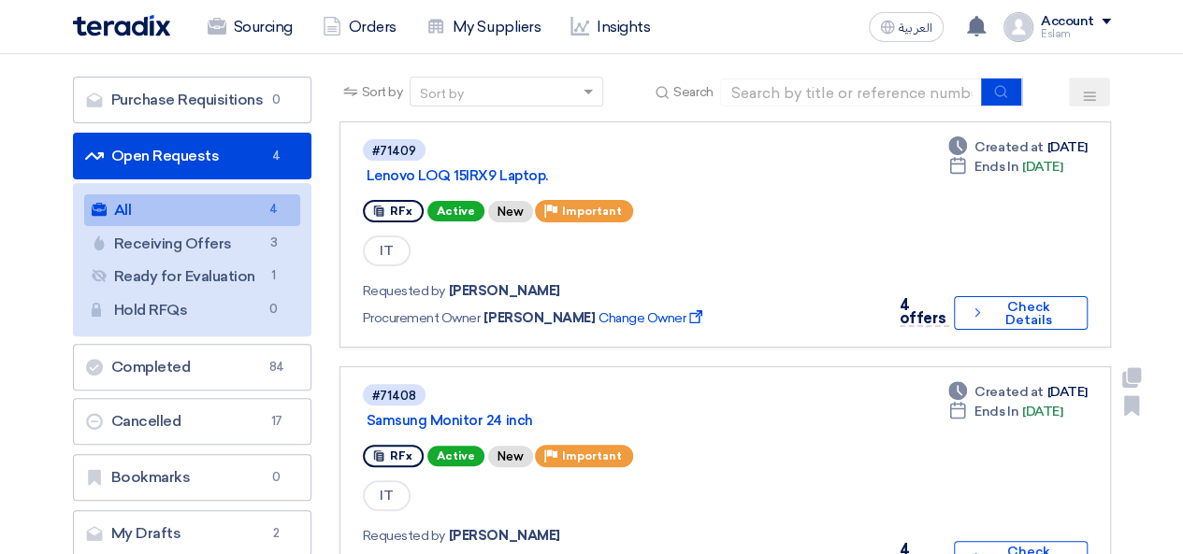
scroll to position [93, 0]
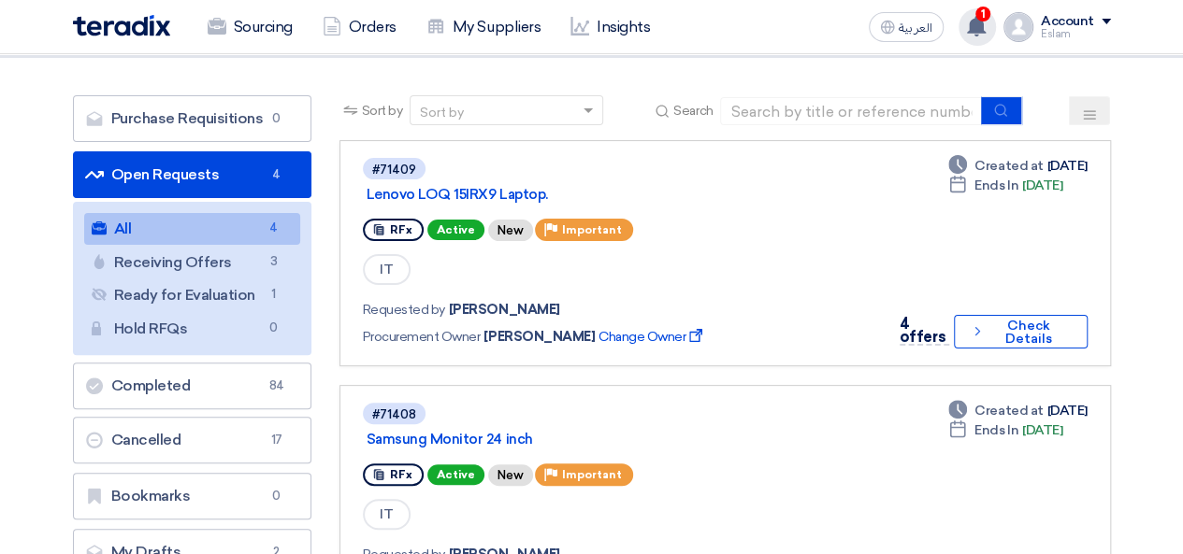
click at [984, 28] on use at bounding box center [976, 26] width 19 height 21
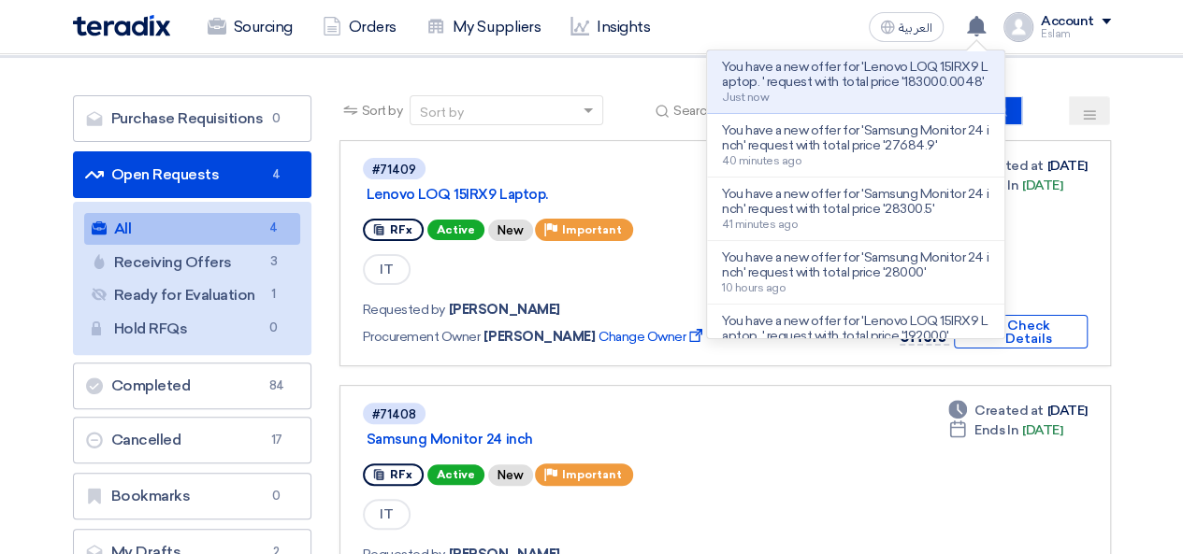
click at [859, 83] on p "You have a new offer for 'Lenovo LOQ 15IRX9 Laptop. ' request with total price …" at bounding box center [855, 75] width 267 height 30
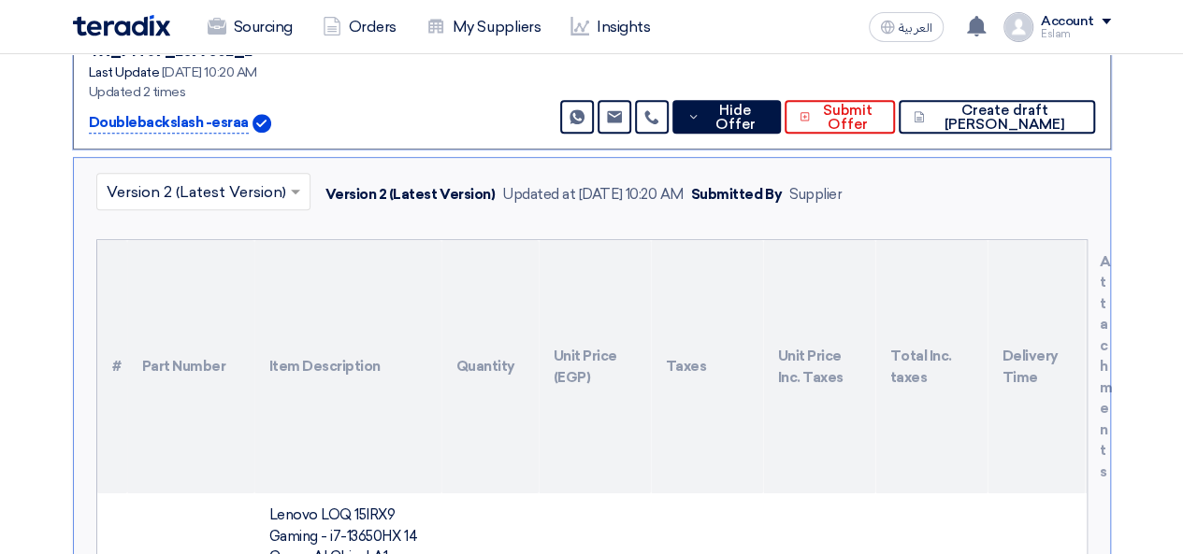
scroll to position [293, 0]
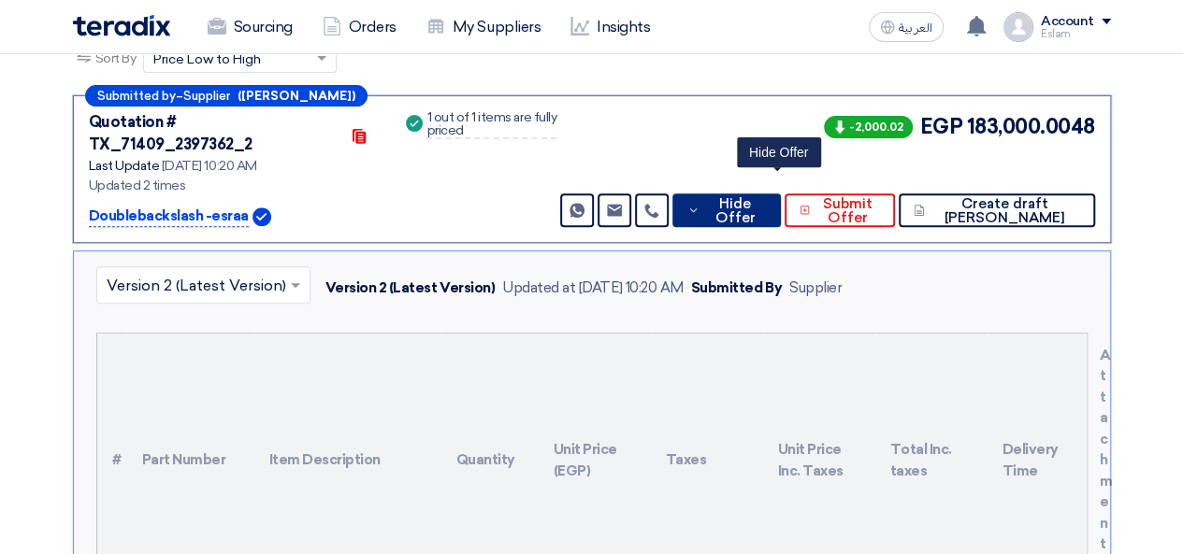
click at [765, 197] on span "Hide Offer" at bounding box center [734, 211] width 61 height 28
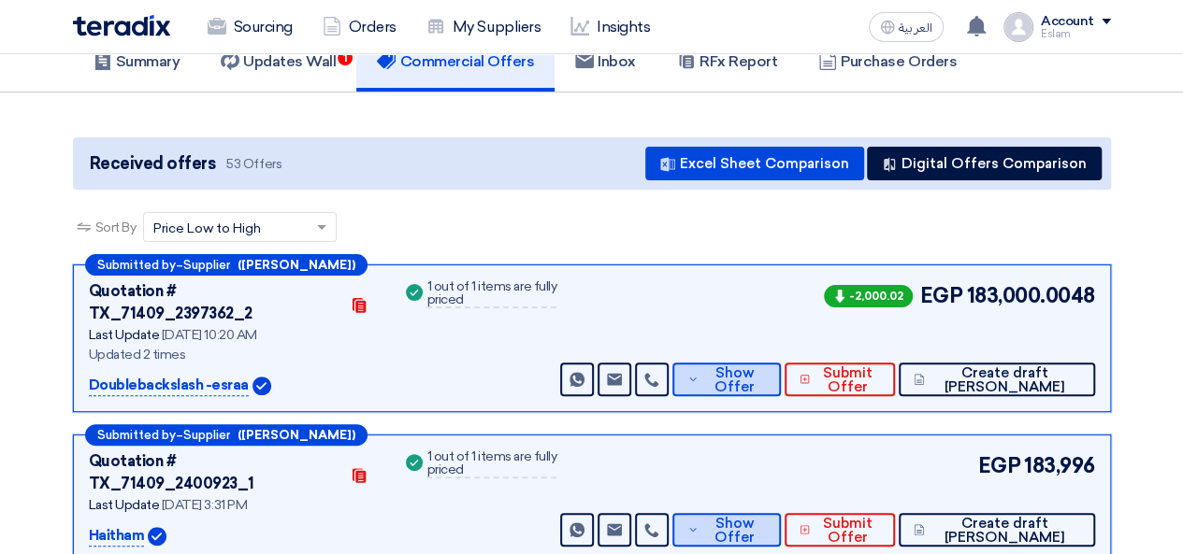
scroll to position [106, 0]
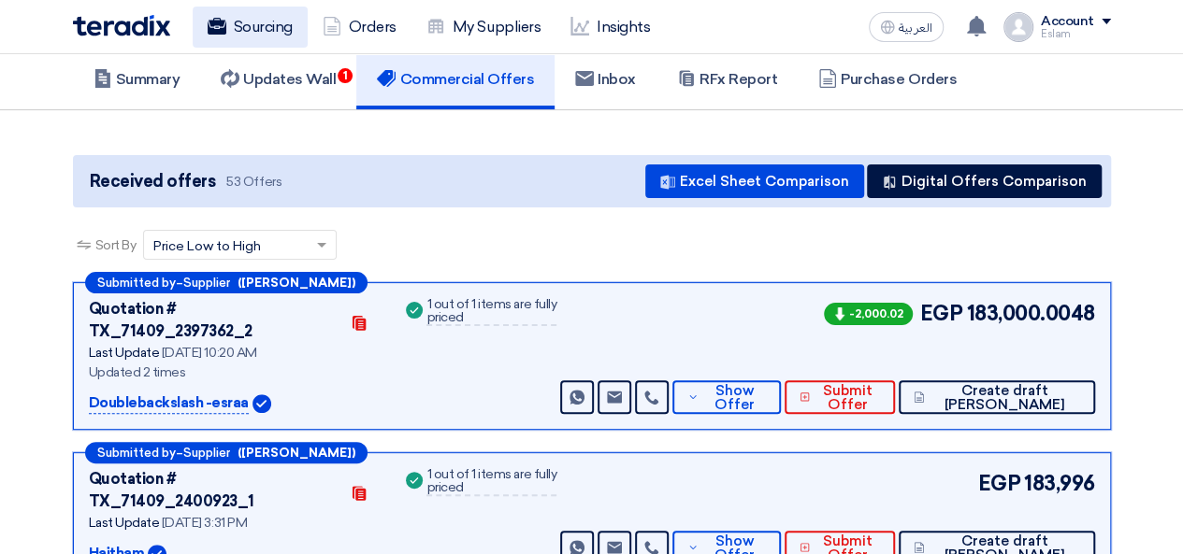
click at [249, 33] on link "Sourcing" at bounding box center [250, 27] width 115 height 41
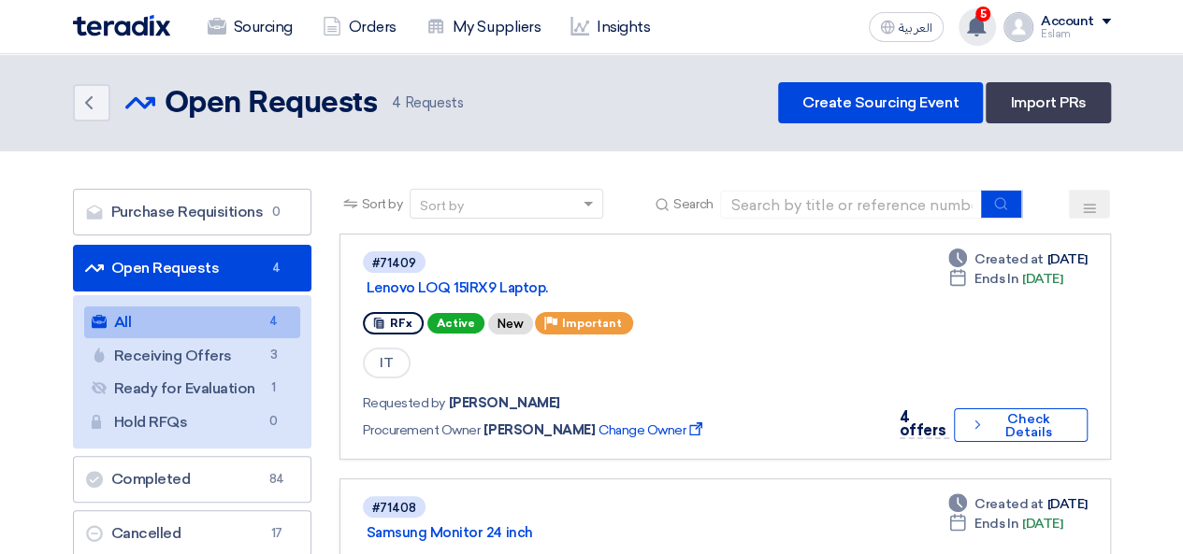
click at [980, 45] on div "5 You have a new offer for 'Samsung Monitor 24 inch' request with total price '…" at bounding box center [976, 26] width 37 height 37
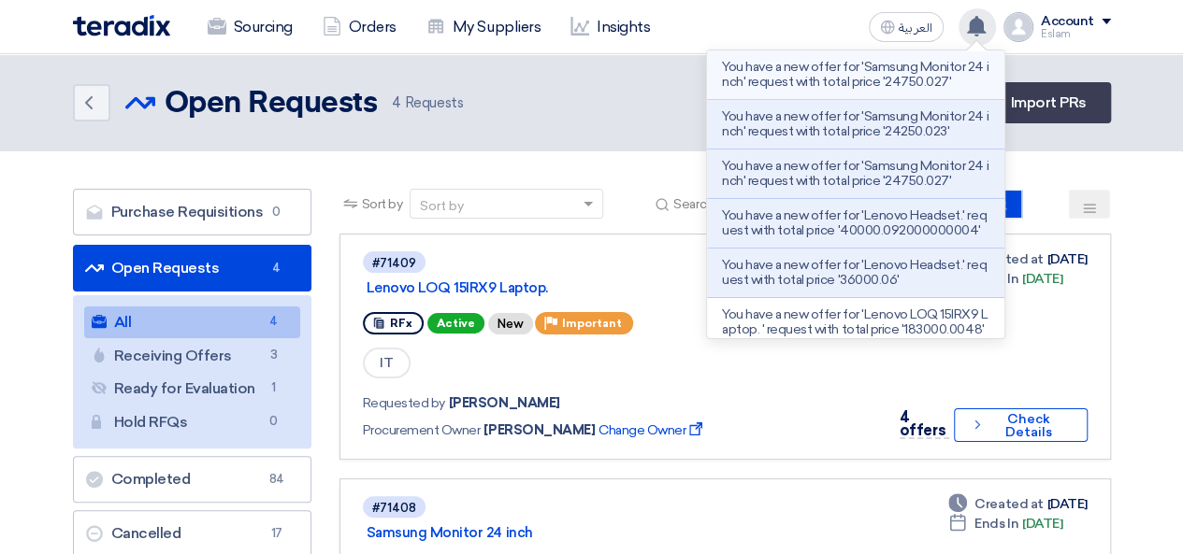
click at [832, 80] on p "You have a new offer for 'Samsung Monitor 24 inch' request with total price '24…" at bounding box center [855, 75] width 267 height 30
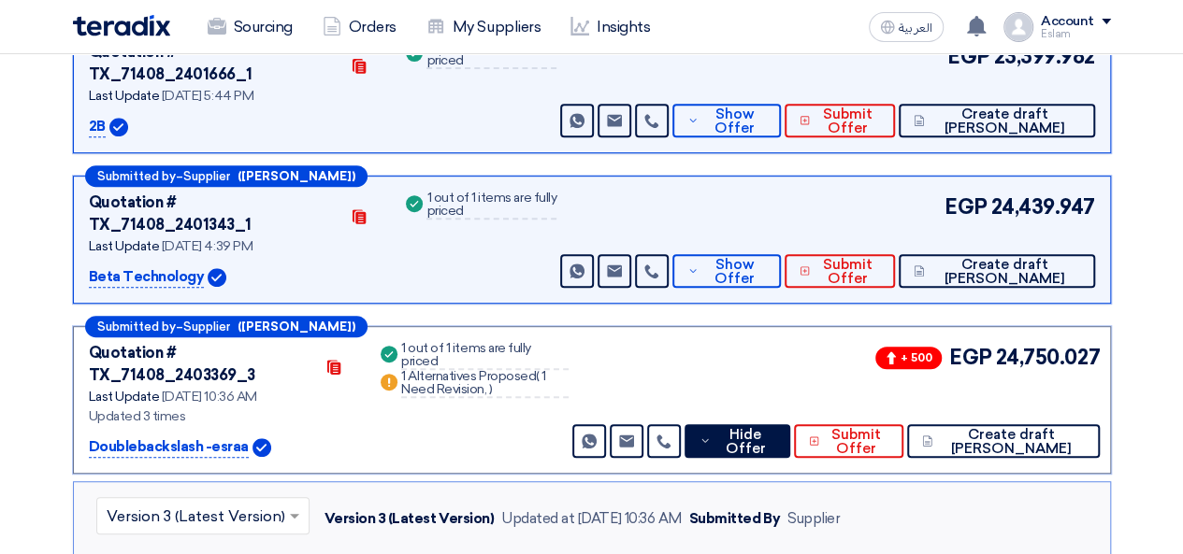
scroll to position [361, 0]
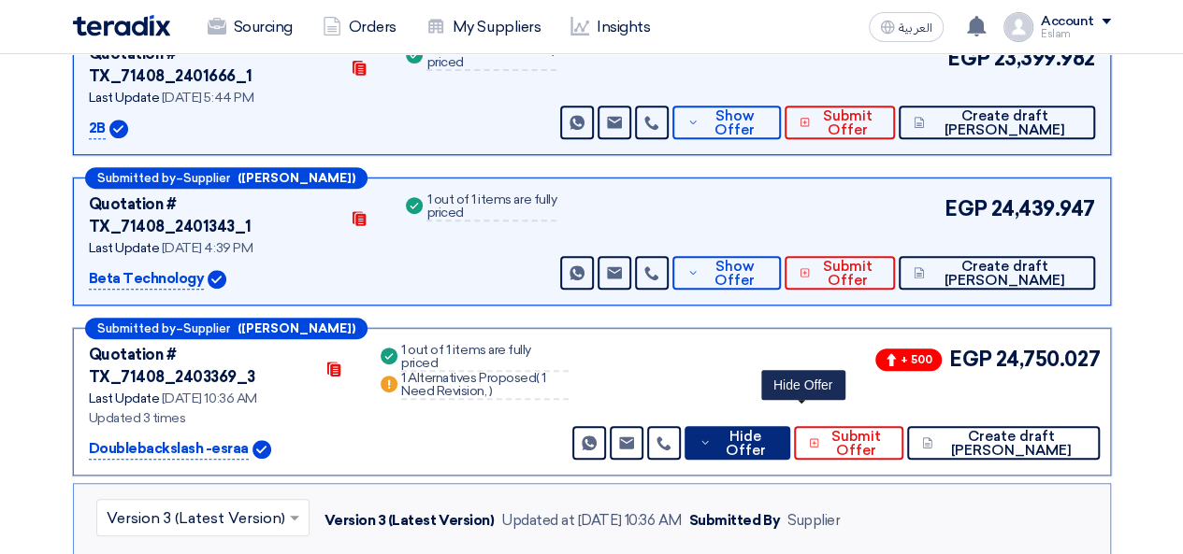
click at [778, 426] on button "Hide Offer" at bounding box center [737, 443] width 106 height 34
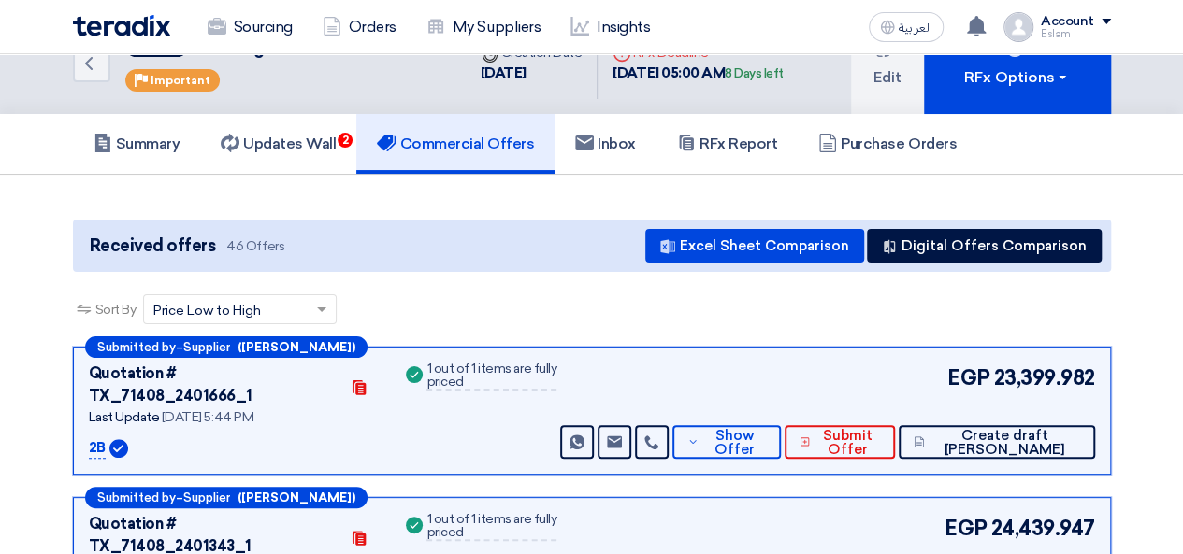
scroll to position [0, 0]
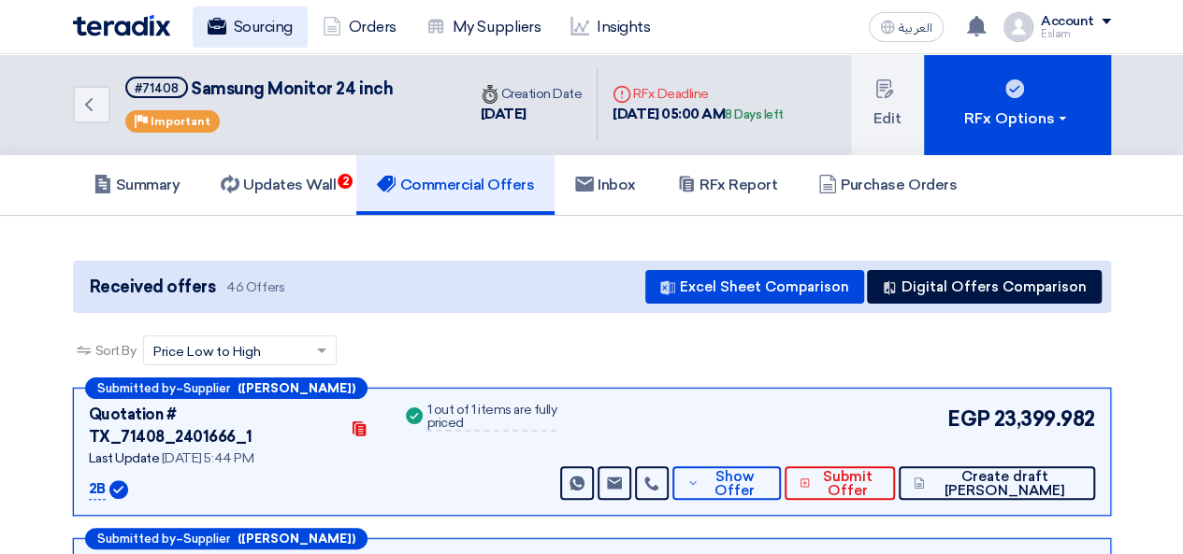
click at [252, 40] on link "Sourcing" at bounding box center [250, 27] width 115 height 41
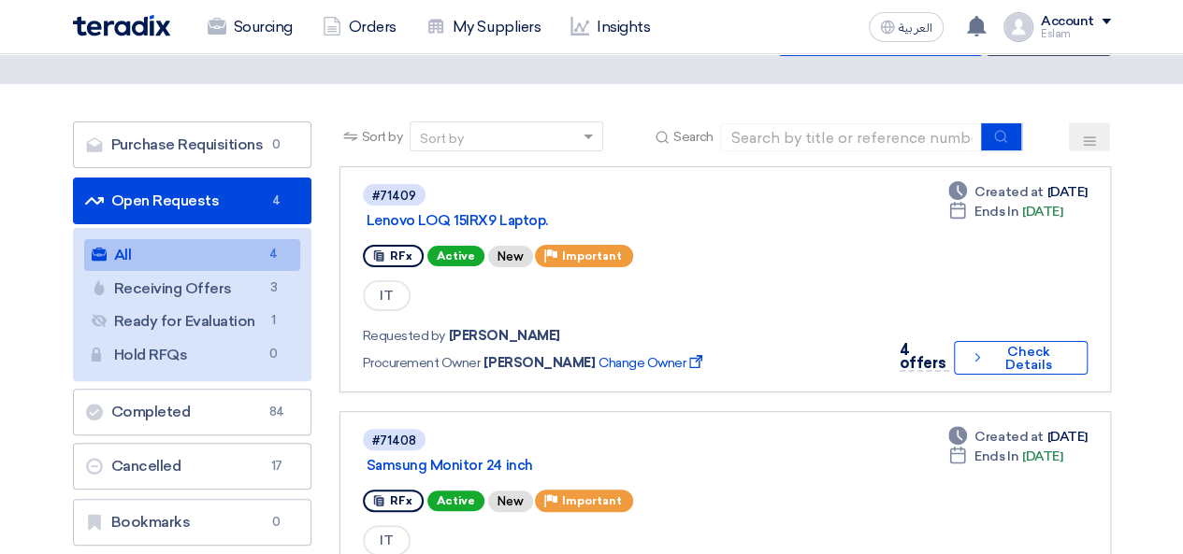
scroll to position [93, 0]
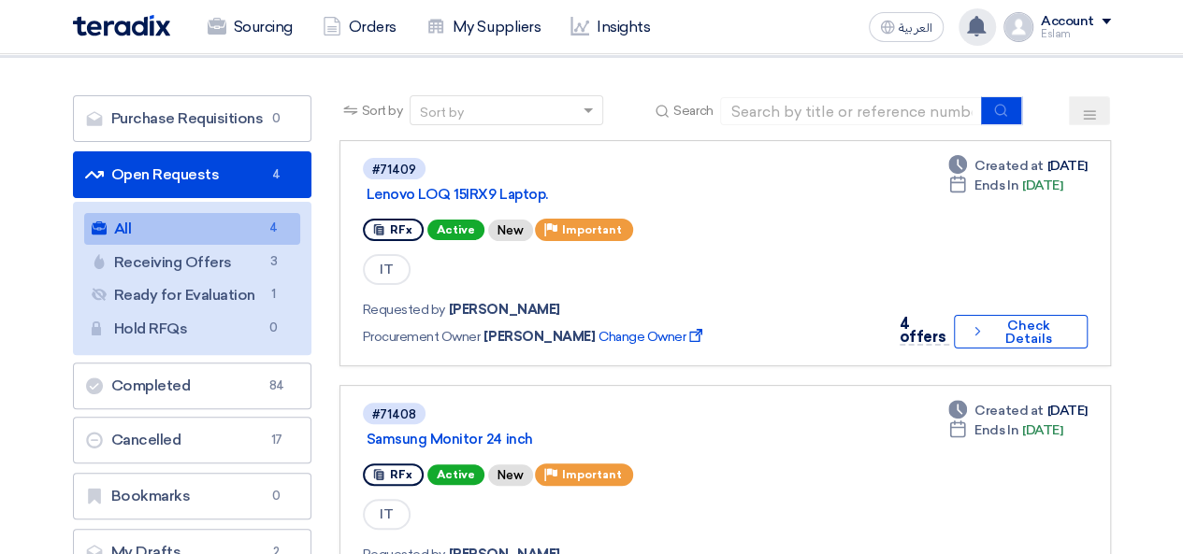
click at [970, 23] on icon at bounding box center [976, 26] width 21 height 21
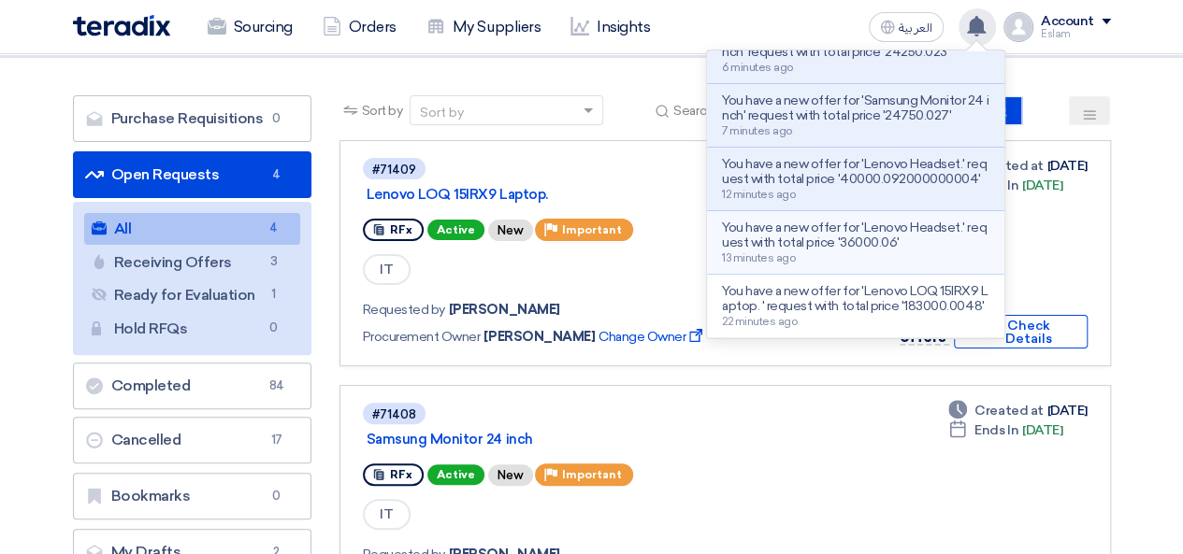
click at [859, 243] on p "You have a new offer for 'Lenovo Headset.' request with total price '36000.06'" at bounding box center [855, 236] width 267 height 30
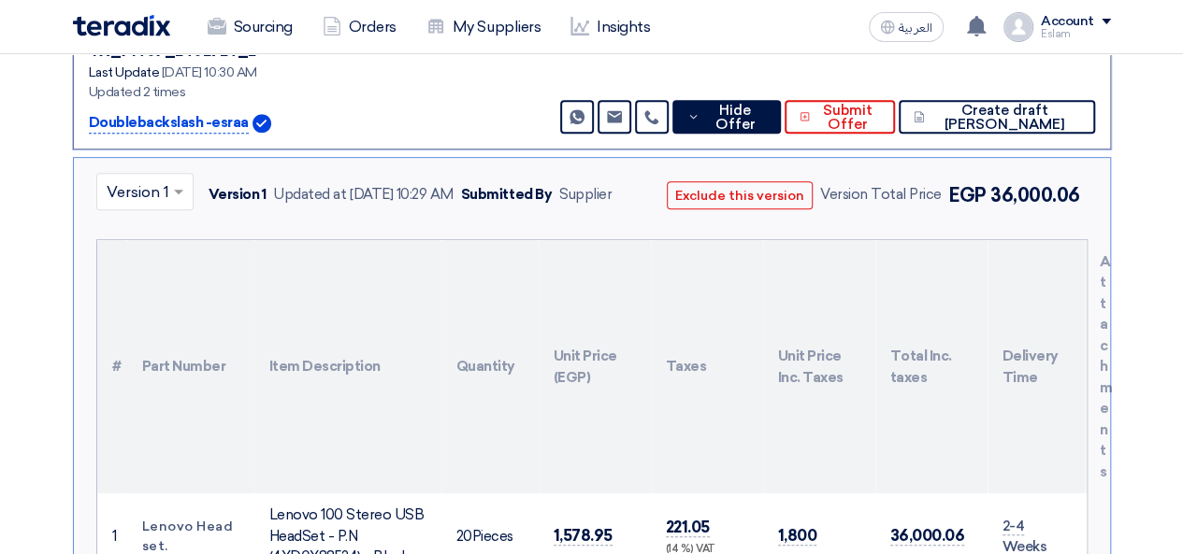
scroll to position [293, 0]
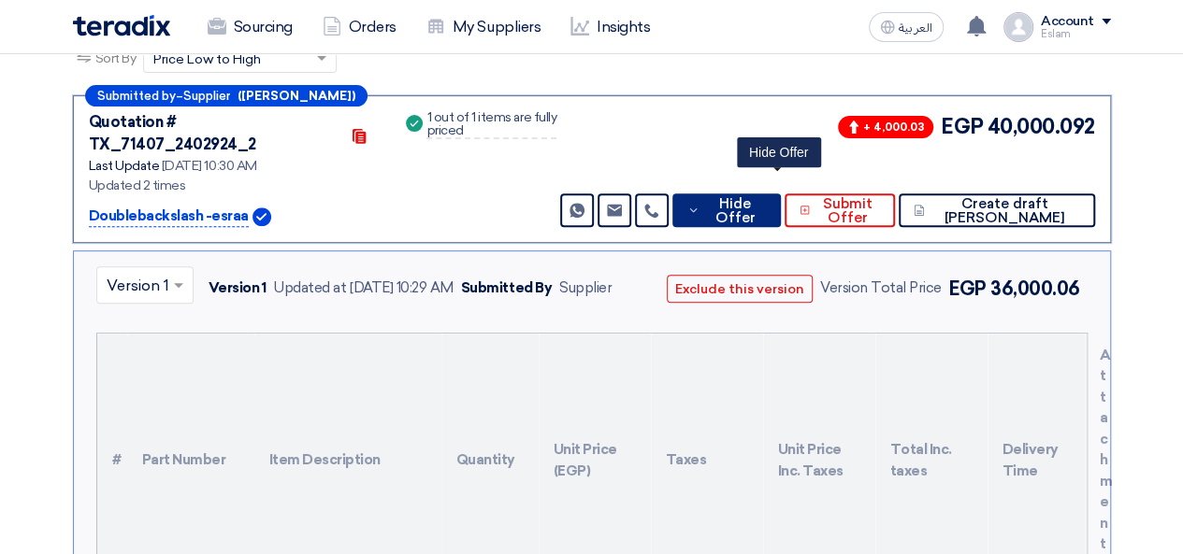
click at [765, 197] on span "Hide Offer" at bounding box center [734, 211] width 61 height 28
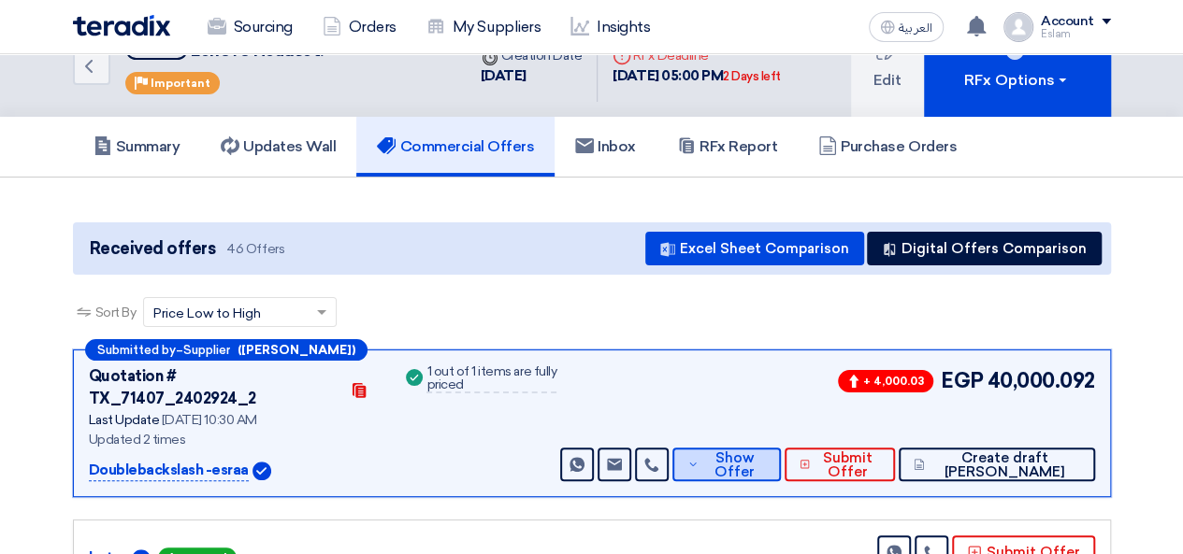
scroll to position [0, 0]
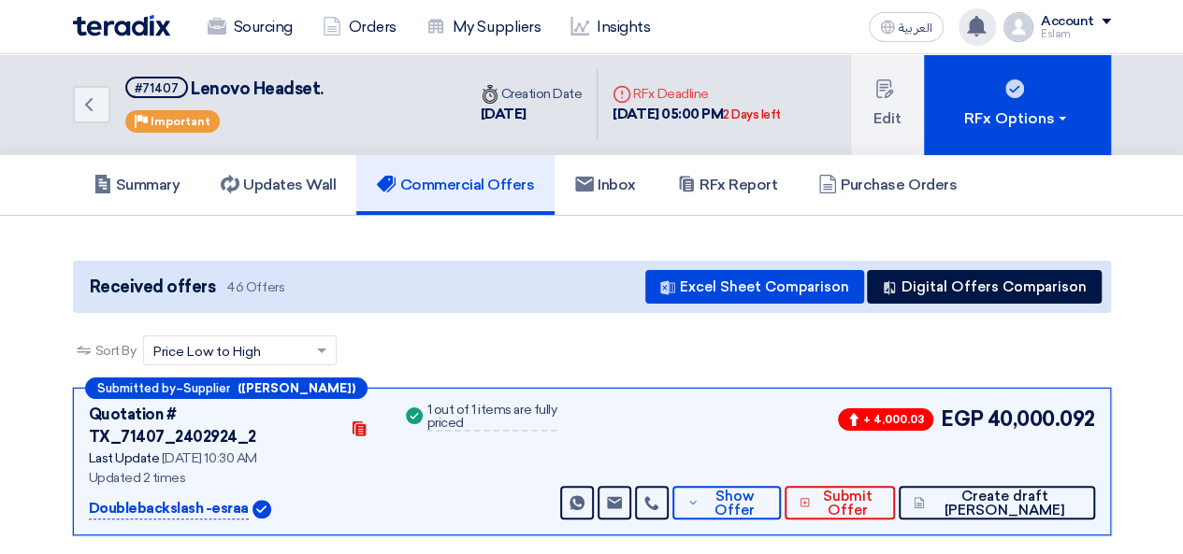
click at [969, 16] on icon at bounding box center [976, 26] width 21 height 21
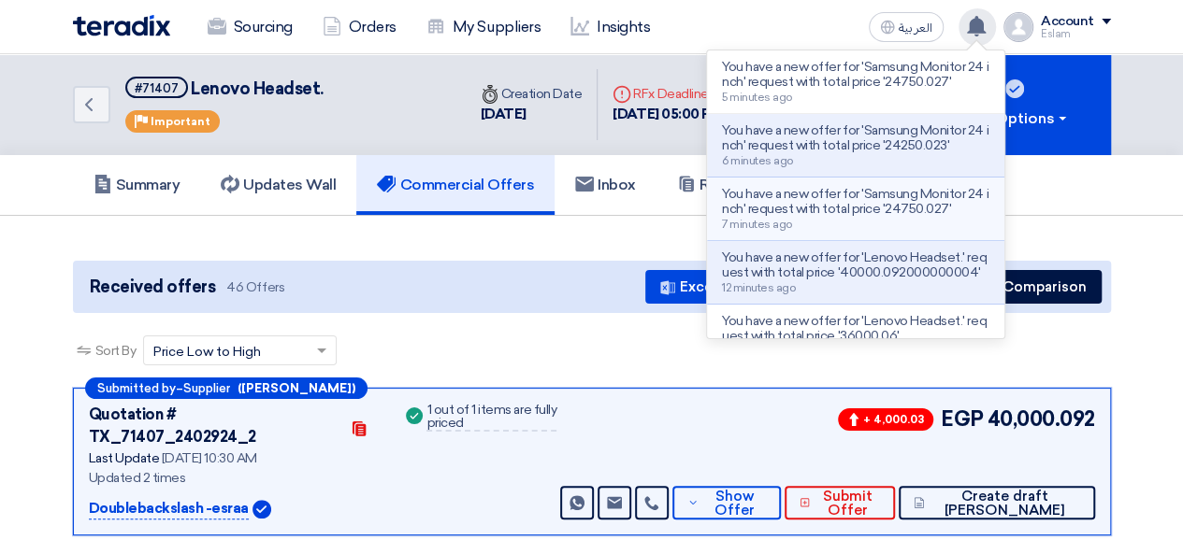
click at [845, 200] on p "You have a new offer for 'Samsung Monitor 24 inch' request with total price '24…" at bounding box center [855, 202] width 267 height 30
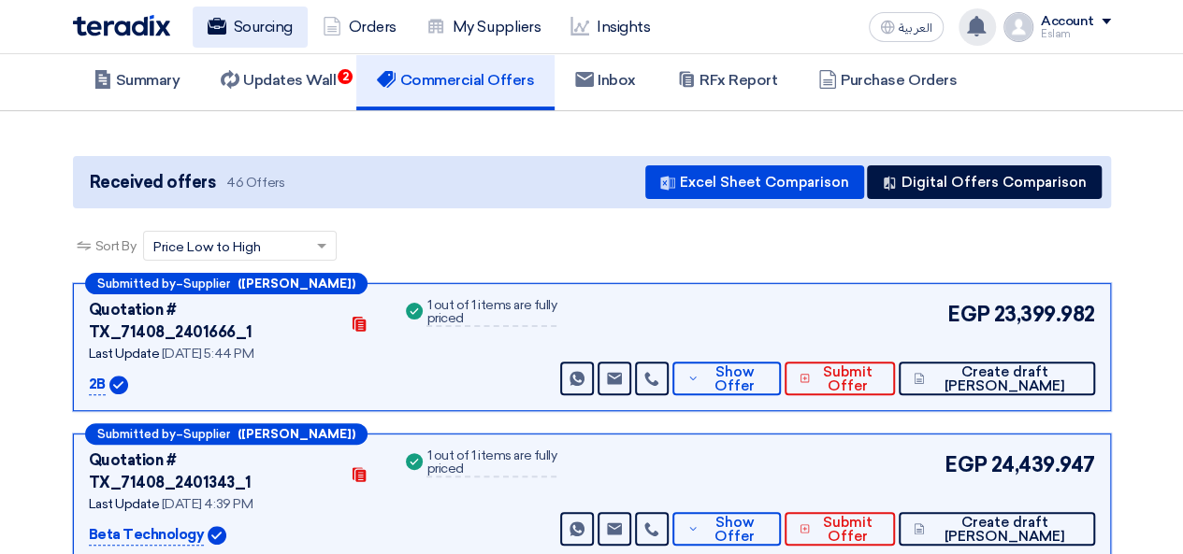
scroll to position [80, 0]
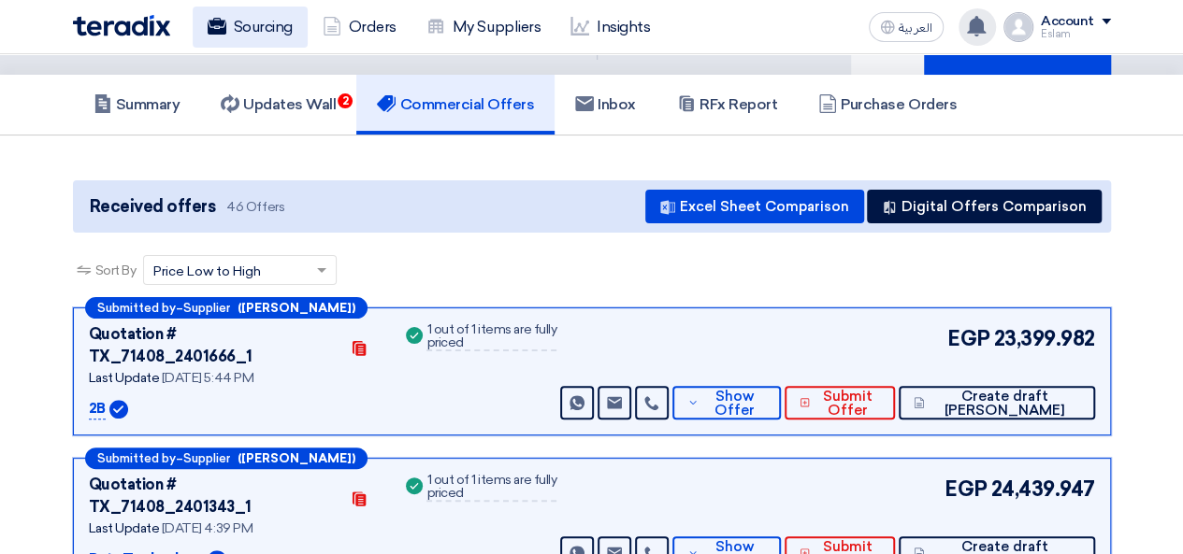
click at [231, 23] on link "Sourcing" at bounding box center [250, 27] width 115 height 41
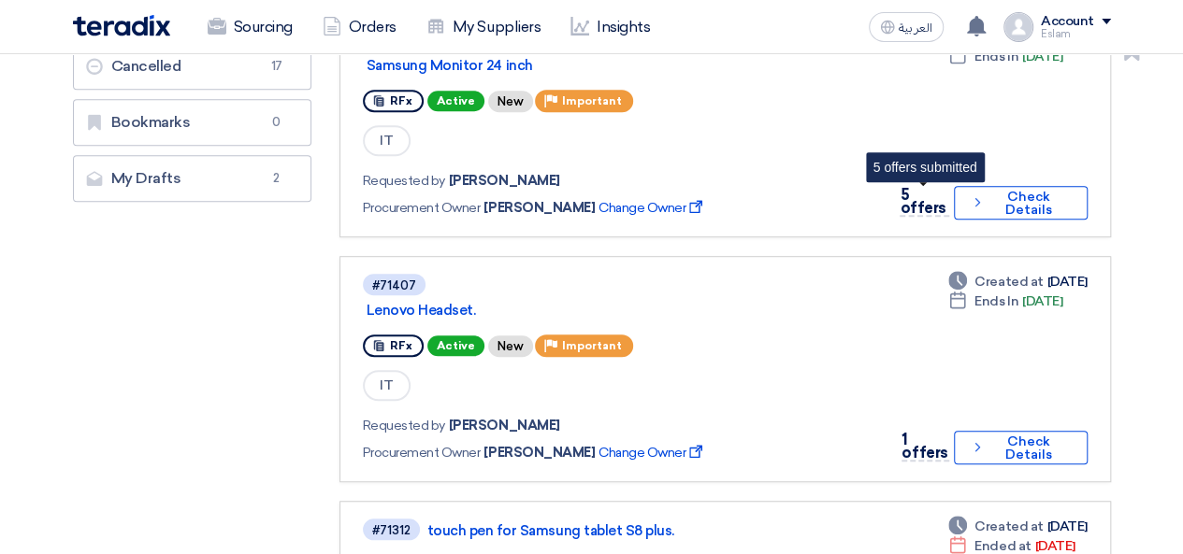
scroll to position [374, 0]
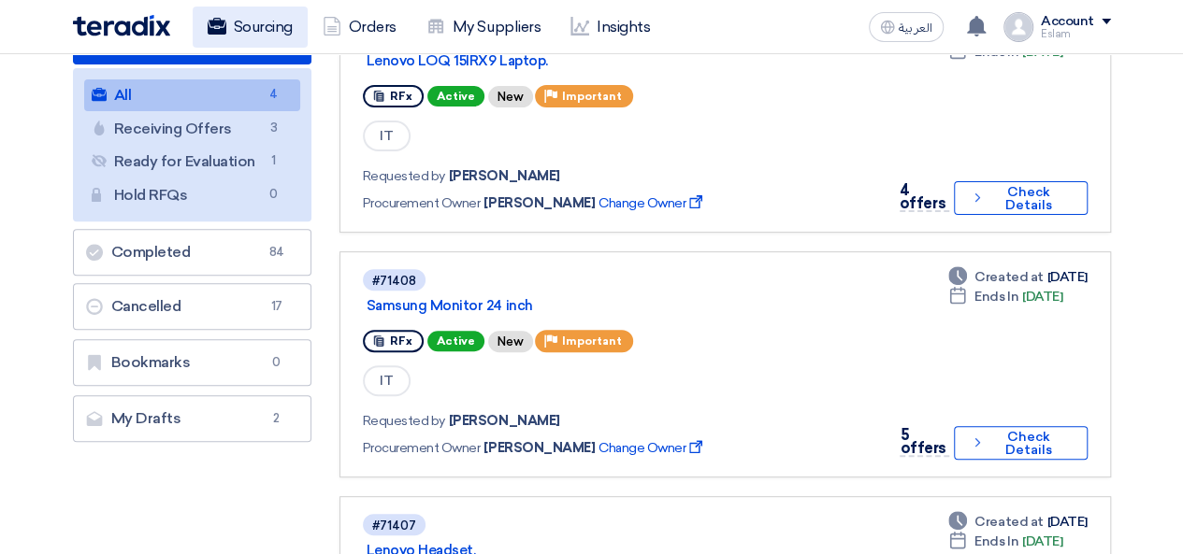
click at [245, 22] on link "Sourcing" at bounding box center [250, 27] width 115 height 41
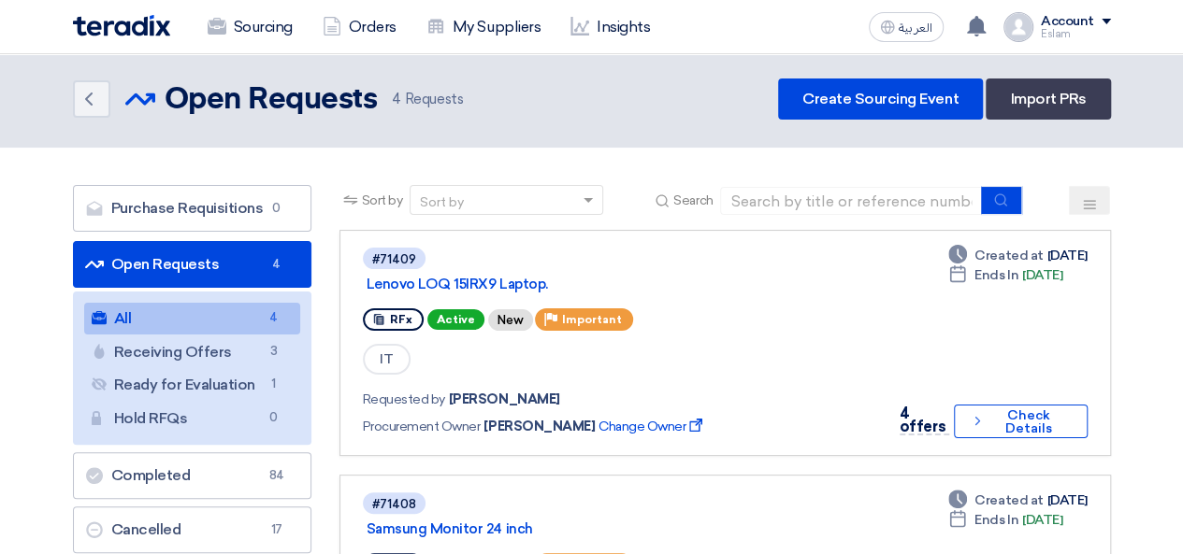
scroll to position [0, 0]
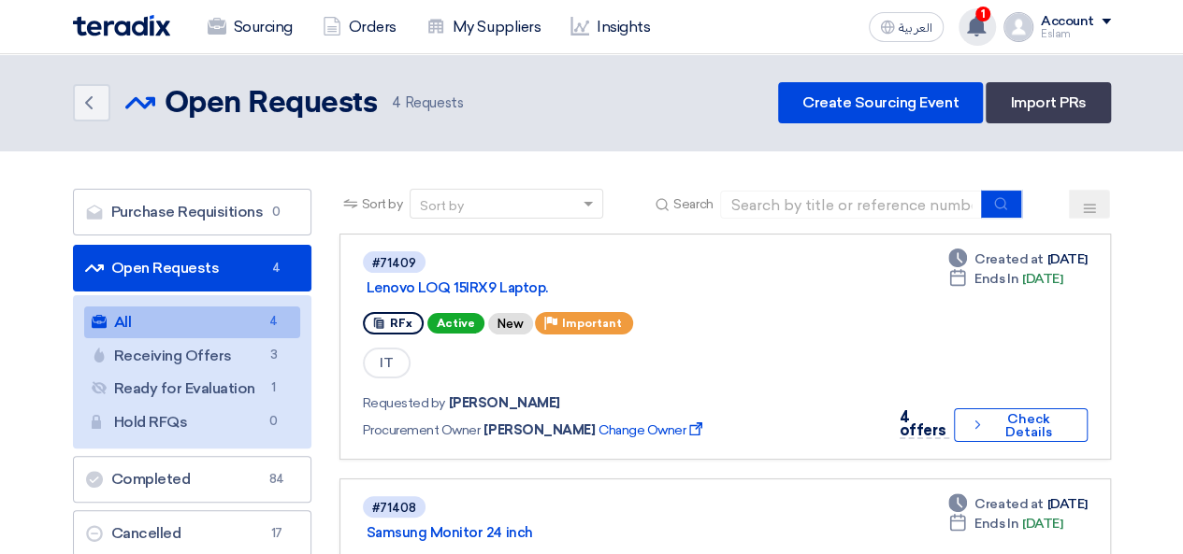
click at [990, 20] on div "1 You have a new offer for 'Samsung Monitor 24 inch' request with total price '…" at bounding box center [976, 26] width 37 height 37
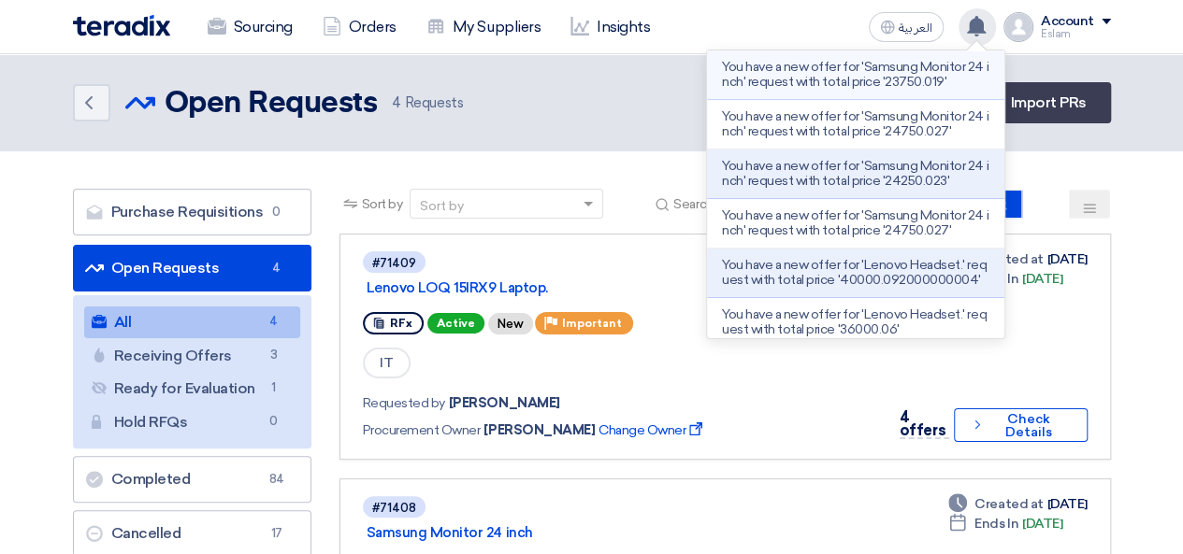
click at [842, 77] on p "You have a new offer for 'Samsung Monitor 24 inch' request with total price '23…" at bounding box center [855, 75] width 267 height 30
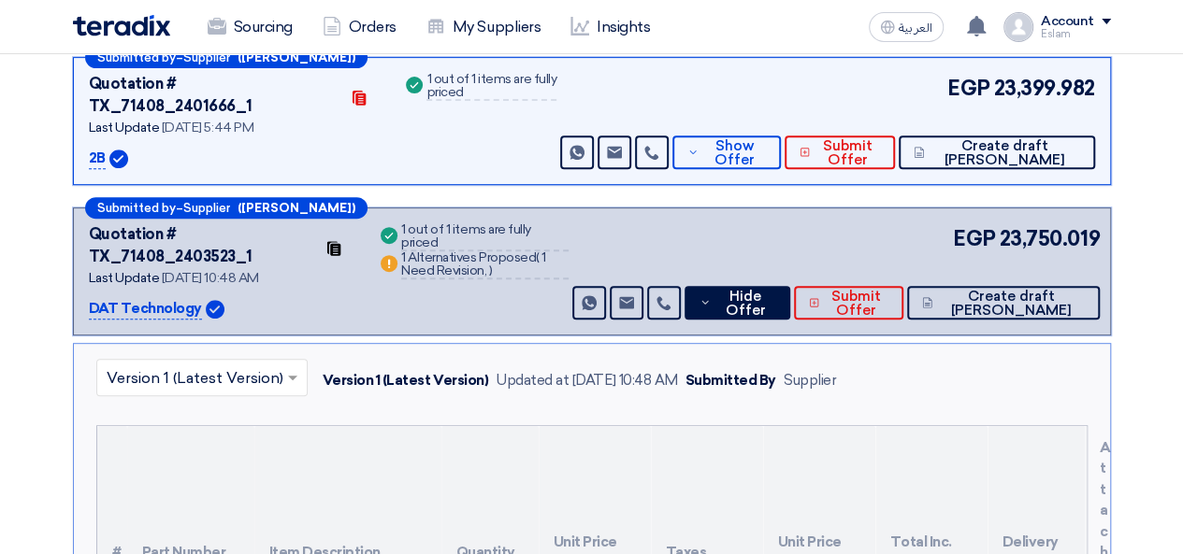
scroll to position [234, 0]
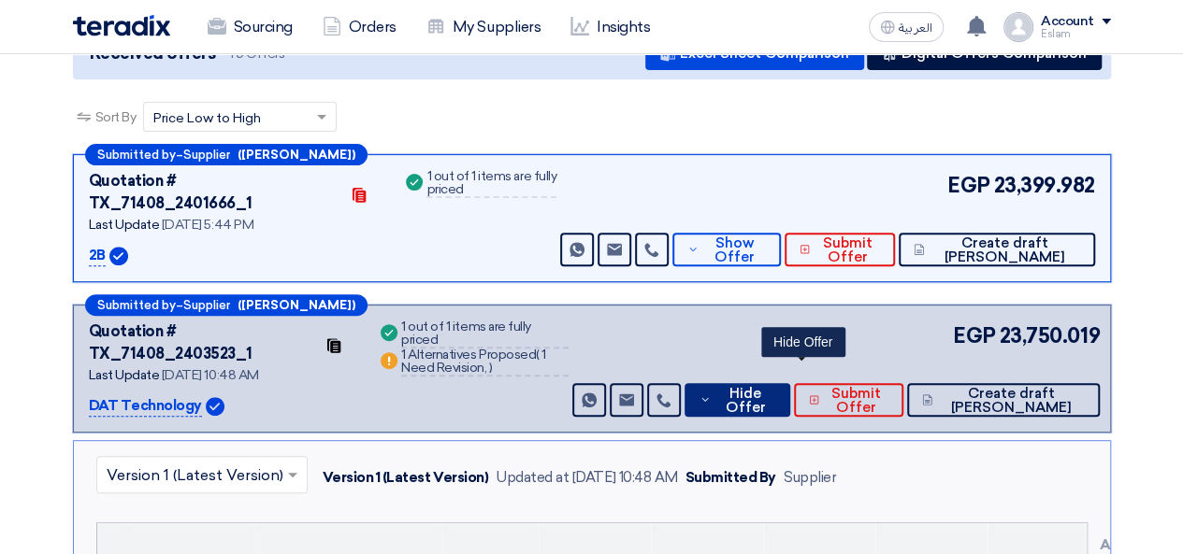
click at [775, 387] on span "Hide Offer" at bounding box center [745, 401] width 60 height 28
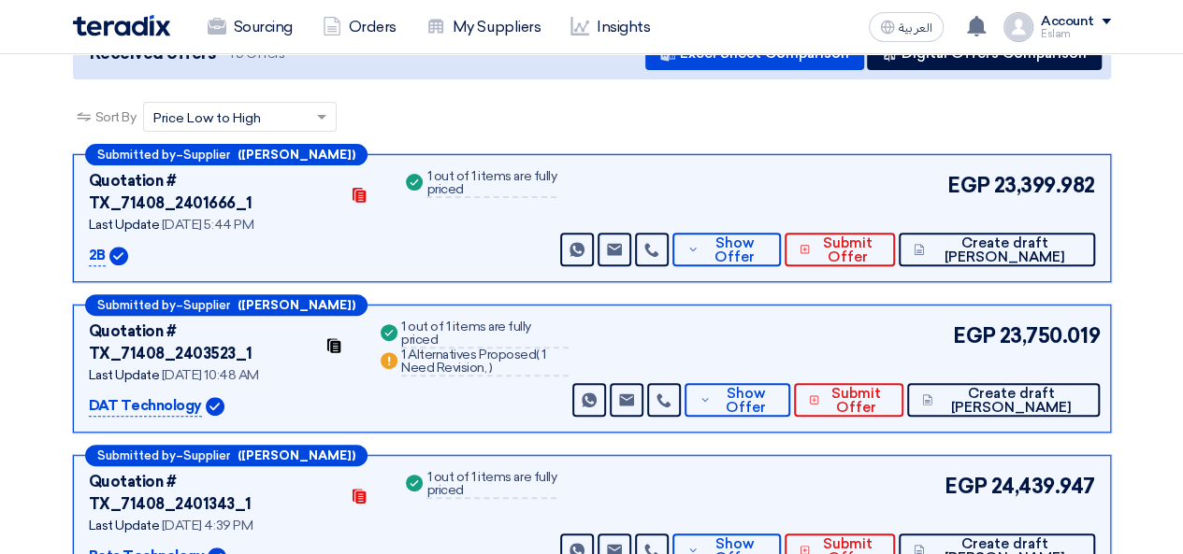
click at [783, 203] on div "EGP 23,399.982 Send Message Send Message" at bounding box center [825, 218] width 538 height 96
drag, startPoint x: 790, startPoint y: 227, endPoint x: 793, endPoint y: 255, distance: 28.2
click at [765, 237] on span "Show Offer" at bounding box center [734, 251] width 62 height 28
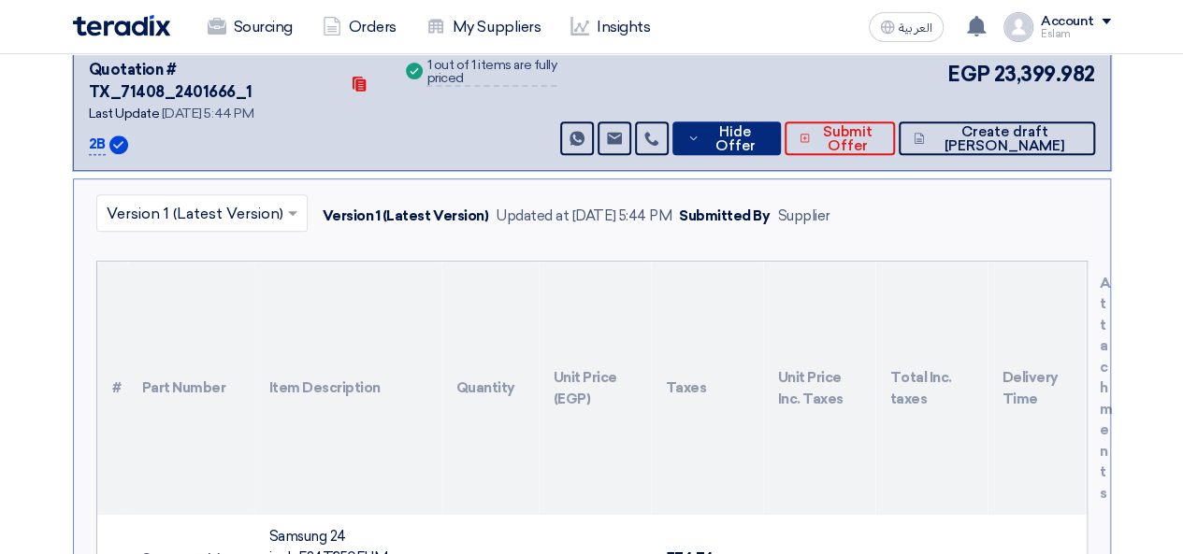
scroll to position [327, 0]
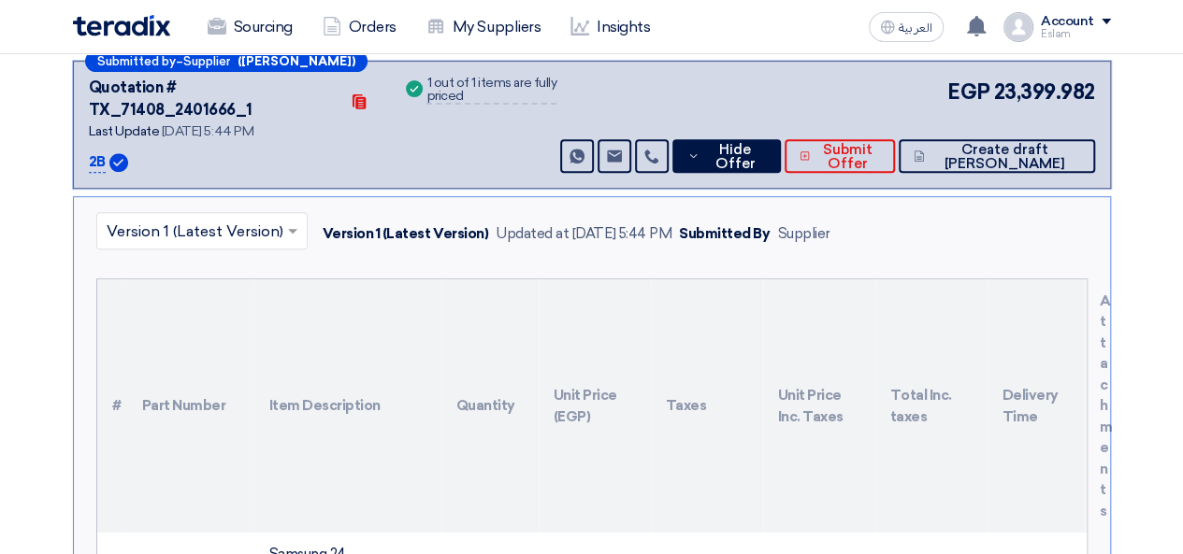
click at [771, 153] on div "Submitted by – Supplier (Amr Sami) Quotation # TX_71408_2401666_1 Contacts Last…" at bounding box center [592, 125] width 1038 height 128
click at [765, 143] on span "Hide Offer" at bounding box center [734, 157] width 61 height 28
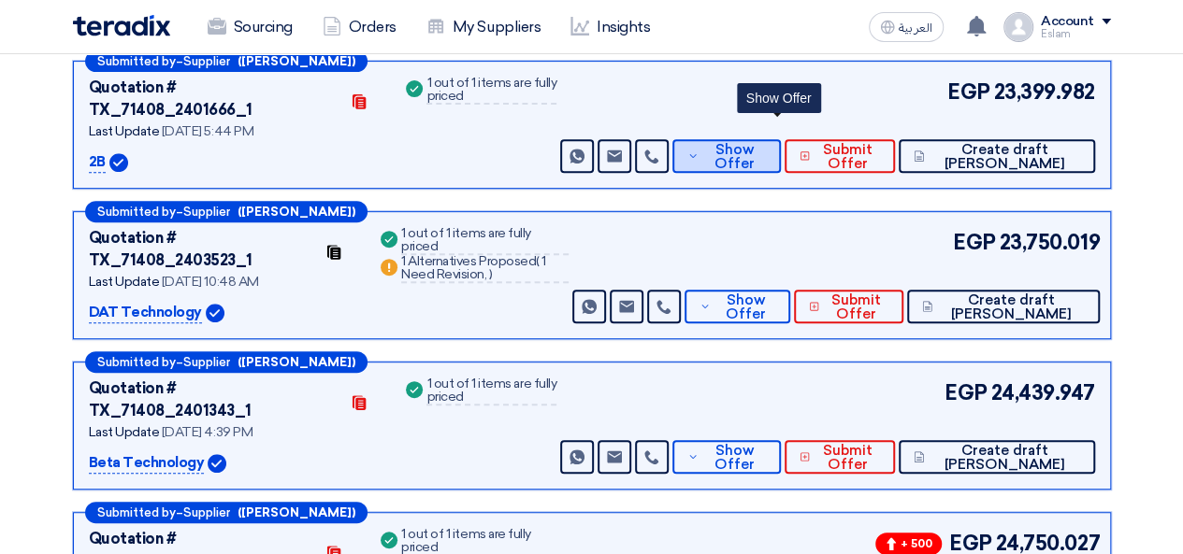
click at [765, 143] on span "Show Offer" at bounding box center [734, 157] width 62 height 28
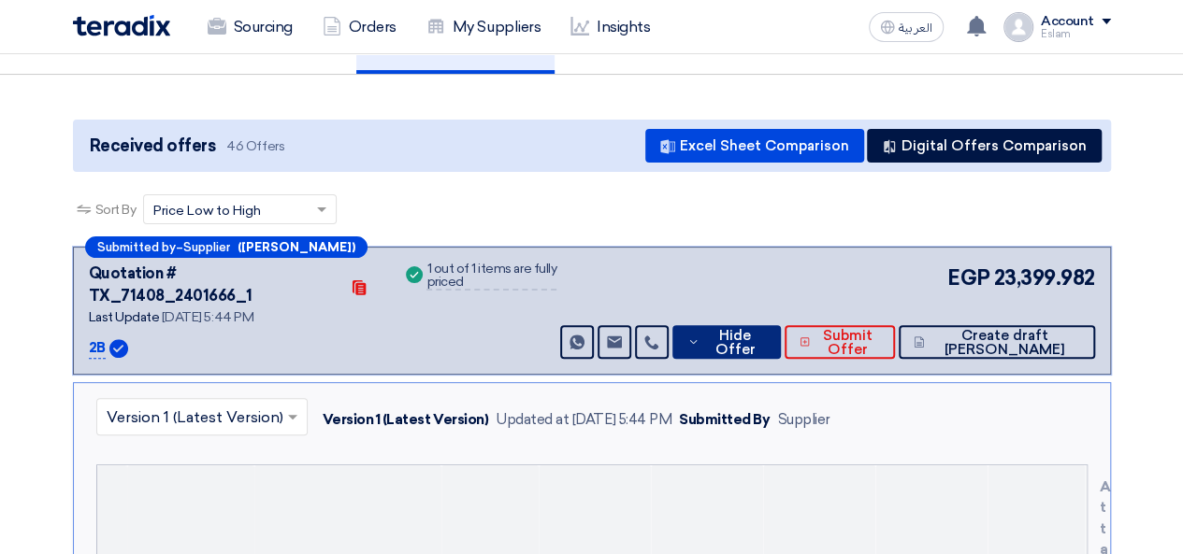
scroll to position [140, 0]
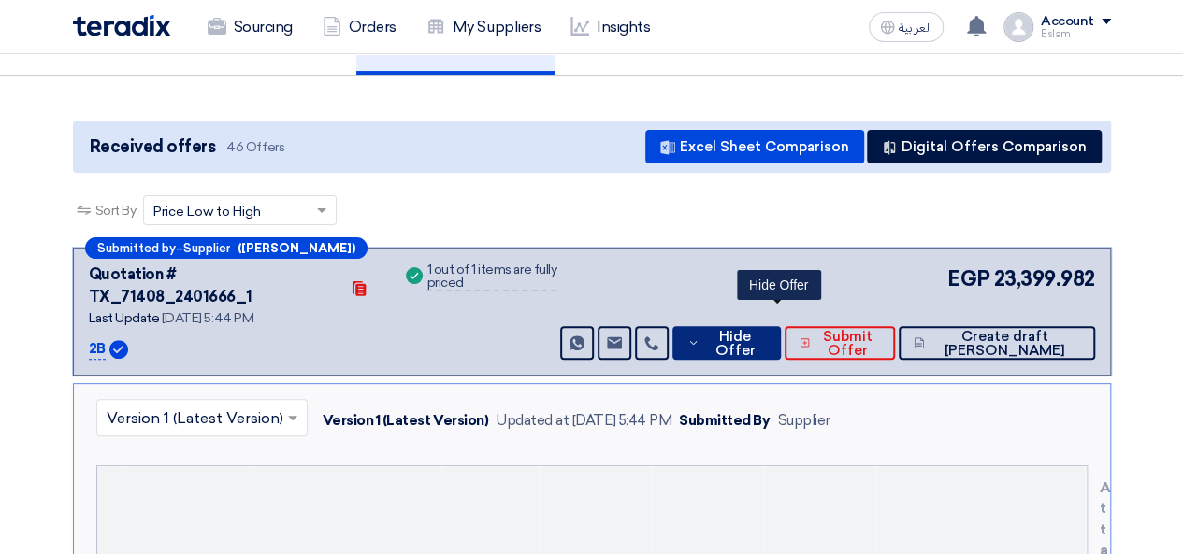
click at [765, 330] on span "Hide Offer" at bounding box center [734, 344] width 61 height 28
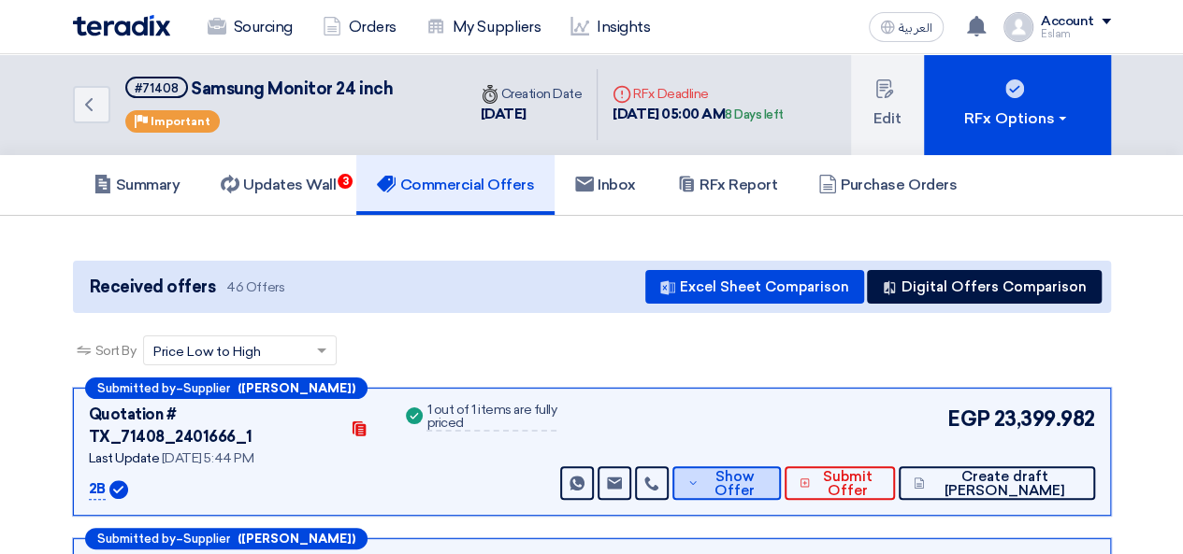
scroll to position [0, 0]
click at [385, 18] on link "Orders" at bounding box center [360, 27] width 104 height 41
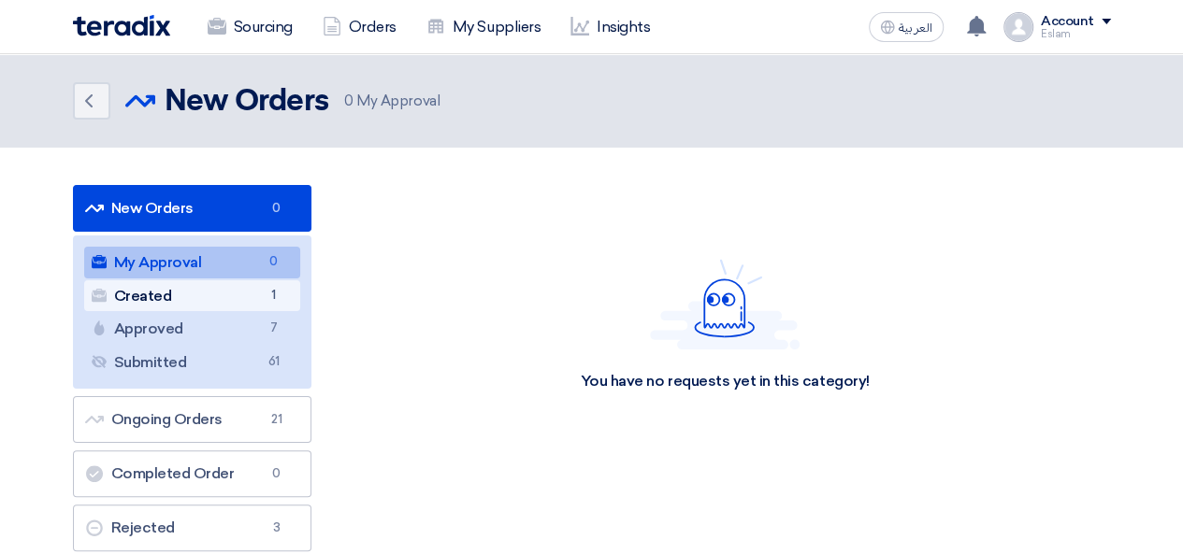
click at [224, 284] on link "Created Created 1" at bounding box center [192, 296] width 216 height 32
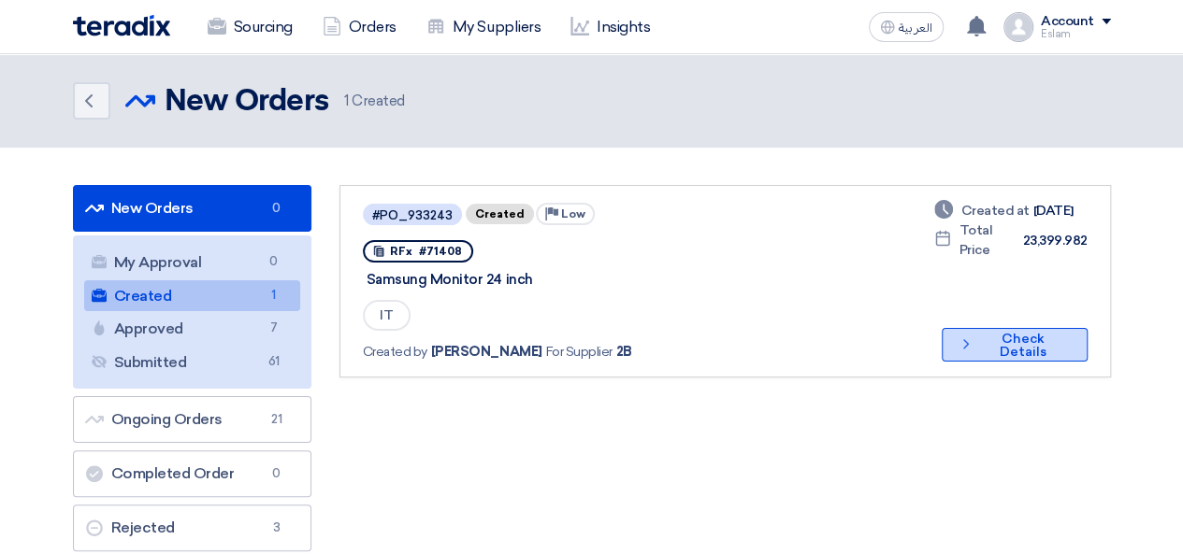
click at [1030, 339] on button "Check details Check Details" at bounding box center [1014, 345] width 145 height 34
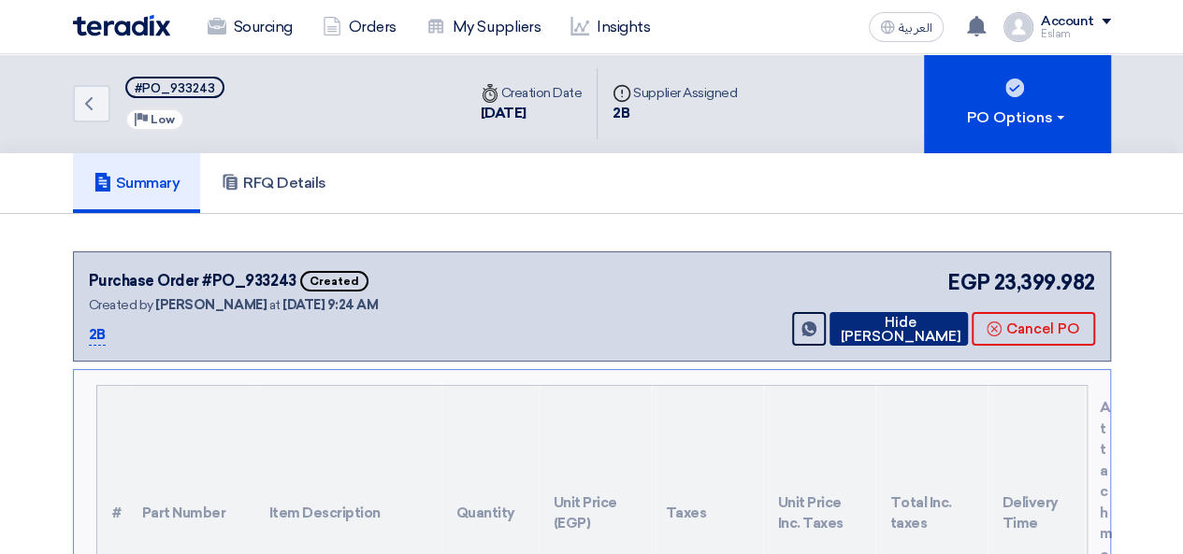
click at [916, 330] on button "Hide [PERSON_NAME]" at bounding box center [898, 329] width 138 height 34
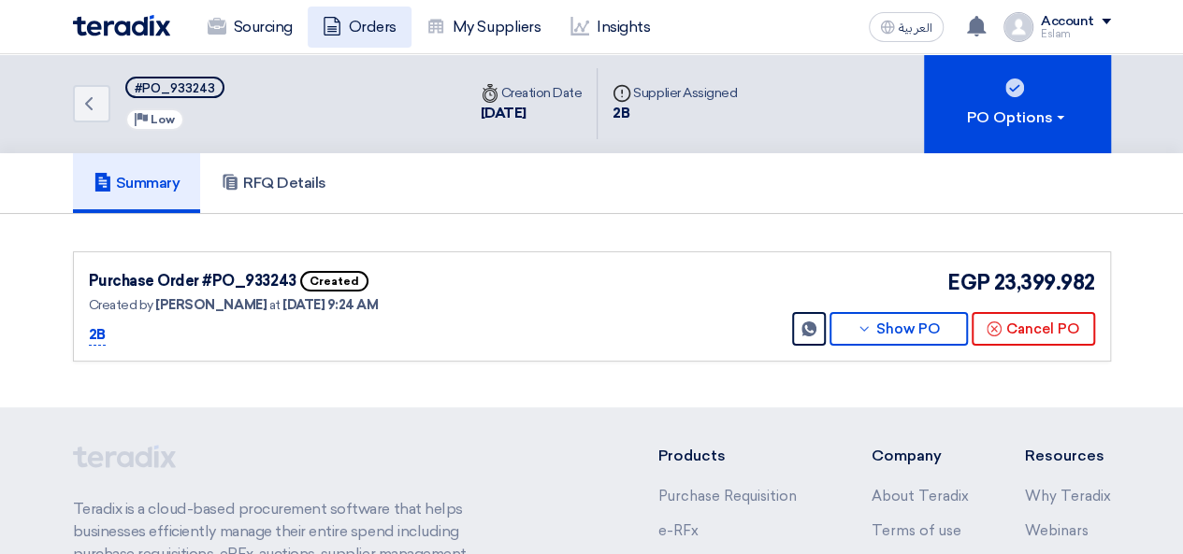
click at [328, 15] on link "Orders" at bounding box center [360, 27] width 104 height 41
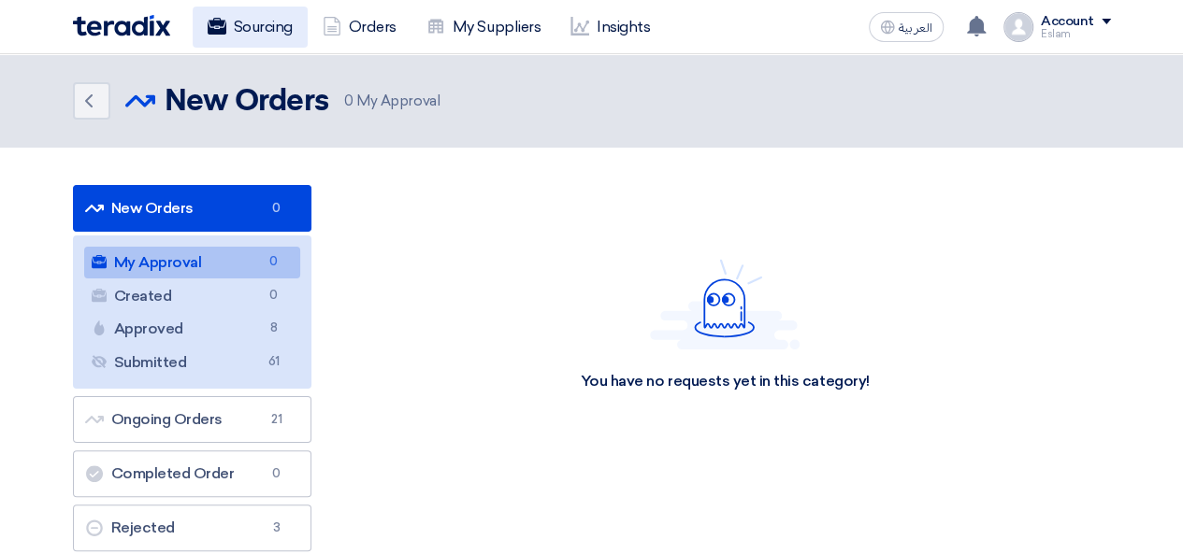
click at [260, 32] on link "Sourcing" at bounding box center [250, 27] width 115 height 41
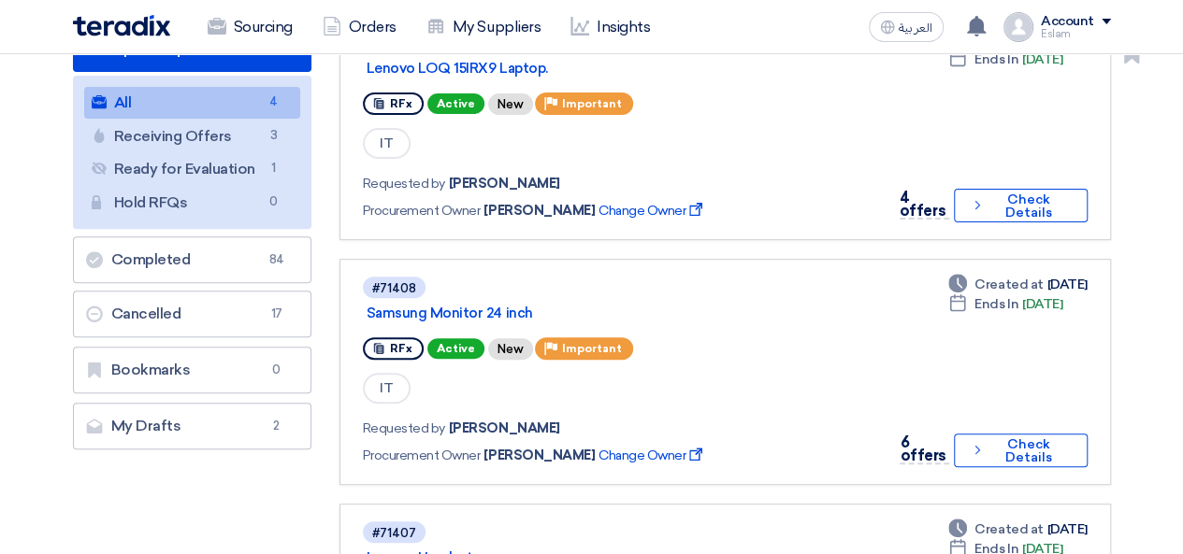
scroll to position [280, 0]
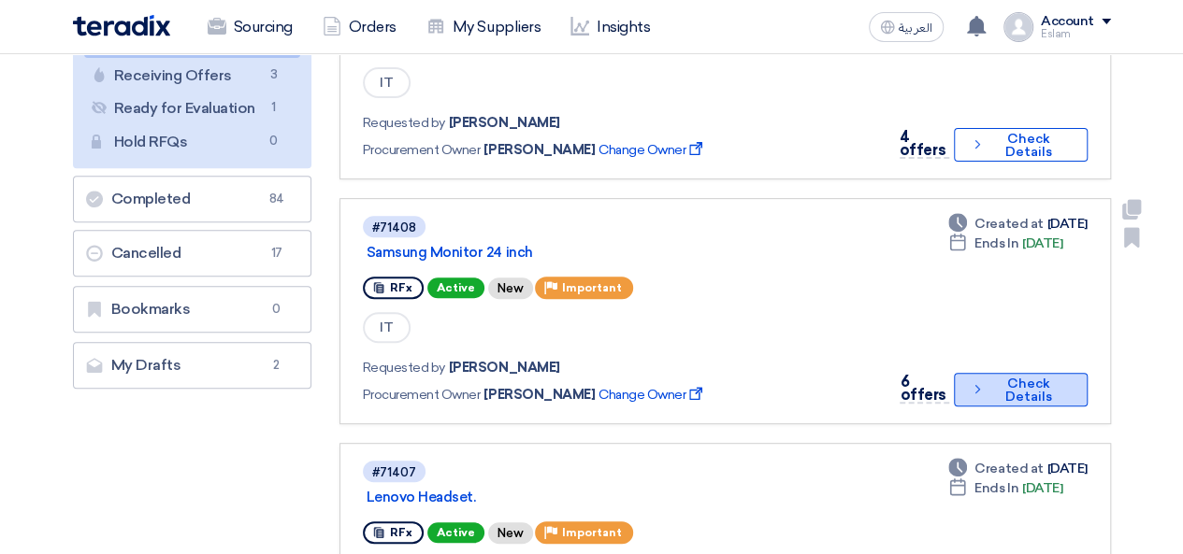
click at [1038, 390] on button "Check details Check Details" at bounding box center [1020, 390] width 133 height 34
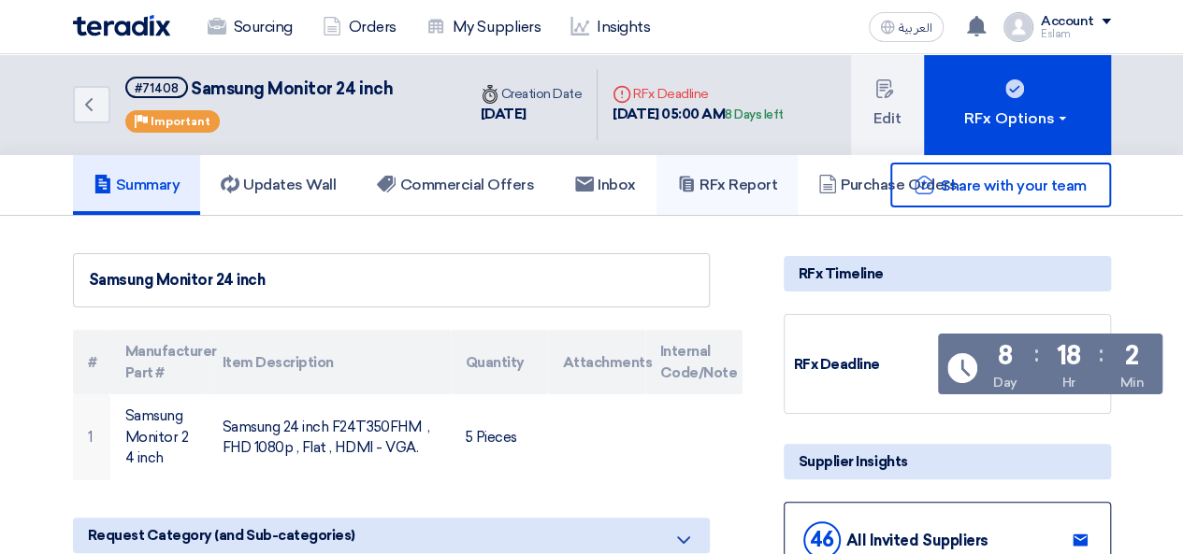
click at [775, 180] on h5 "RFx Report" at bounding box center [727, 185] width 100 height 19
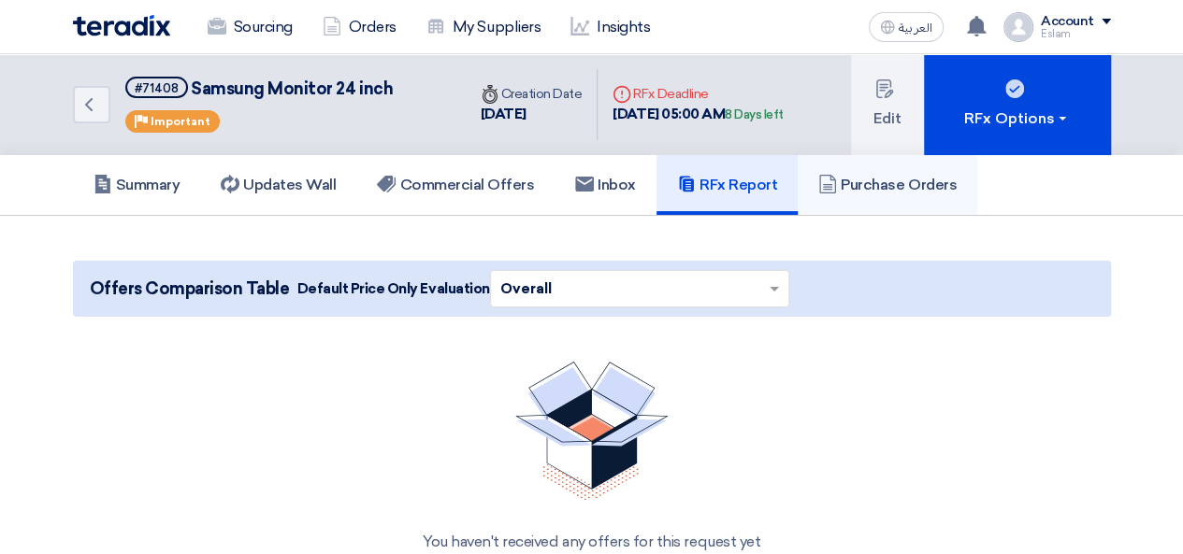
click at [848, 186] on h5 "Purchase Orders" at bounding box center [887, 185] width 138 height 19
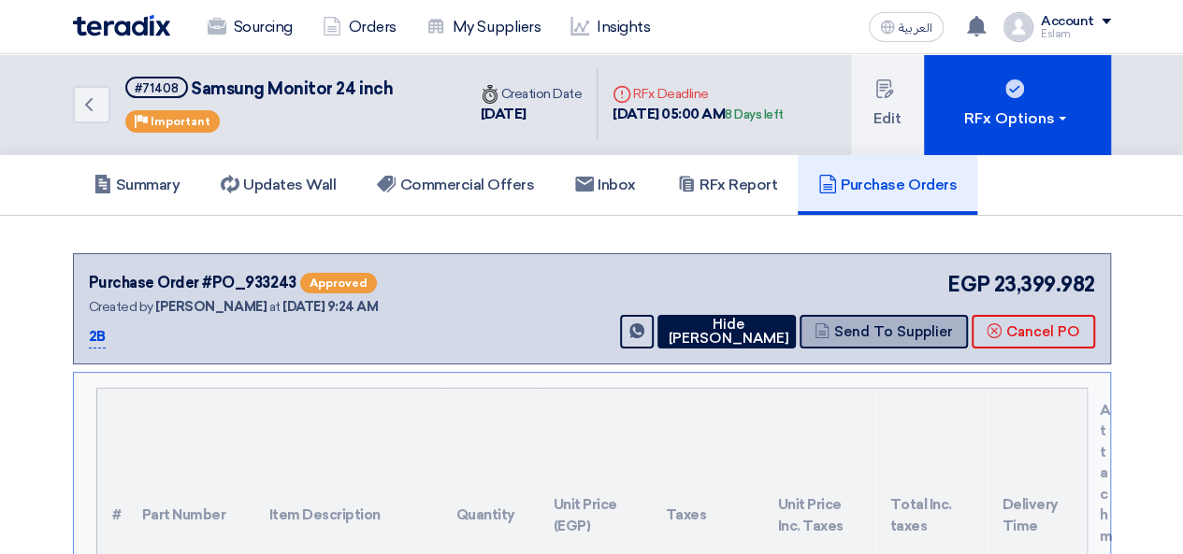
click at [879, 332] on button "Send To Supplier" at bounding box center [883, 332] width 168 height 34
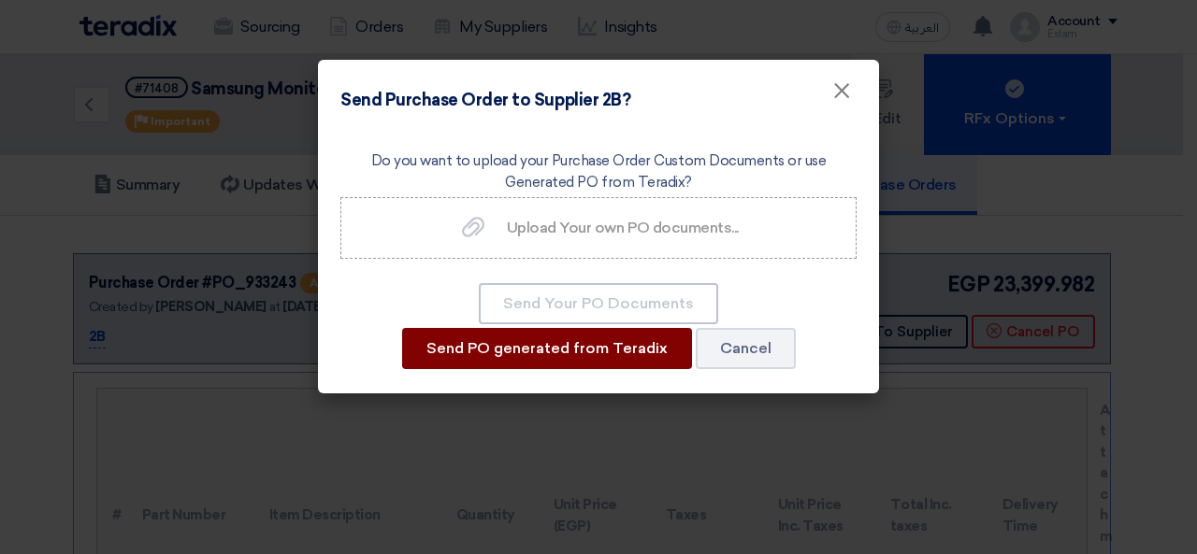
click at [568, 342] on button "Send PO generated from Teradix" at bounding box center [547, 348] width 290 height 41
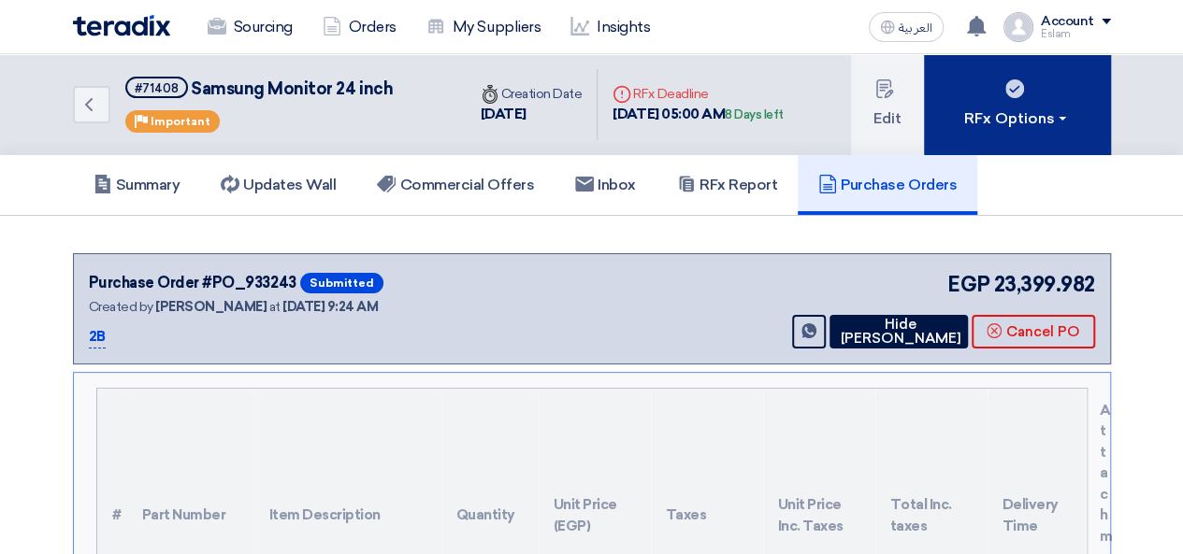
click at [1065, 117] on span at bounding box center [1061, 119] width 7 height 4
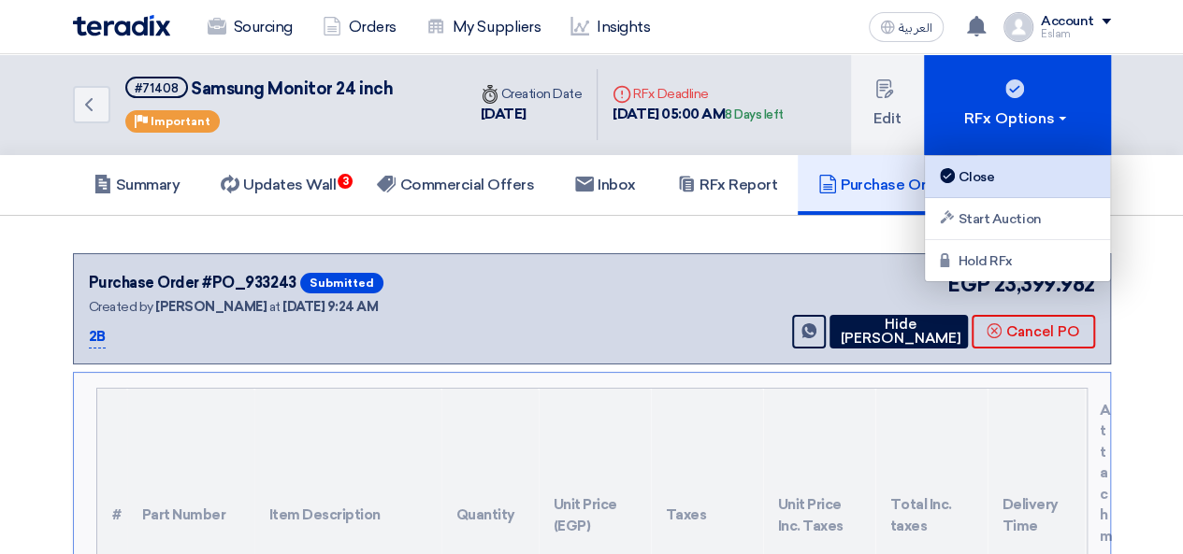
click at [1022, 171] on div "Close" at bounding box center [1017, 176] width 163 height 22
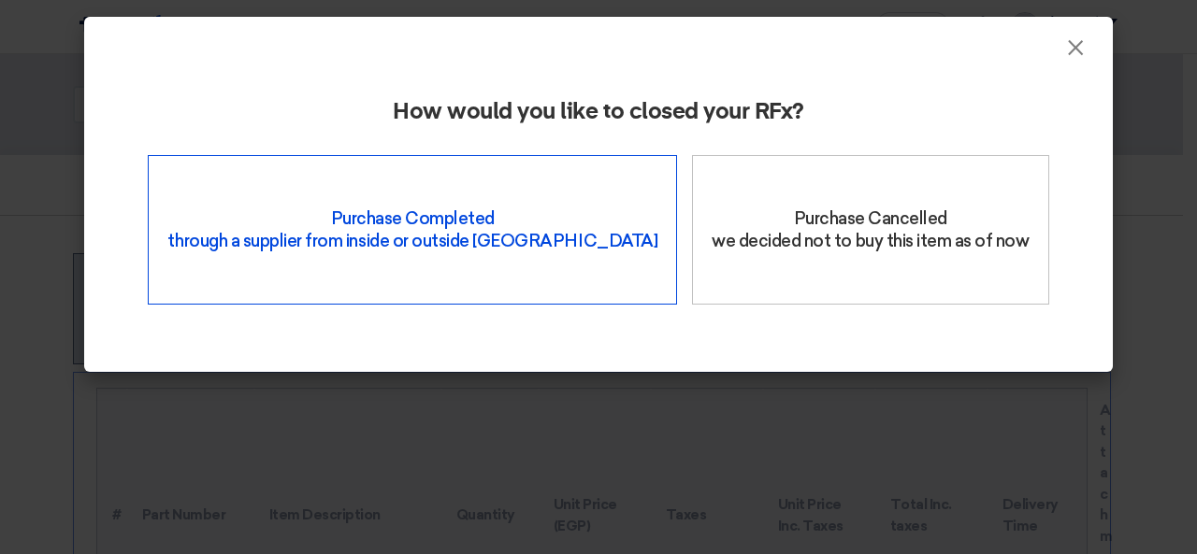
click at [408, 227] on div "Purchase Completed through a supplier from inside or outside Teradix" at bounding box center [412, 230] width 529 height 150
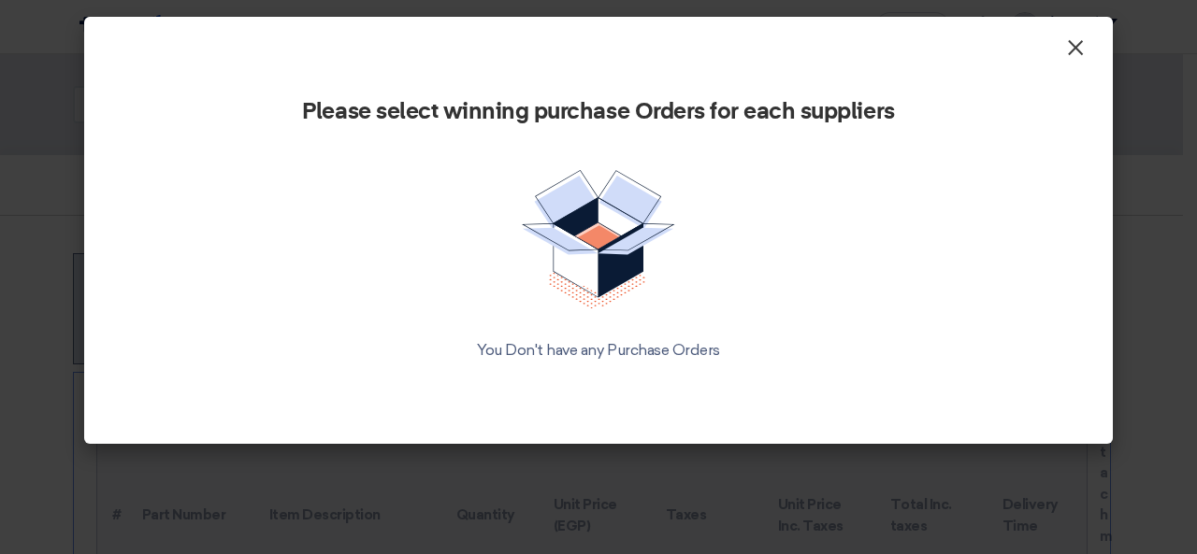
click at [1068, 56] on span "×" at bounding box center [1075, 52] width 19 height 37
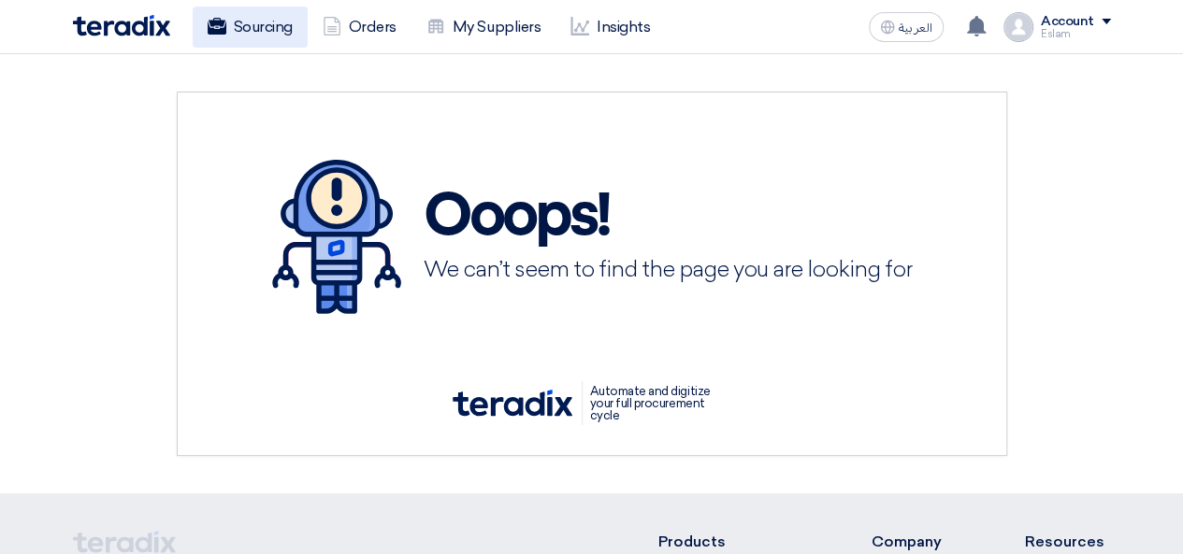
click at [252, 27] on link "Sourcing" at bounding box center [250, 27] width 115 height 41
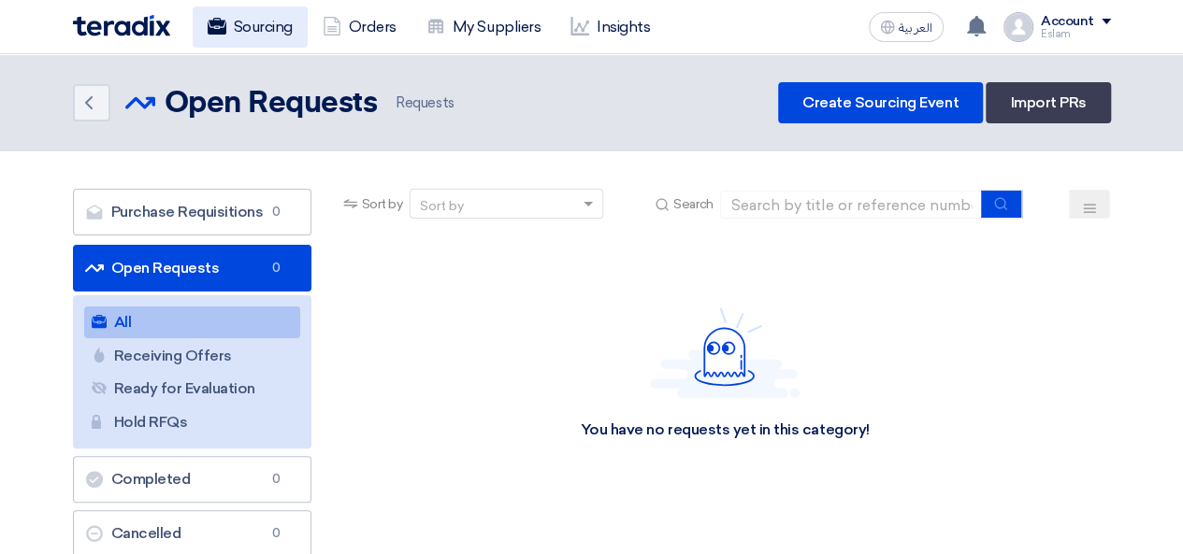
click at [260, 7] on link "Sourcing" at bounding box center [250, 27] width 115 height 41
click at [241, 40] on link "Sourcing" at bounding box center [250, 27] width 115 height 41
click at [241, 23] on link "Sourcing" at bounding box center [250, 27] width 115 height 41
click at [236, 16] on link "Sourcing" at bounding box center [250, 27] width 115 height 41
click at [258, 40] on link "Sourcing" at bounding box center [250, 27] width 115 height 41
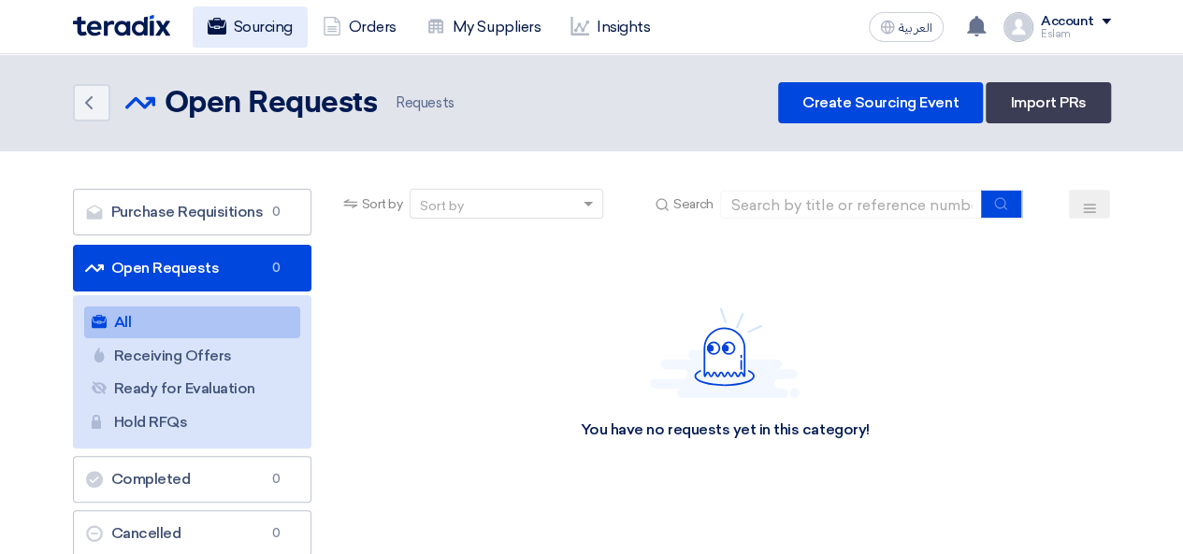
click at [245, 38] on link "Sourcing" at bounding box center [250, 27] width 115 height 41
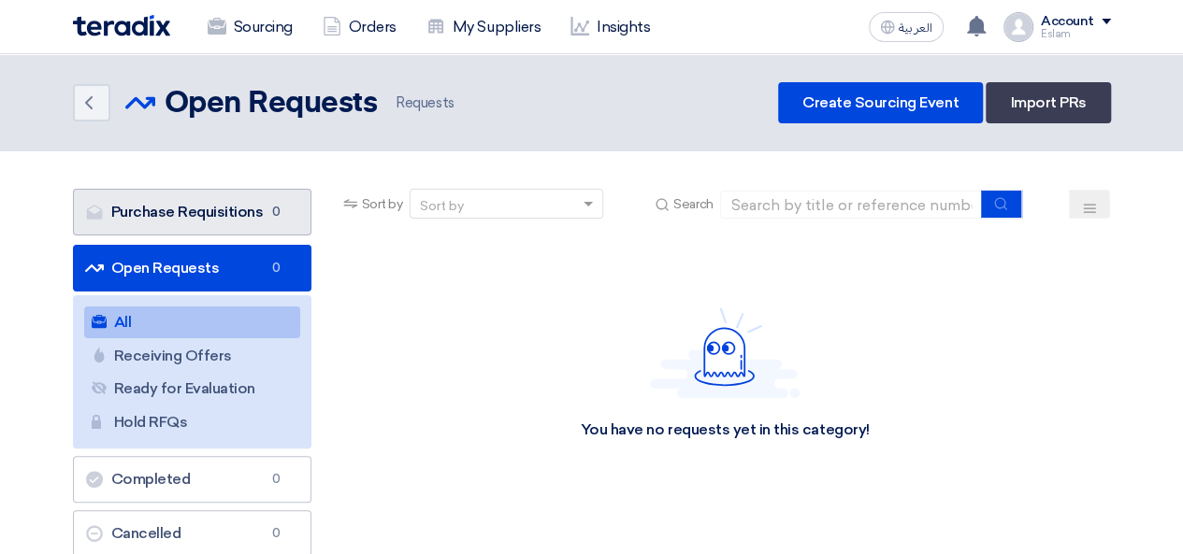
click at [264, 219] on link "Purchase Requisitions Purchase Requisitions 0" at bounding box center [192, 212] width 238 height 47
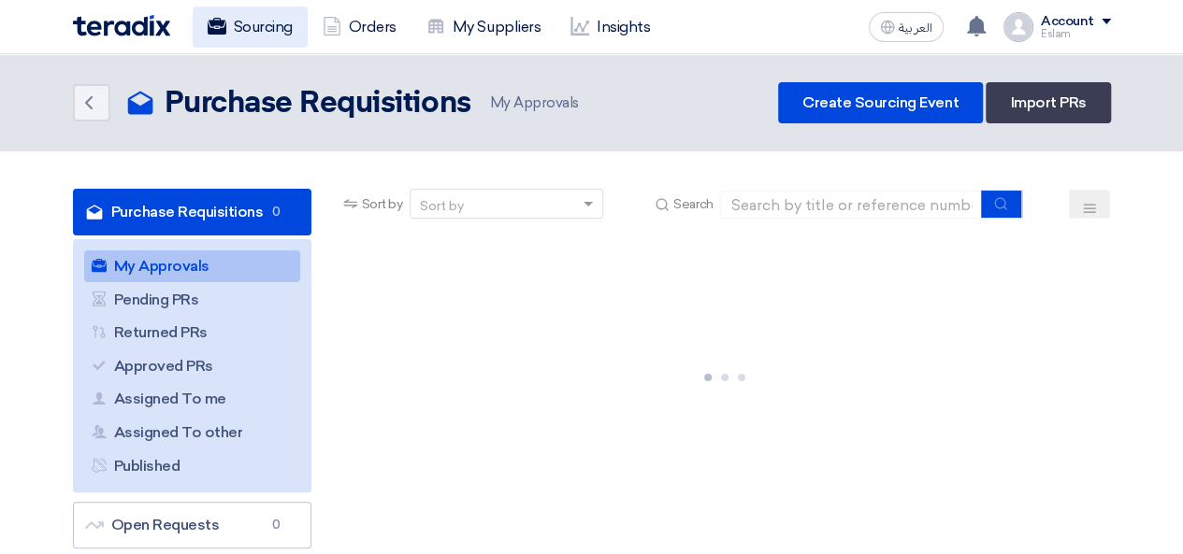
click at [215, 42] on link "Sourcing" at bounding box center [250, 27] width 115 height 41
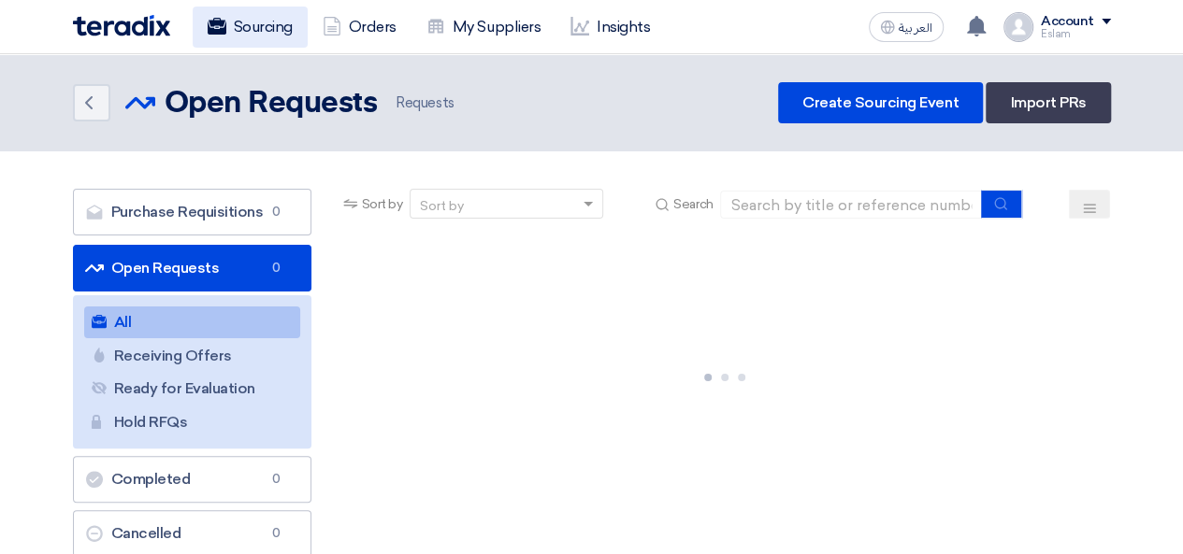
click at [258, 23] on link "Sourcing" at bounding box center [250, 27] width 115 height 41
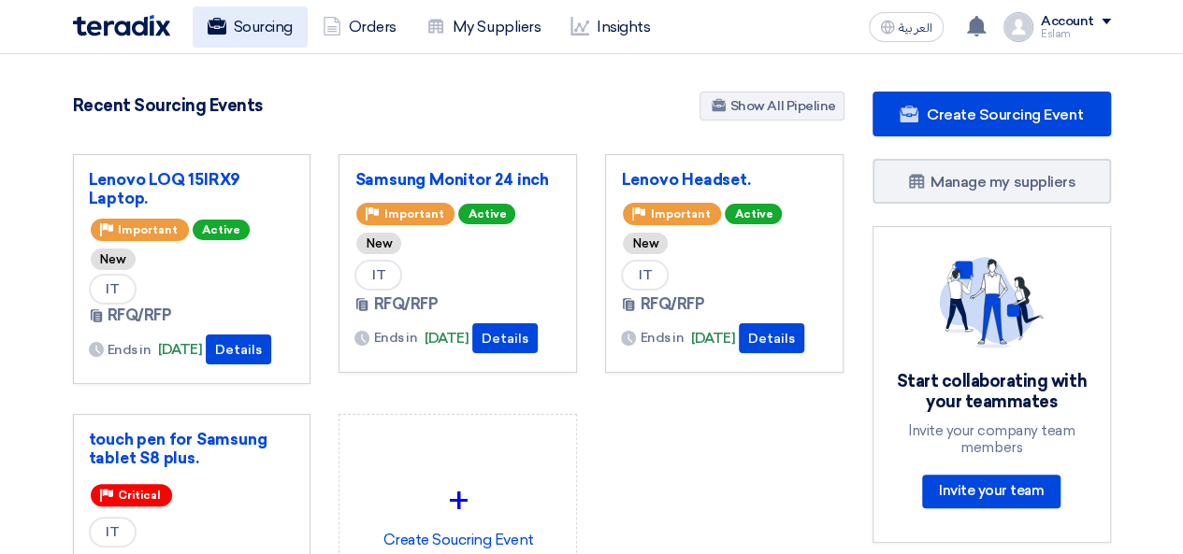
click at [254, 18] on link "Sourcing" at bounding box center [250, 27] width 115 height 41
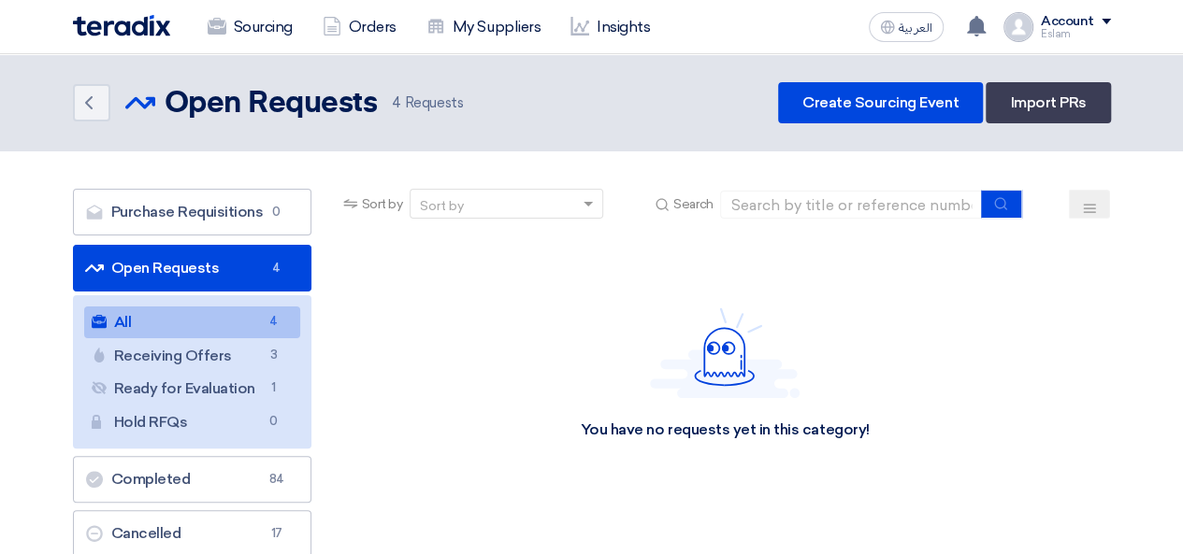
click at [246, 257] on link "Open Requests Open Requests 4" at bounding box center [192, 268] width 238 height 47
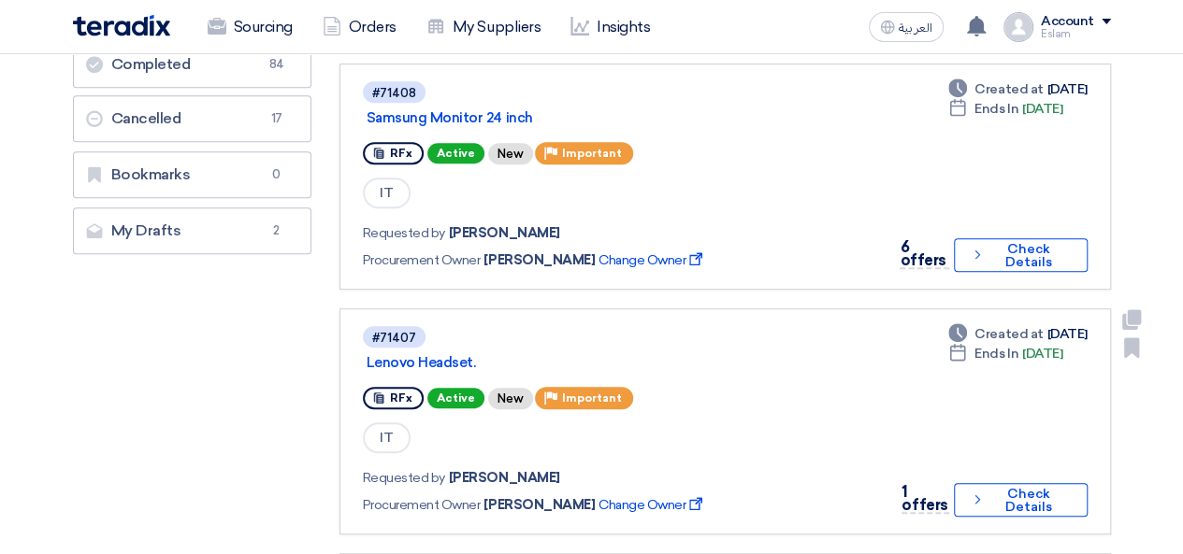
scroll to position [374, 0]
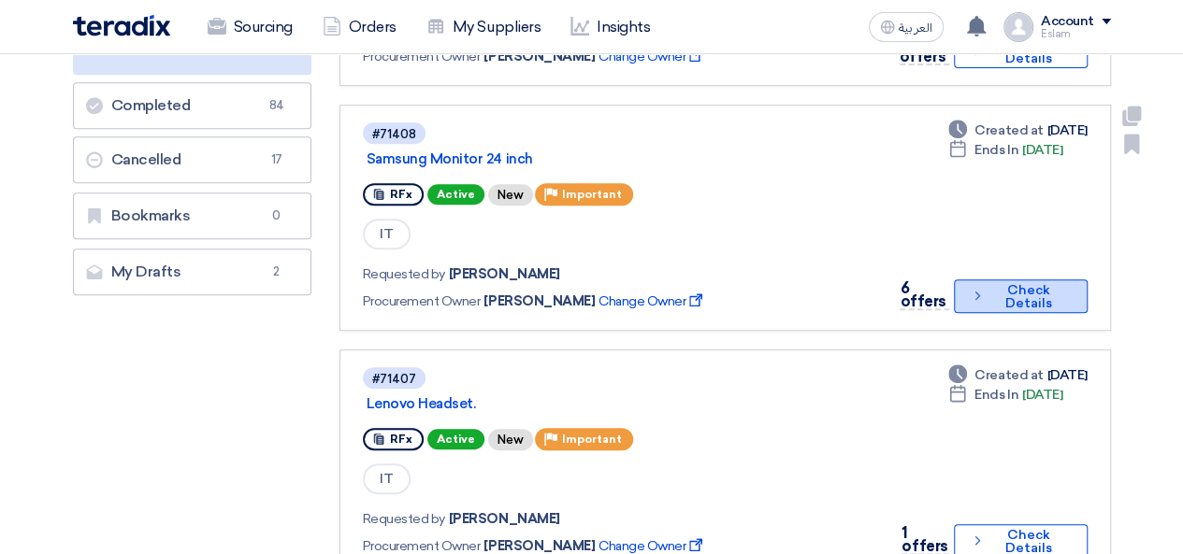
click at [1004, 280] on button "Check details Check Details" at bounding box center [1020, 297] width 133 height 34
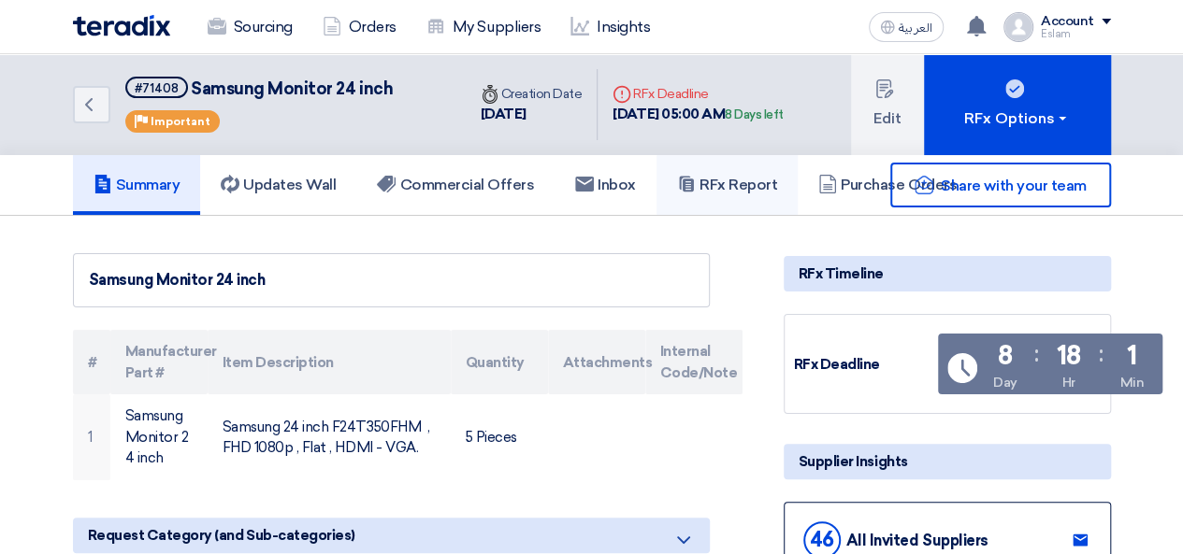
click at [717, 169] on link "RFx Report" at bounding box center [726, 185] width 141 height 60
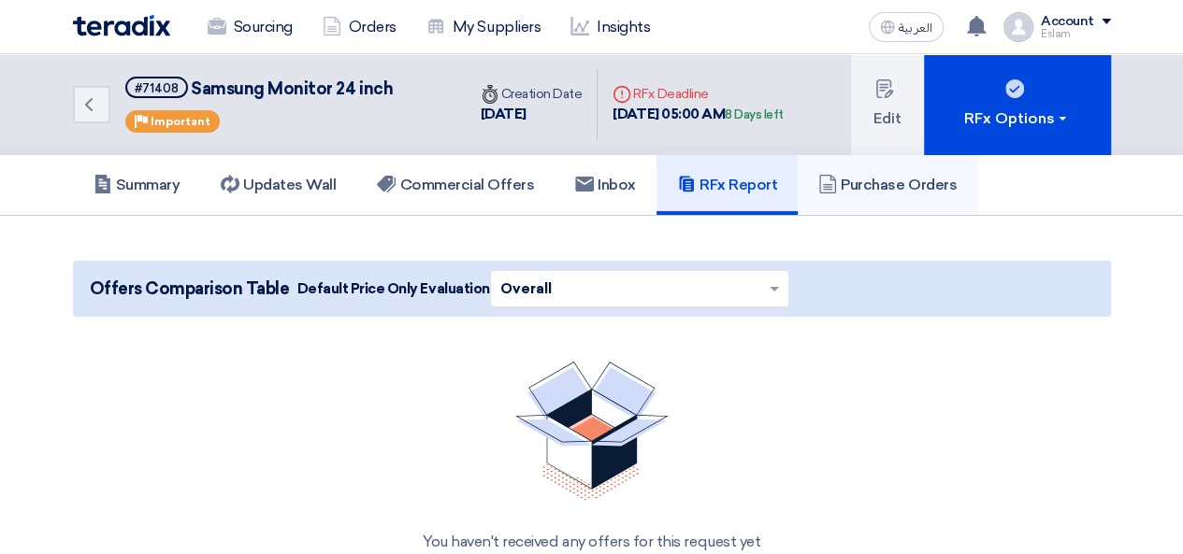
click at [850, 180] on h5 "Purchase Orders" at bounding box center [887, 185] width 138 height 19
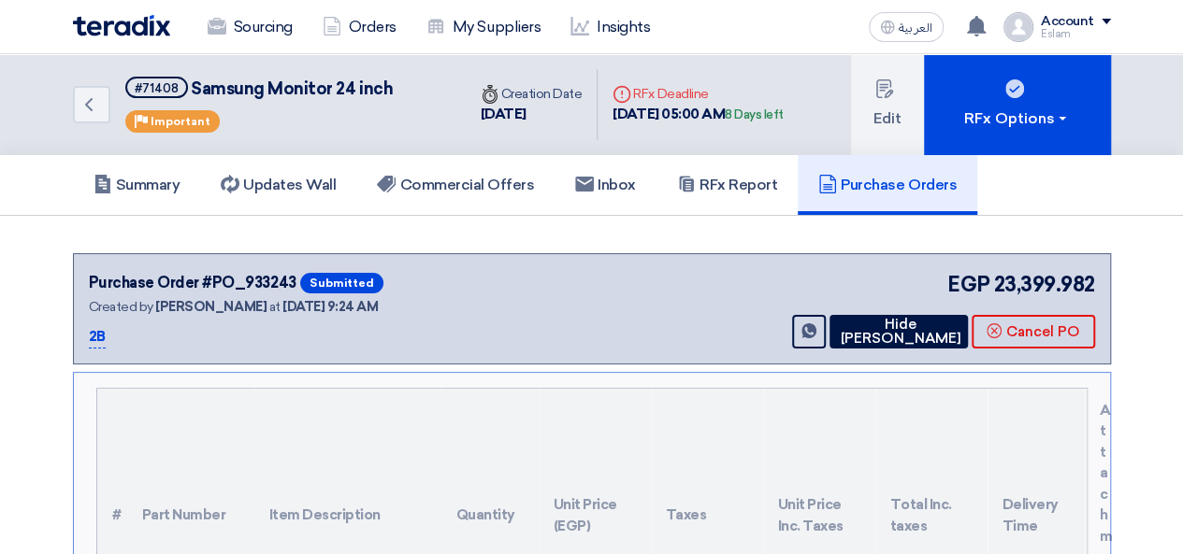
click at [916, 349] on div "Purchase Order #PO_933243 Submitted Created by Eslam Abdelnaby at 16 Sep 2025, …" at bounding box center [592, 308] width 1038 height 111
click at [900, 328] on button "Hide [PERSON_NAME]" at bounding box center [898, 332] width 138 height 34
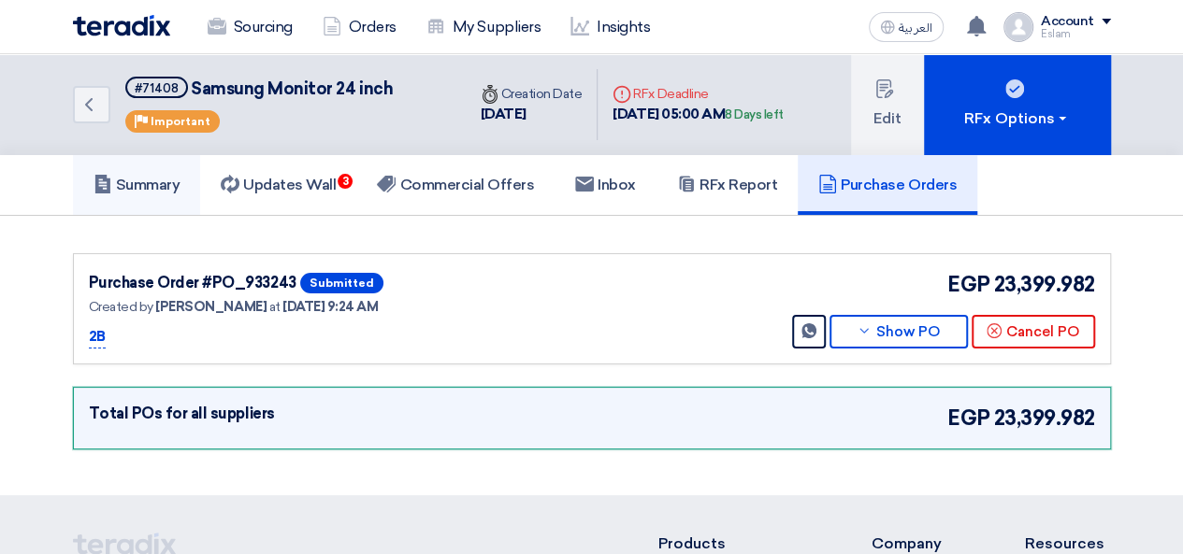
click at [172, 179] on h5 "Summary" at bounding box center [136, 185] width 87 height 19
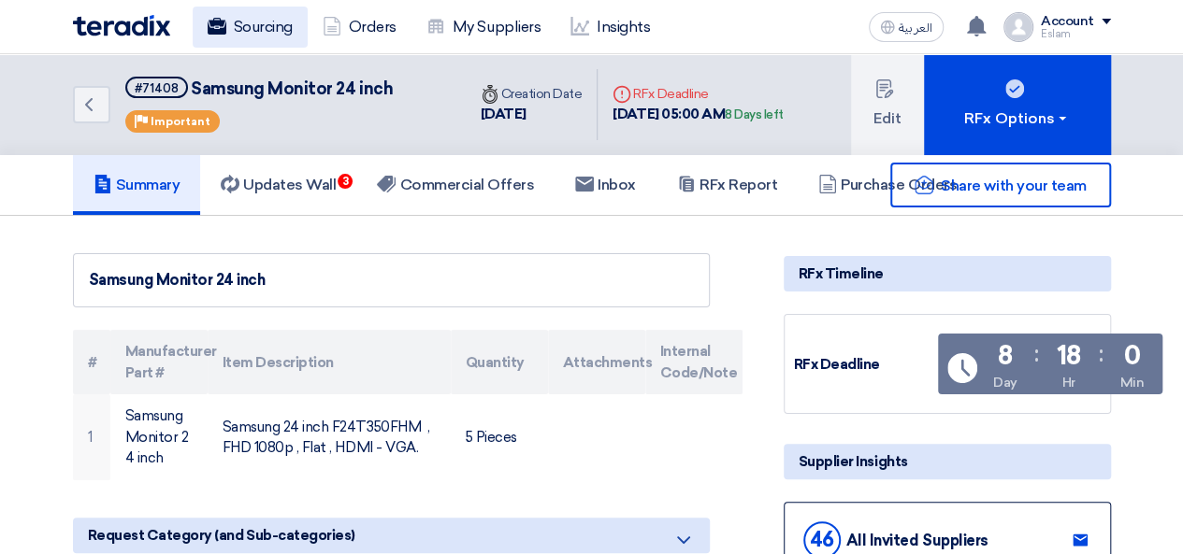
click at [254, 40] on link "Sourcing" at bounding box center [250, 27] width 115 height 41
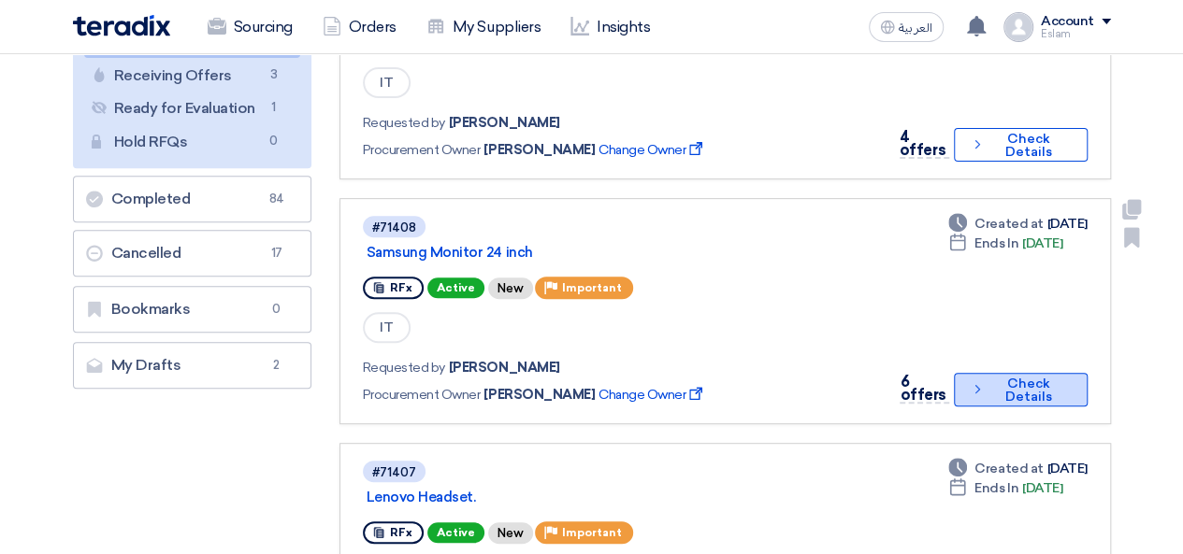
click at [1032, 389] on button "Check details Check Details" at bounding box center [1020, 390] width 133 height 34
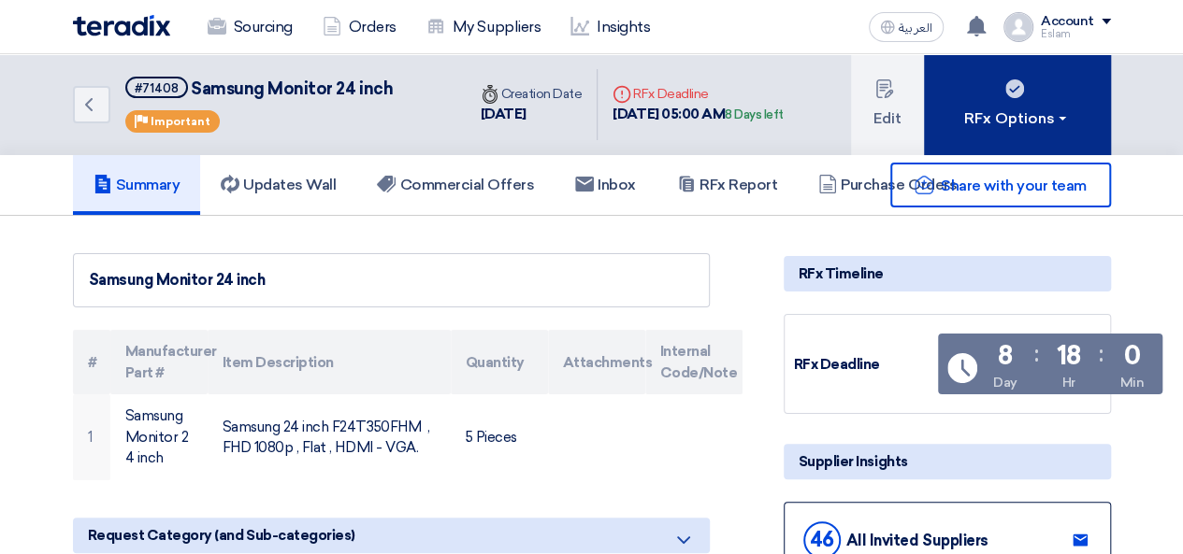
click at [1060, 124] on div "RFx Options" at bounding box center [1017, 119] width 106 height 22
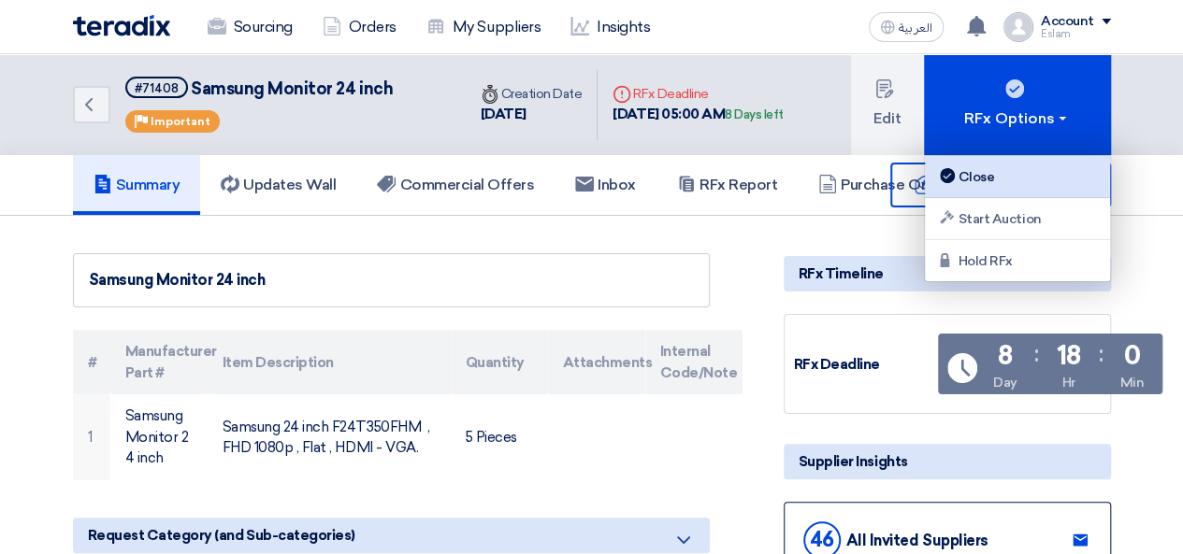
click at [1008, 176] on div "Close" at bounding box center [1017, 176] width 163 height 22
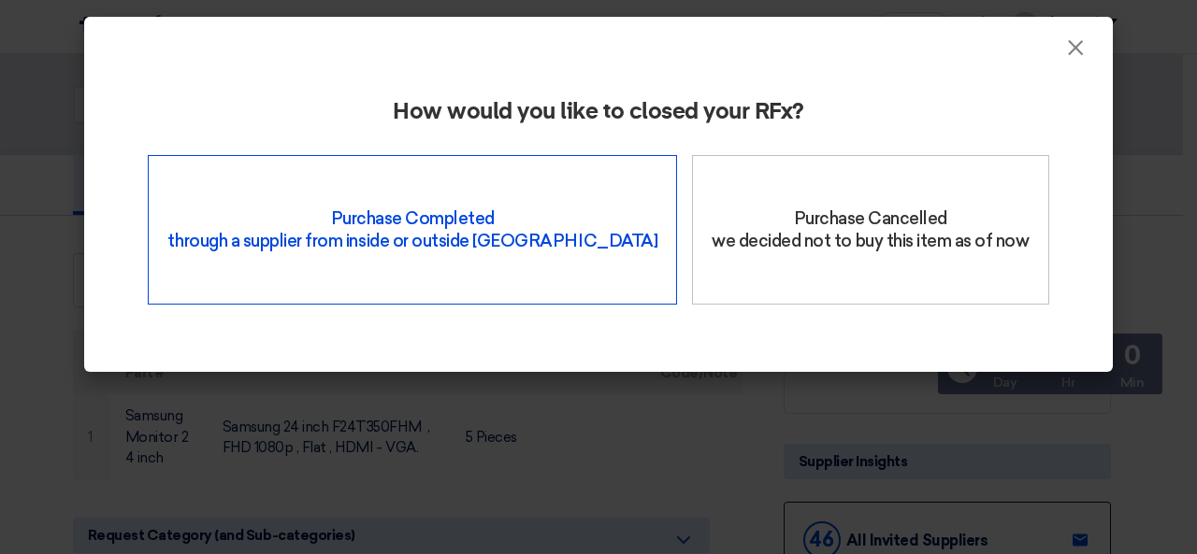
click at [400, 223] on div "Purchase Completed through a supplier from inside or outside Teradix" at bounding box center [412, 230] width 529 height 150
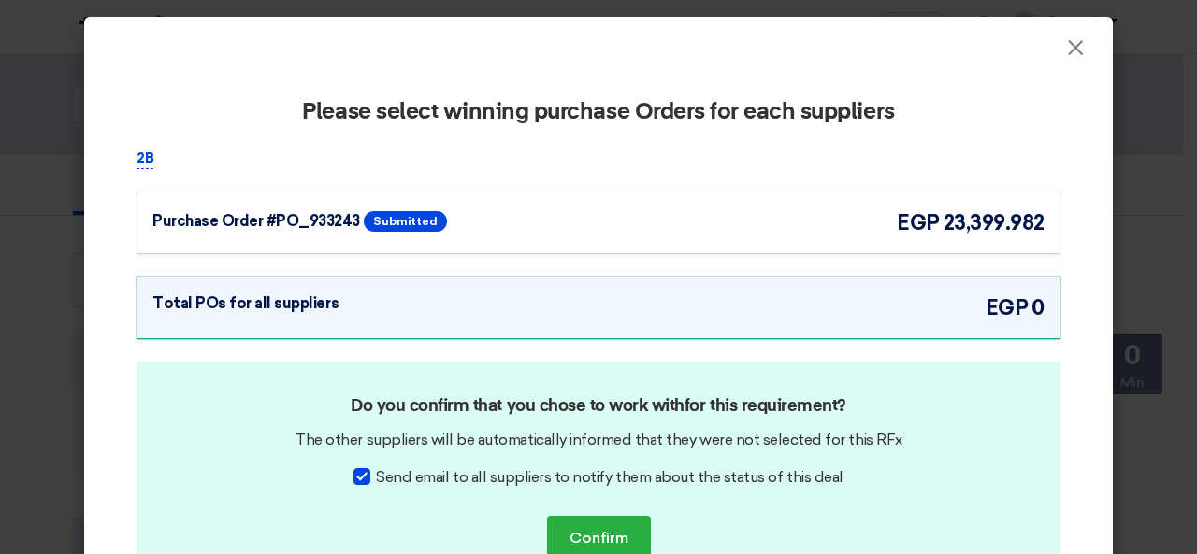
click at [649, 199] on div "Purchase Order #PO_933243 Submitted egp 23,399.982" at bounding box center [599, 223] width 924 height 63
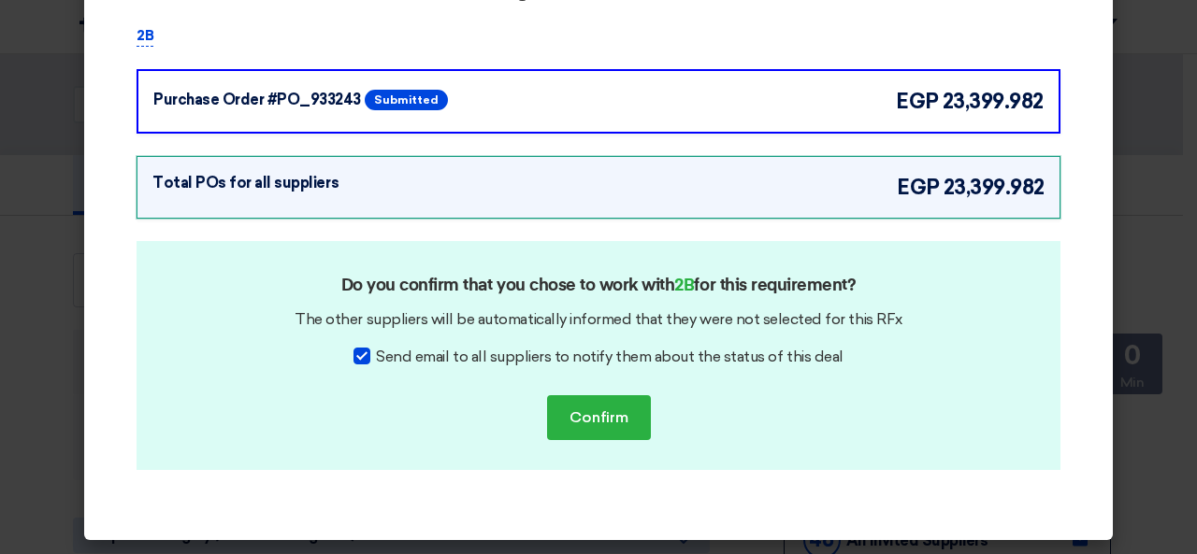
scroll to position [123, 0]
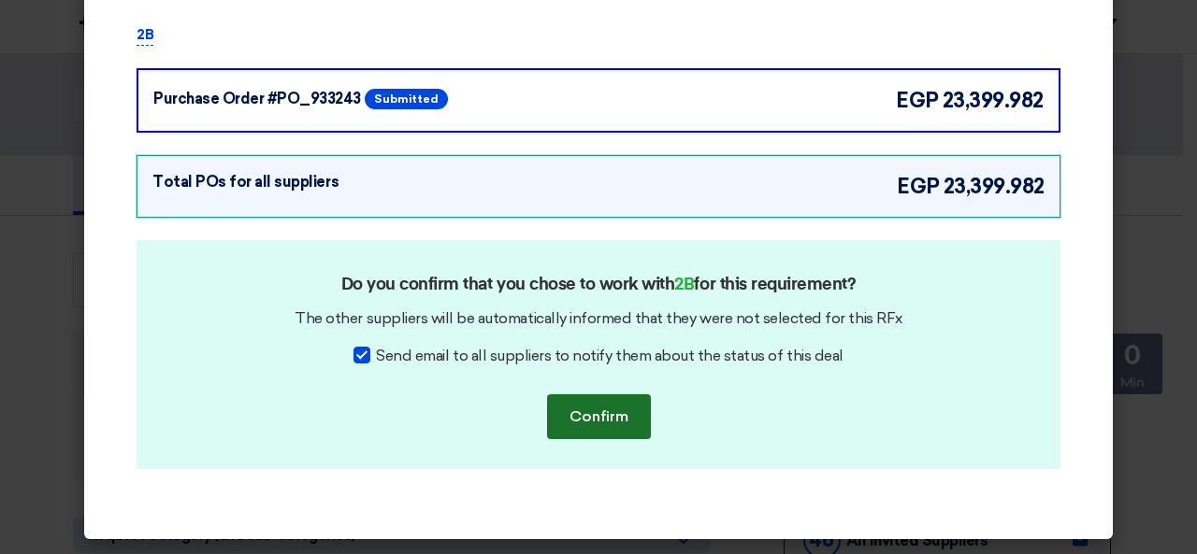
click at [594, 423] on button "Confirm" at bounding box center [599, 417] width 104 height 45
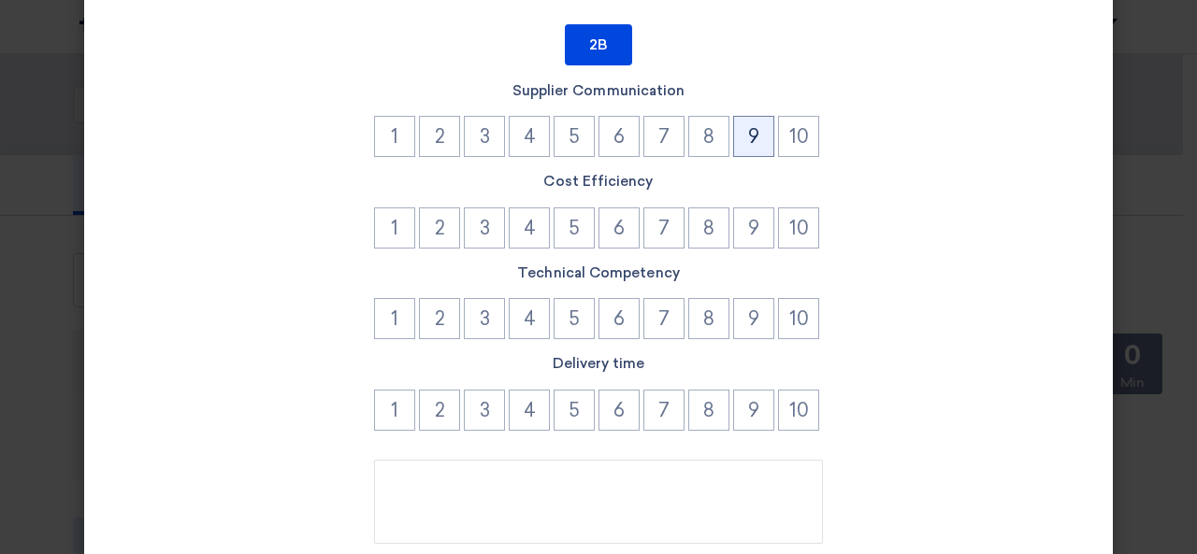
click at [740, 136] on button "9" at bounding box center [753, 136] width 41 height 41
click at [755, 226] on button "9" at bounding box center [753, 228] width 41 height 41
click at [754, 309] on button "9" at bounding box center [753, 318] width 41 height 41
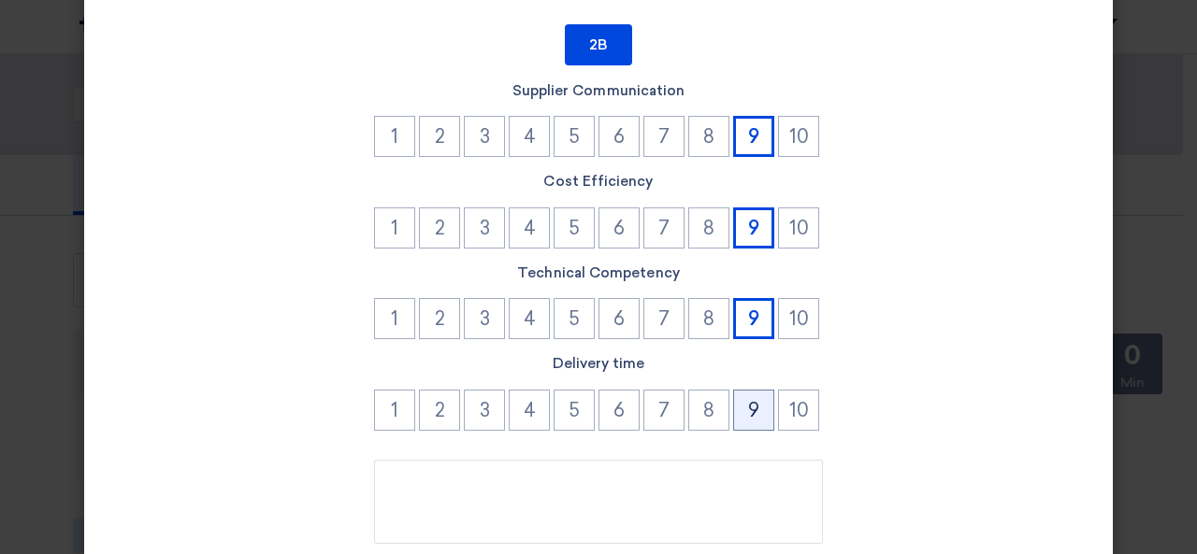
click at [750, 390] on button "9" at bounding box center [753, 410] width 41 height 41
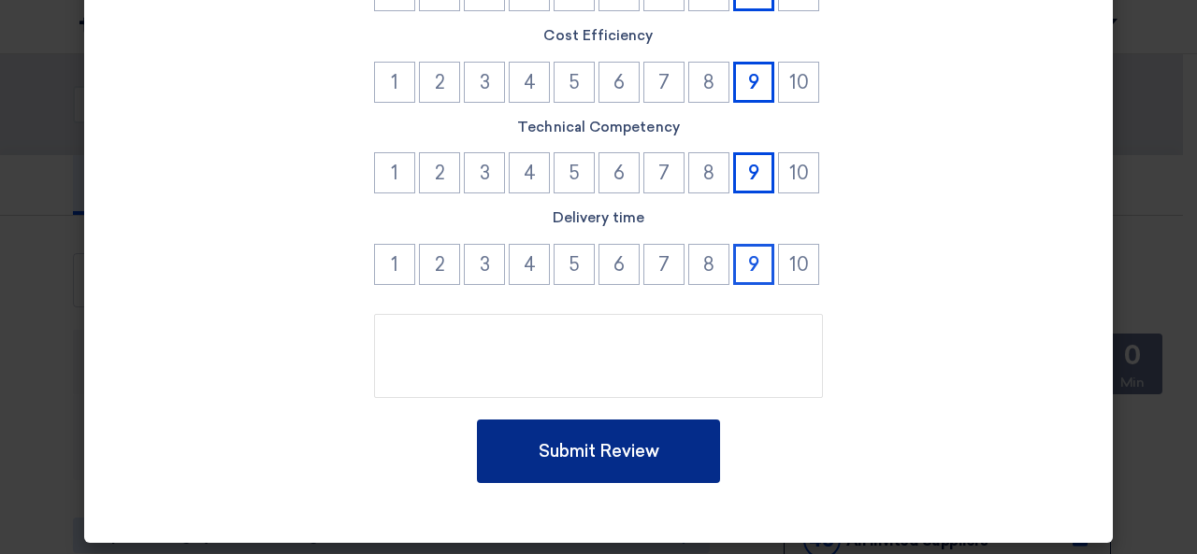
scroll to position [273, 0]
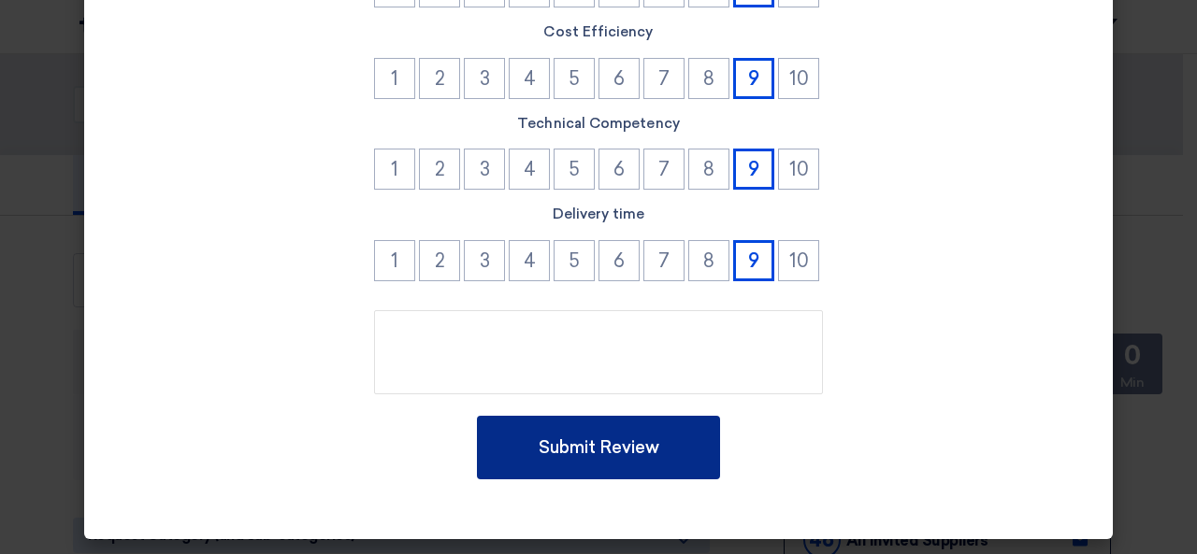
click at [604, 438] on button "Submit Review" at bounding box center [598, 448] width 243 height 64
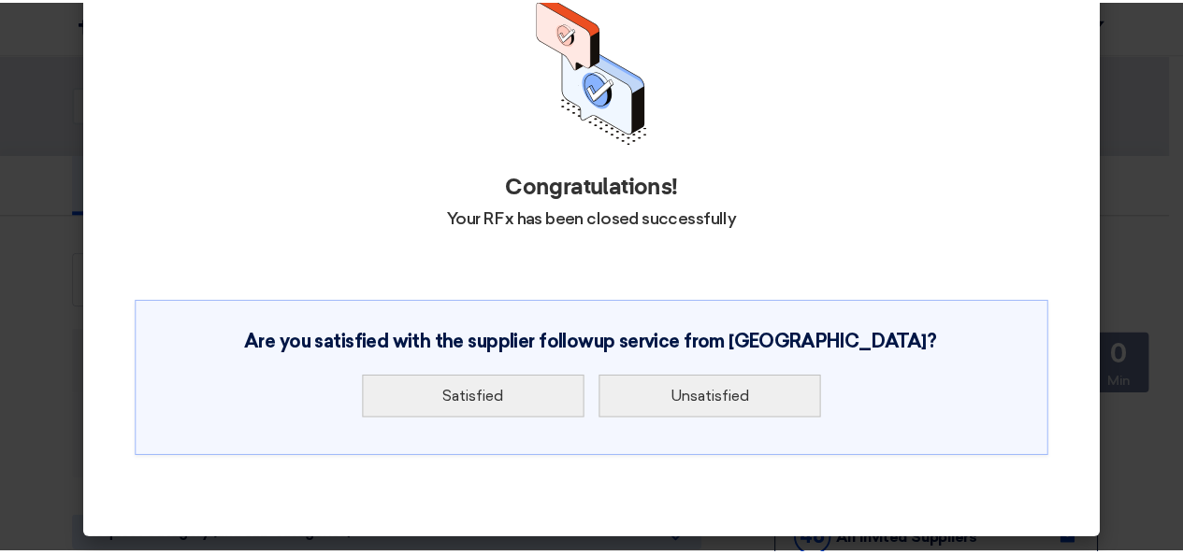
scroll to position [106, 0]
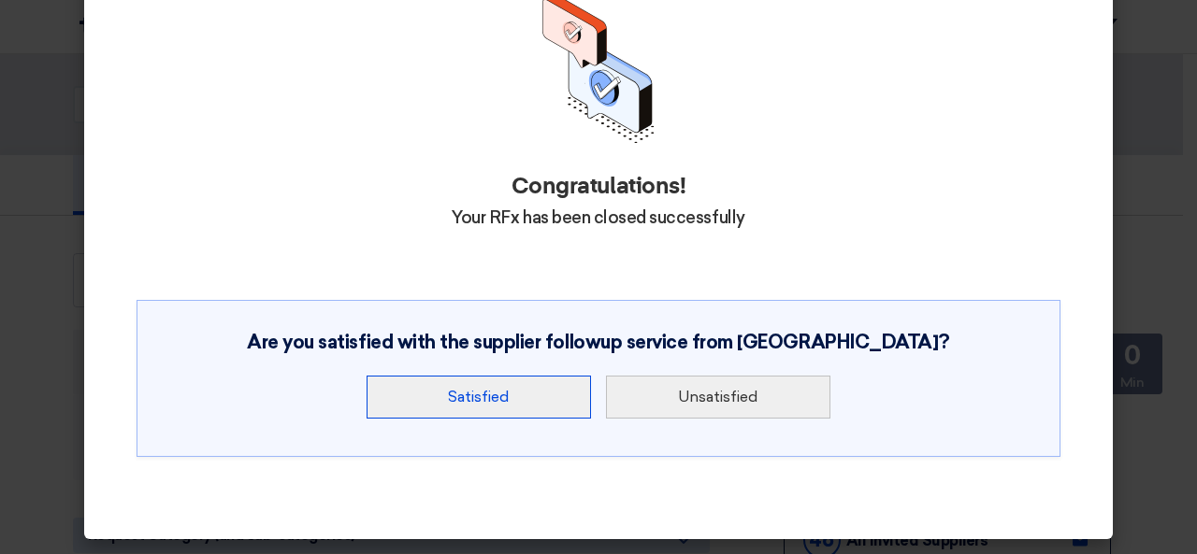
click at [477, 395] on button "Satisfied" at bounding box center [479, 397] width 224 height 43
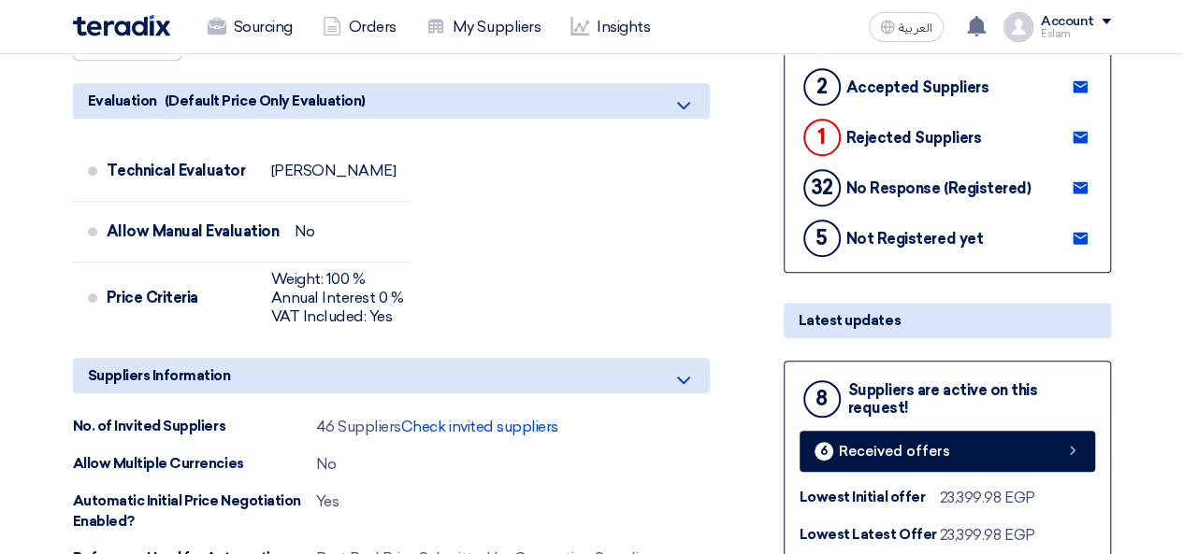
scroll to position [0, 0]
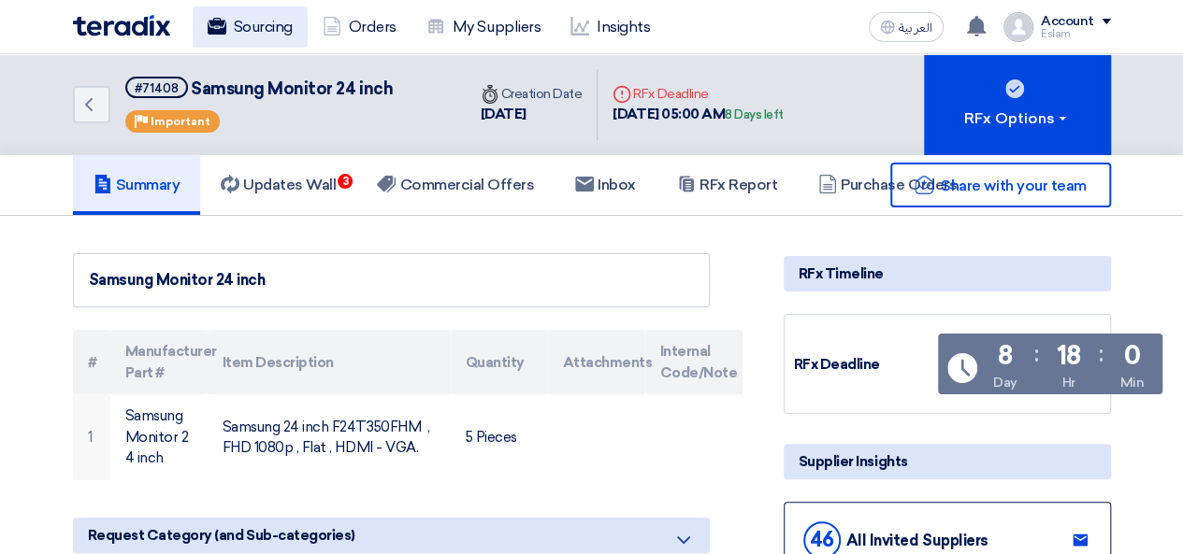
click at [204, 10] on link "Sourcing" at bounding box center [250, 27] width 115 height 41
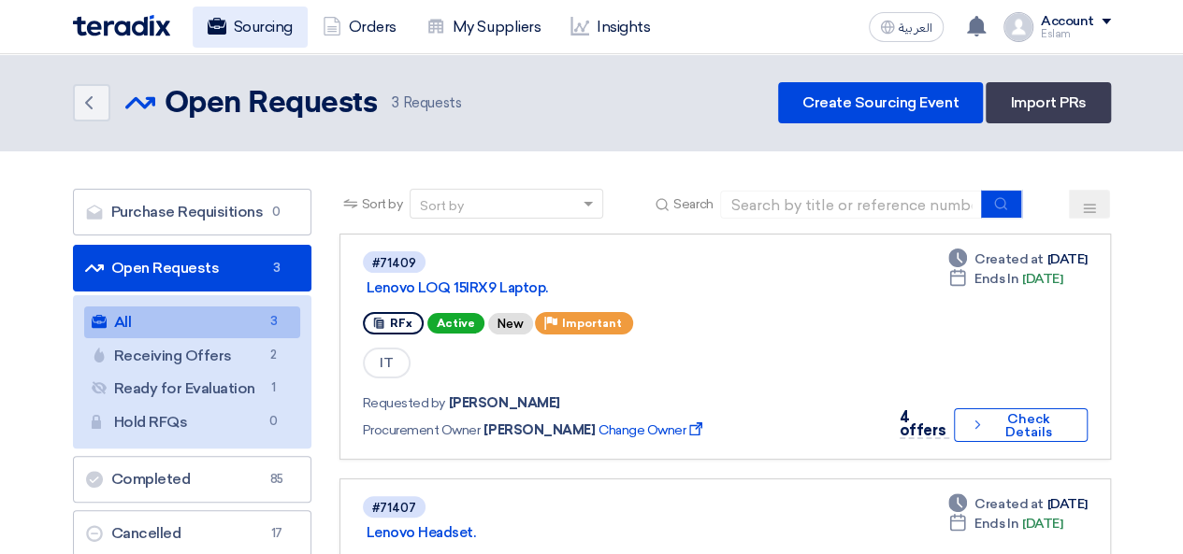
click at [251, 39] on link "Sourcing" at bounding box center [250, 27] width 115 height 41
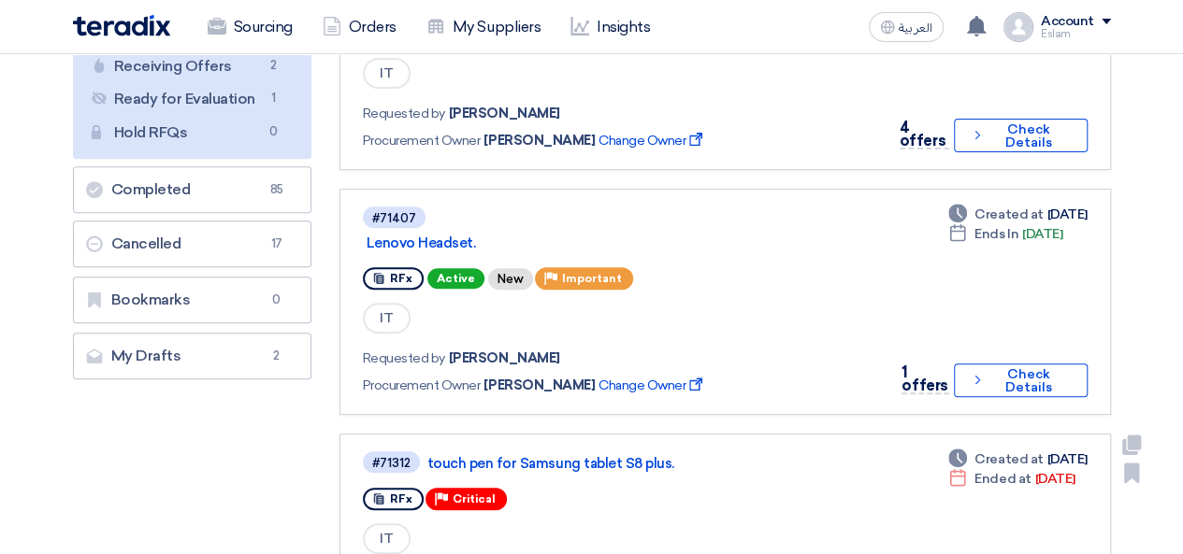
scroll to position [93, 0]
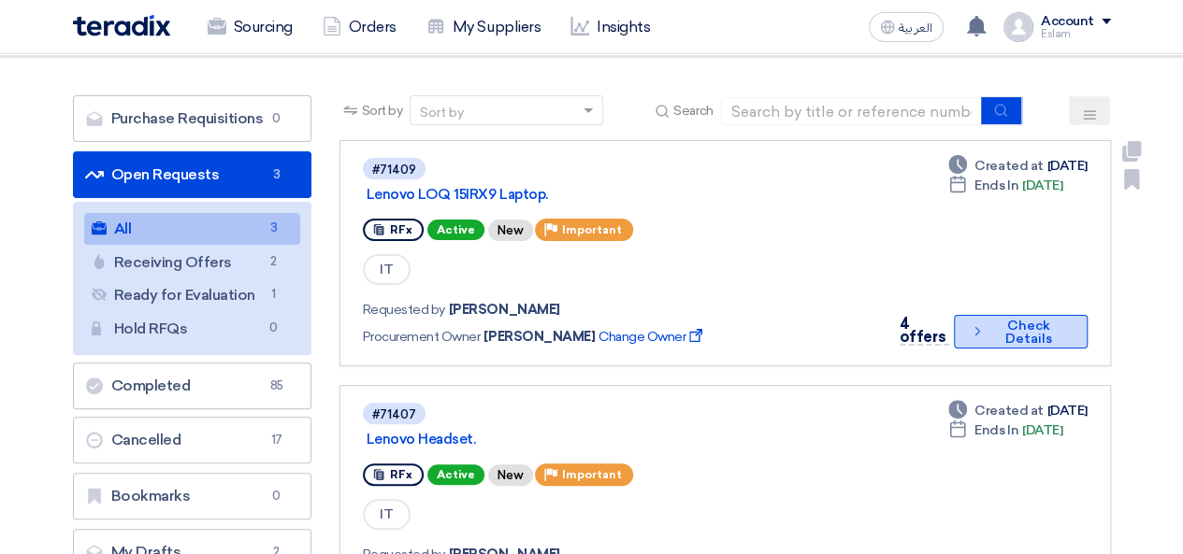
click at [1001, 328] on button "Check details Check Details" at bounding box center [1020, 332] width 133 height 34
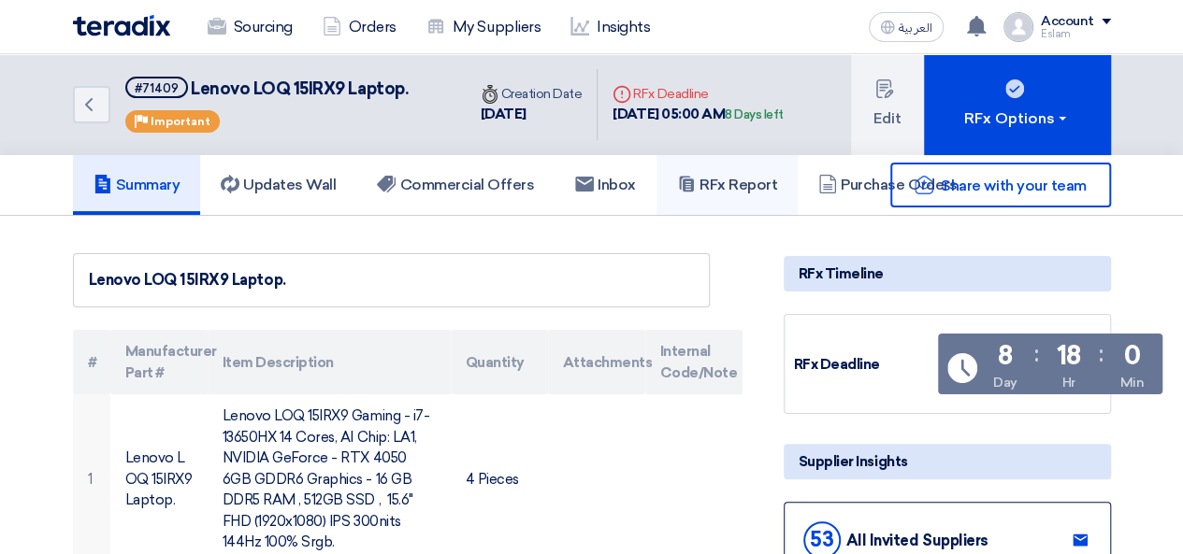
click at [710, 182] on h5 "RFx Report" at bounding box center [727, 185] width 100 height 19
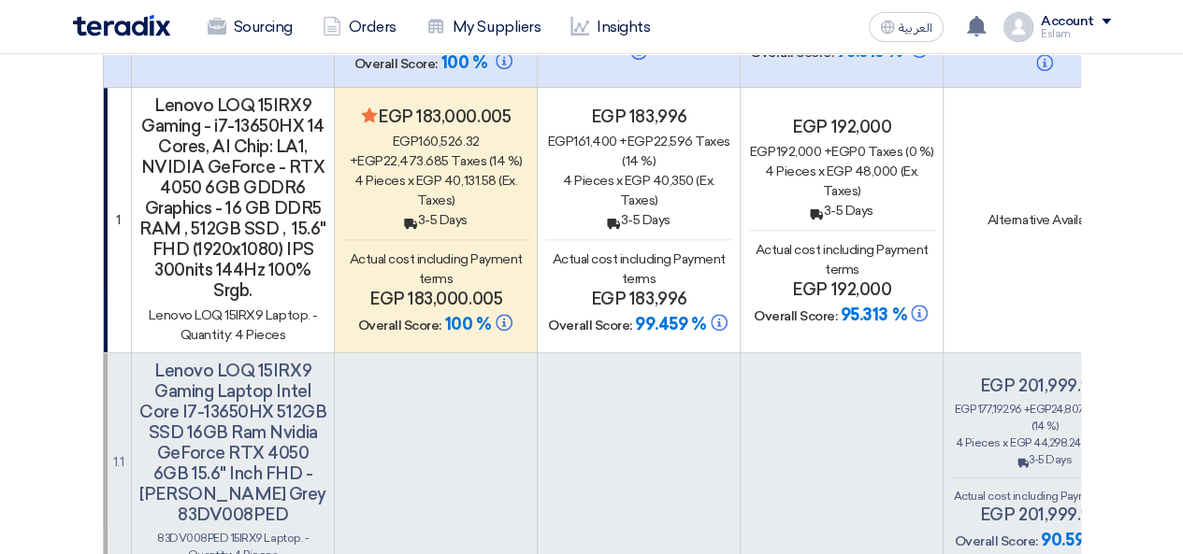
scroll to position [187, 0]
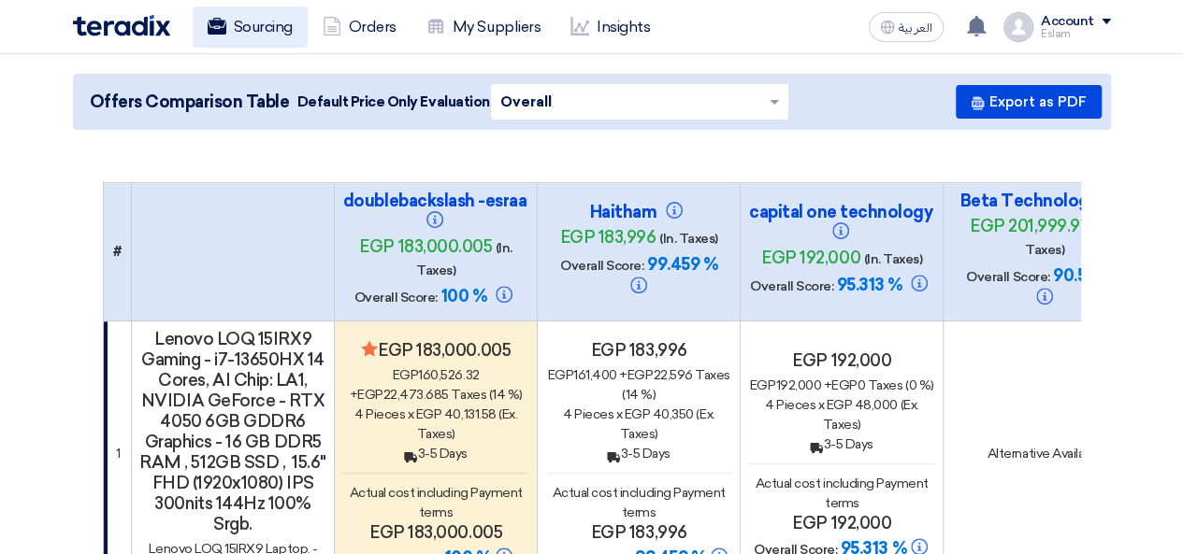
click at [245, 36] on link "Sourcing" at bounding box center [250, 27] width 115 height 41
